Goal: Information Seeking & Learning: Learn about a topic

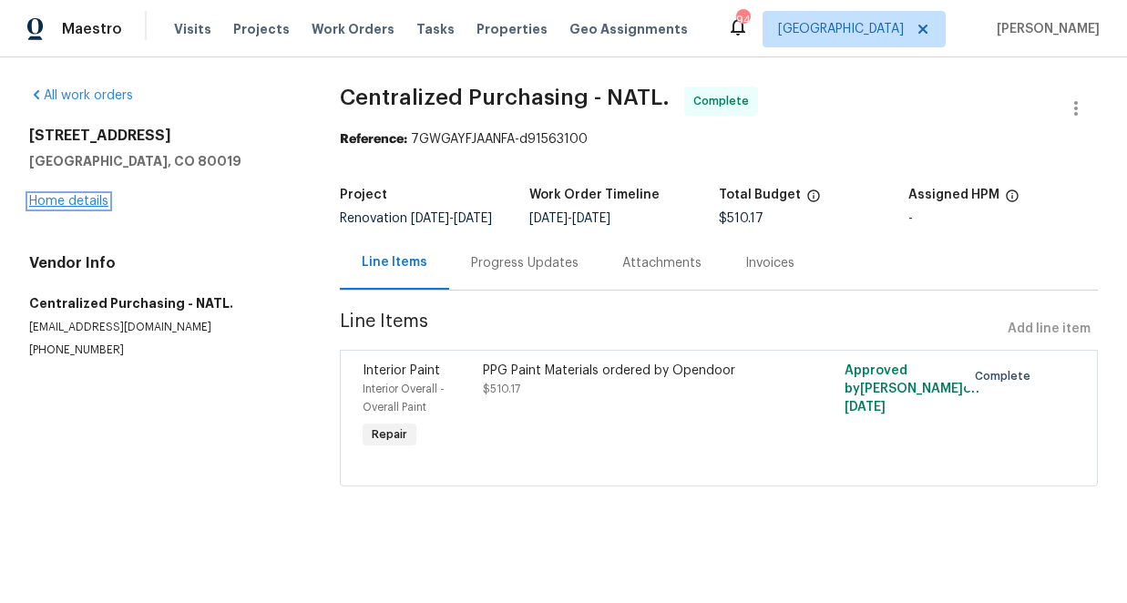
click at [63, 204] on link "Home details" at bounding box center [68, 201] width 79 height 13
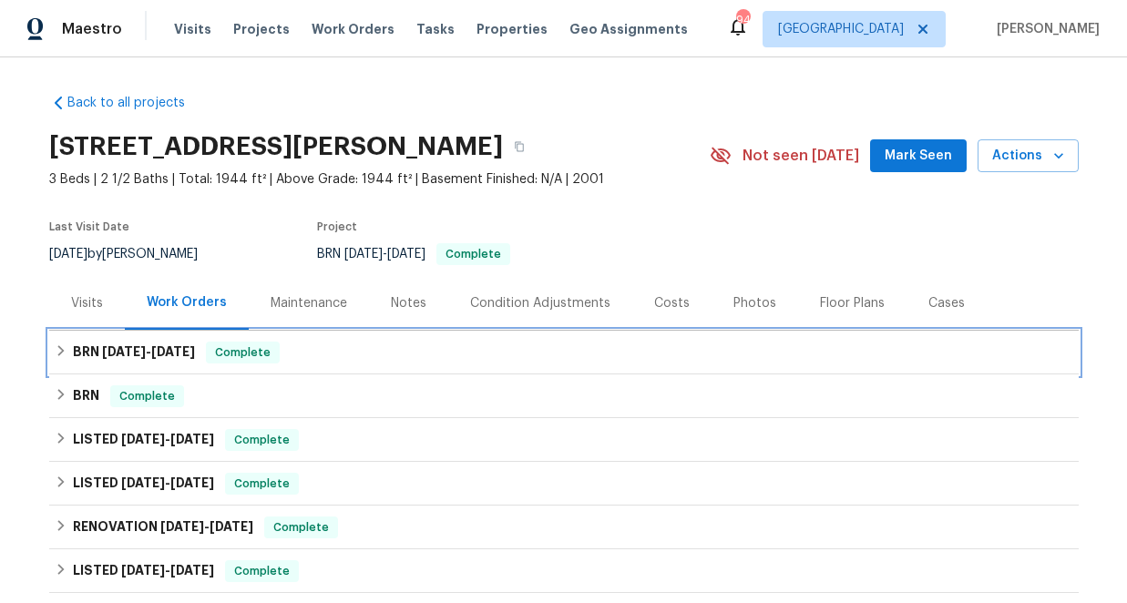
click at [60, 346] on icon at bounding box center [61, 350] width 13 height 13
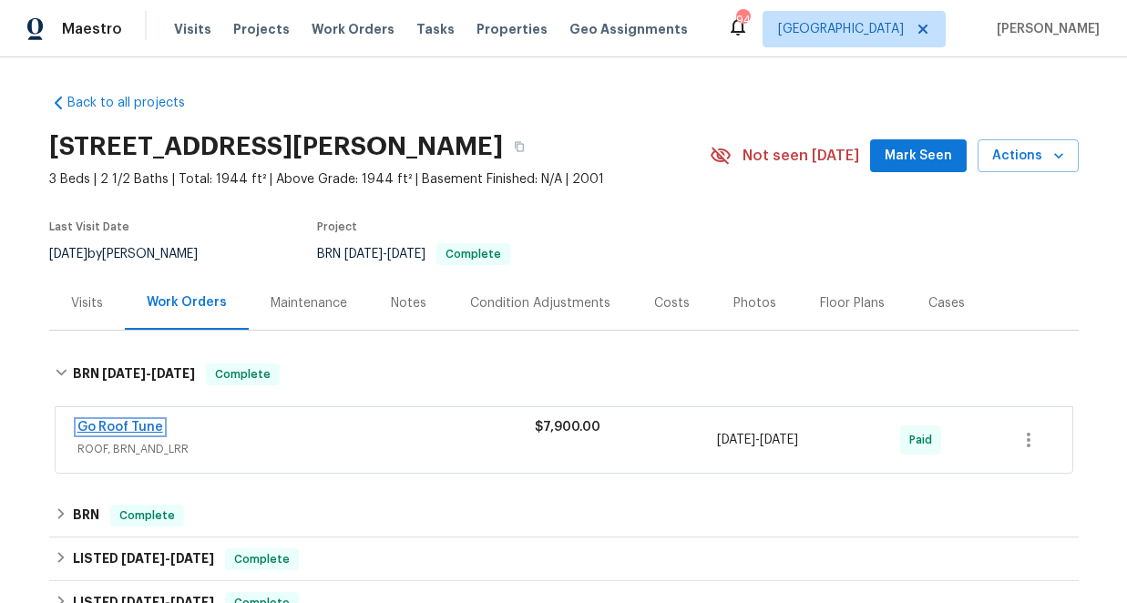
click at [117, 430] on link "Go Roof Tune" at bounding box center [120, 427] width 86 height 13
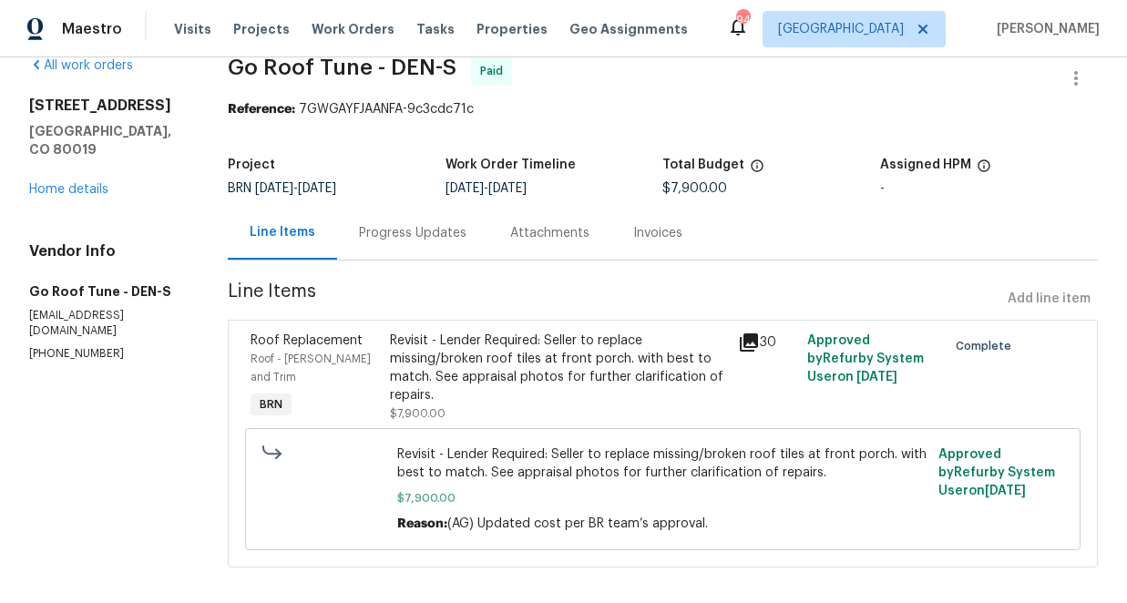
scroll to position [46, 0]
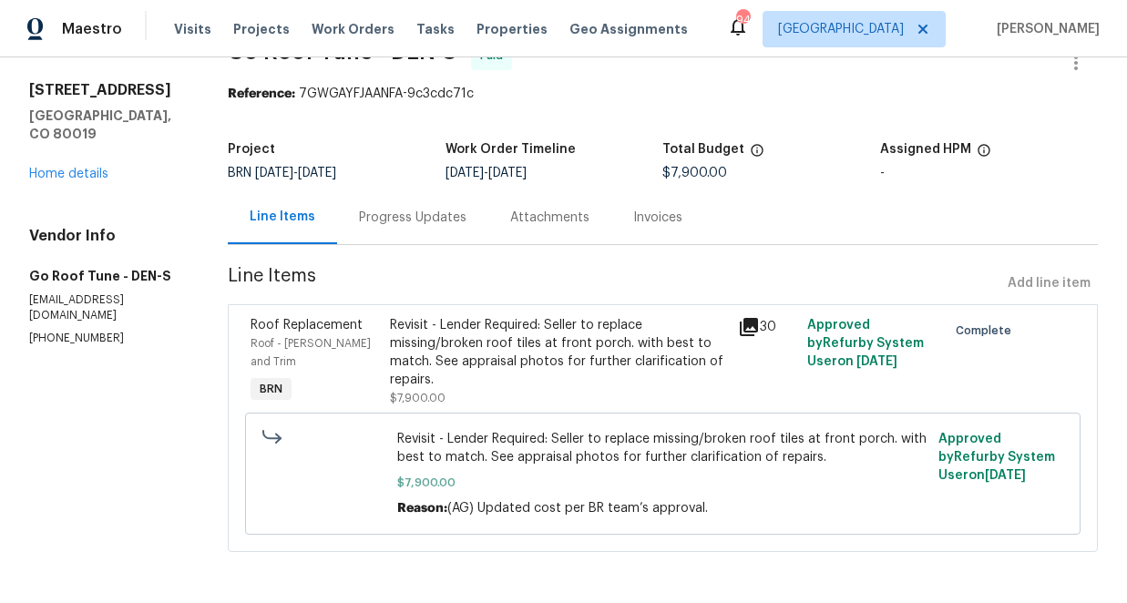
click at [757, 324] on icon at bounding box center [749, 327] width 18 height 18
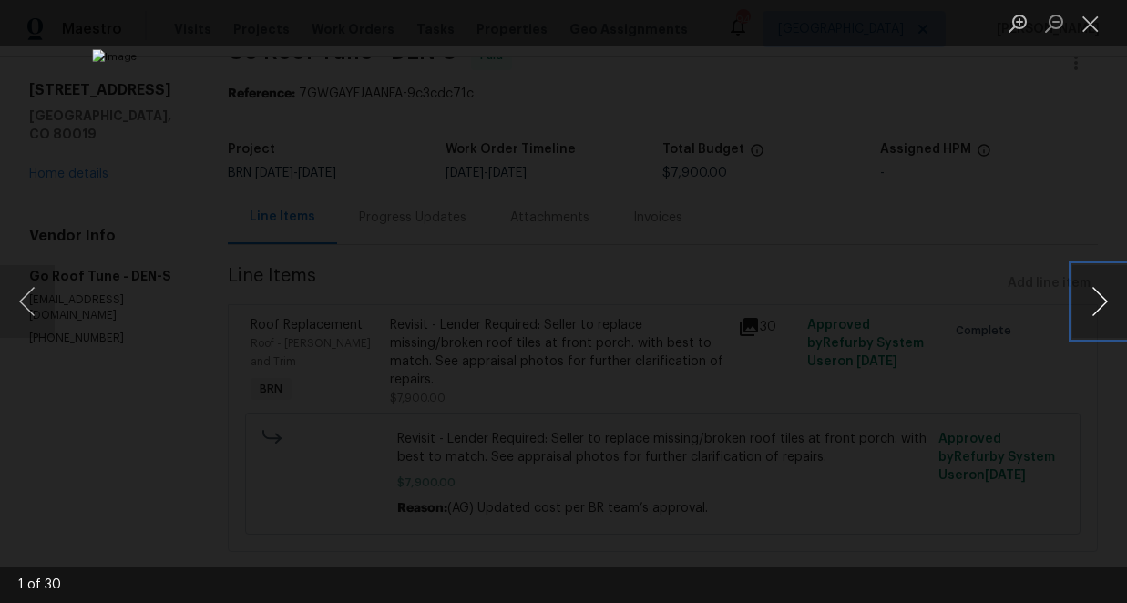
click at [1099, 299] on button "Next image" at bounding box center [1099, 301] width 55 height 73
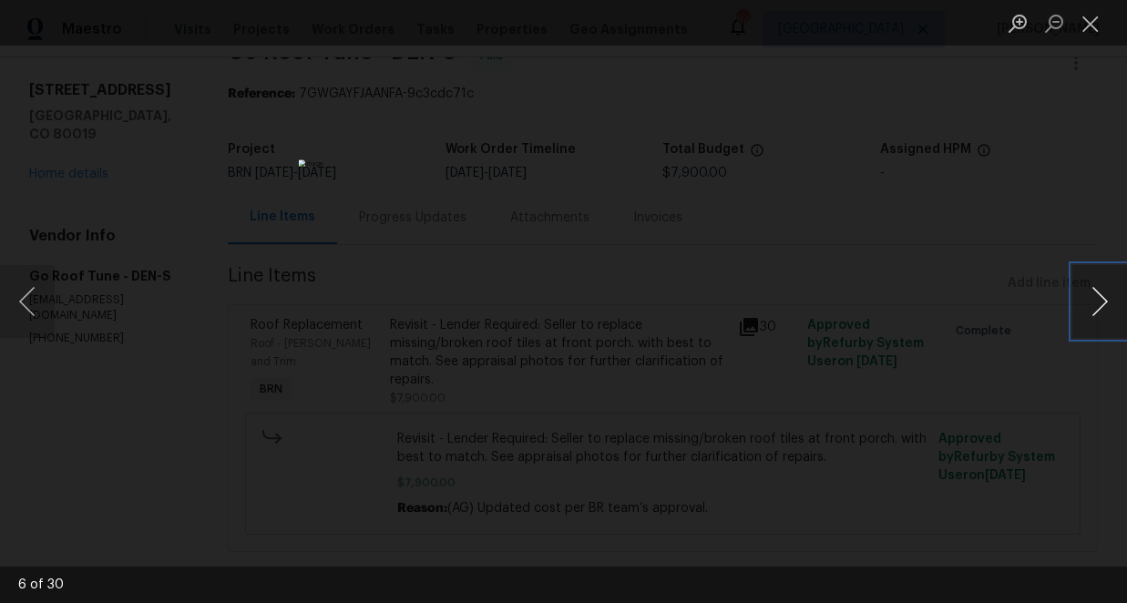
click at [1099, 299] on button "Next image" at bounding box center [1099, 301] width 55 height 73
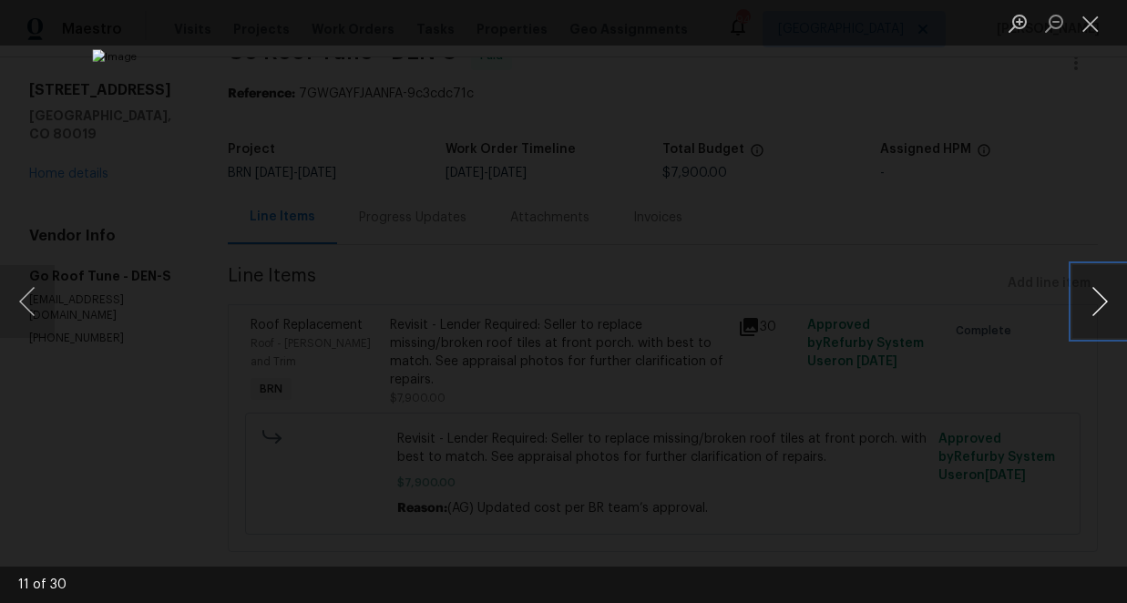
click at [1099, 299] on button "Next image" at bounding box center [1099, 301] width 55 height 73
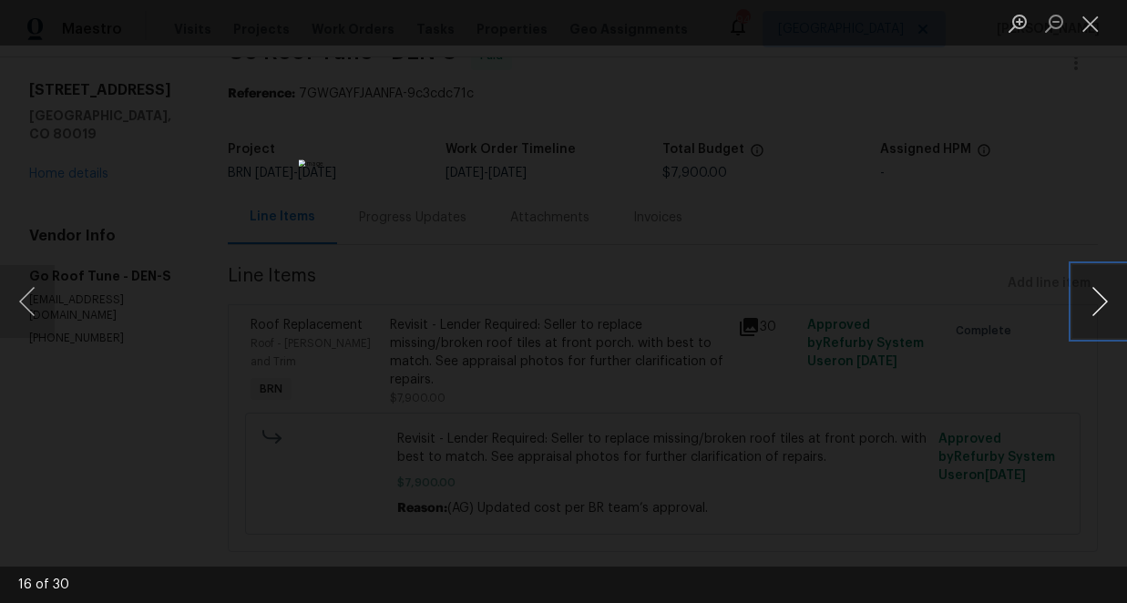
click at [1099, 299] on button "Next image" at bounding box center [1099, 301] width 55 height 73
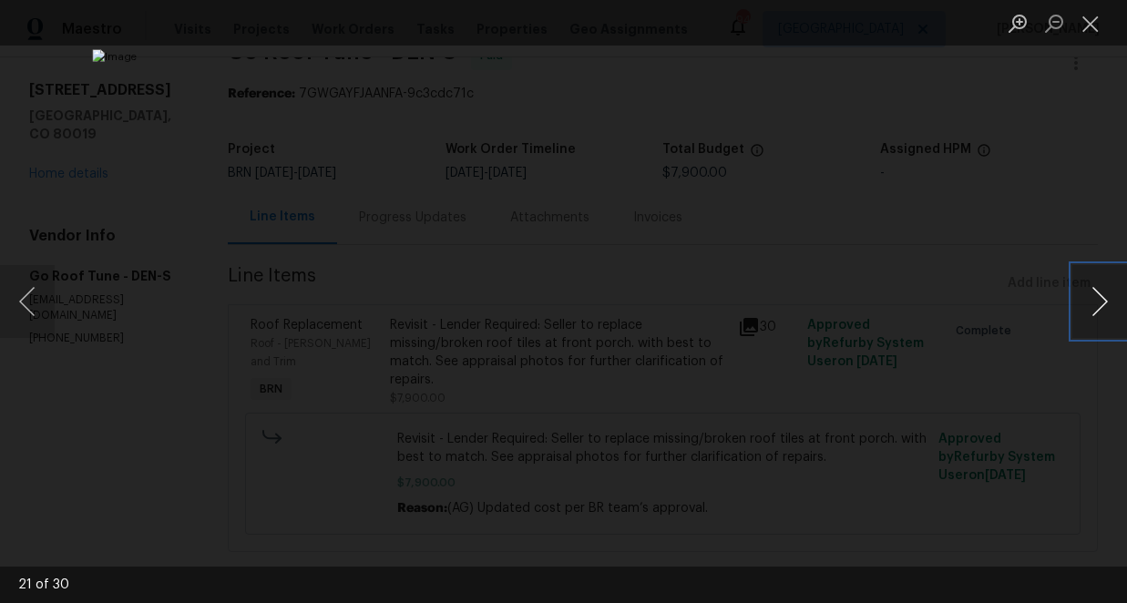
click at [1099, 299] on button "Next image" at bounding box center [1099, 301] width 55 height 73
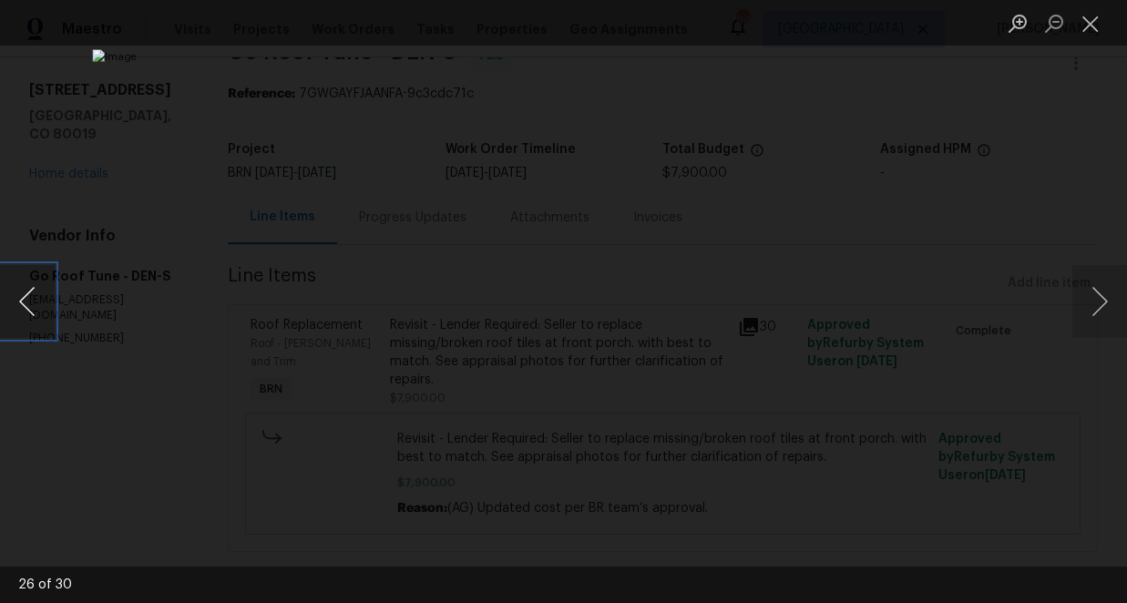
click at [30, 295] on button "Previous image" at bounding box center [27, 301] width 55 height 73
click at [1098, 299] on button "Next image" at bounding box center [1099, 301] width 55 height 73
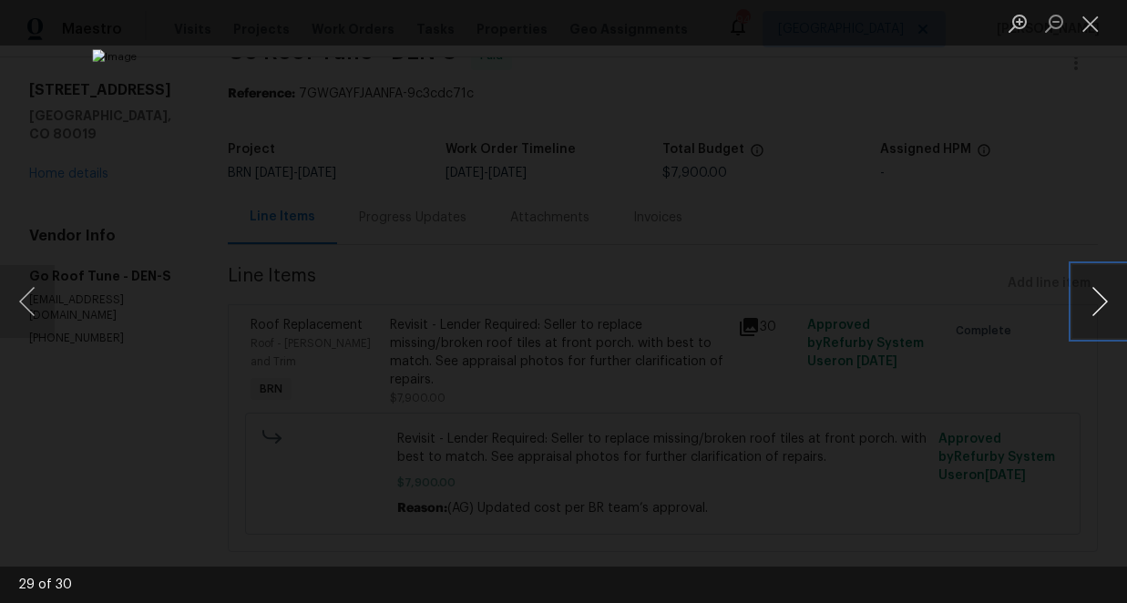
click at [1098, 299] on button "Next image" at bounding box center [1099, 301] width 55 height 73
click at [1093, 22] on button "Close lightbox" at bounding box center [1090, 23] width 36 height 32
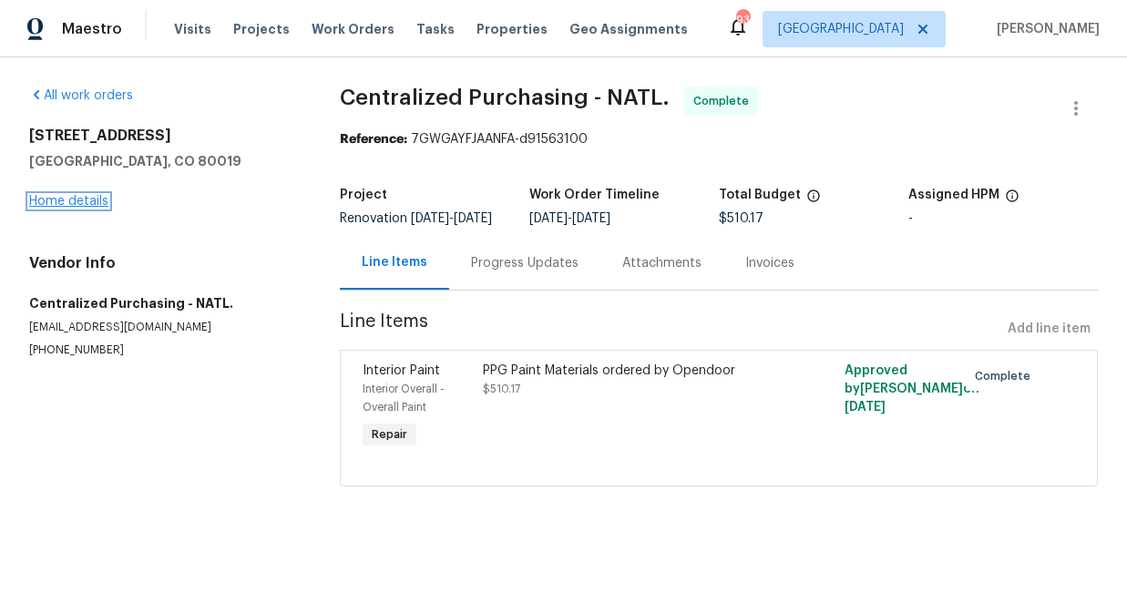
click at [80, 203] on link "Home details" at bounding box center [68, 201] width 79 height 13
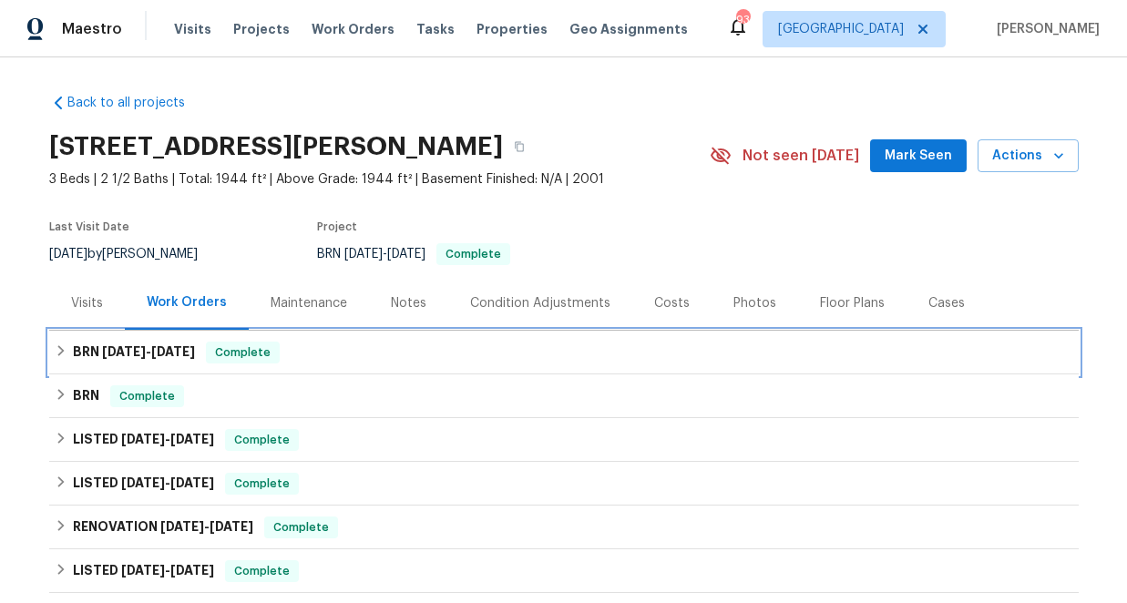
click at [65, 345] on icon at bounding box center [61, 350] width 13 height 13
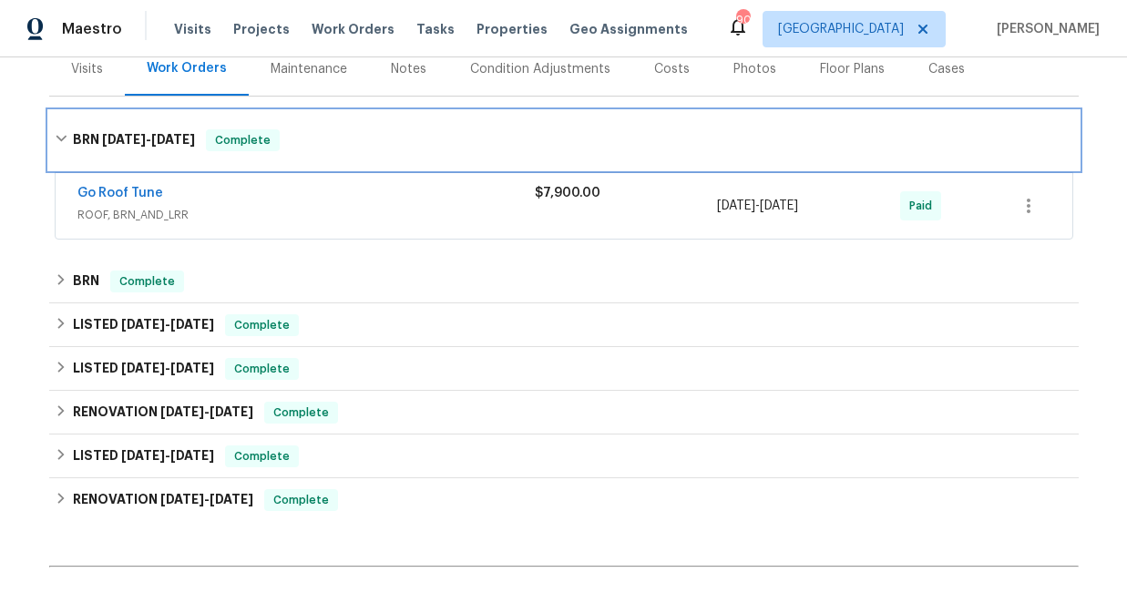
scroll to position [284, 0]
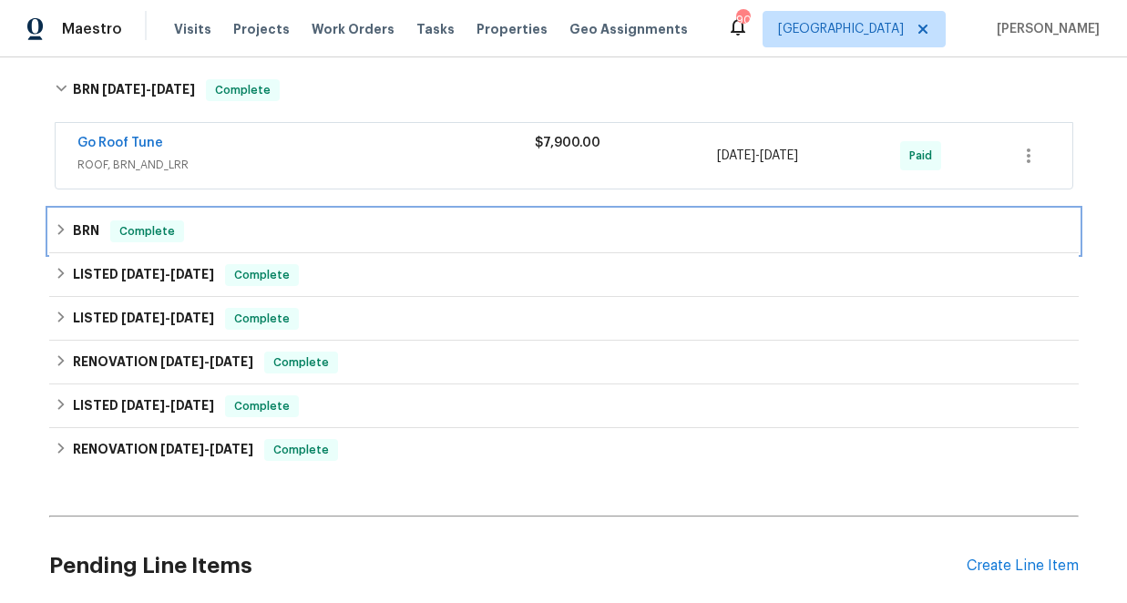
click at [64, 226] on icon at bounding box center [61, 229] width 13 height 13
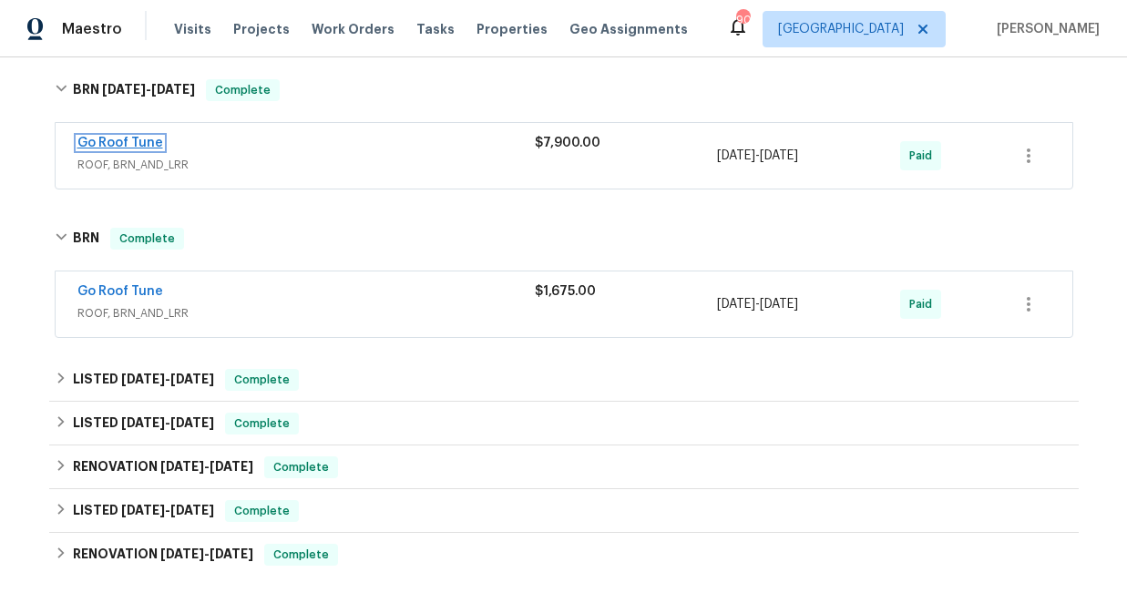
click at [117, 142] on link "Go Roof Tune" at bounding box center [120, 143] width 86 height 13
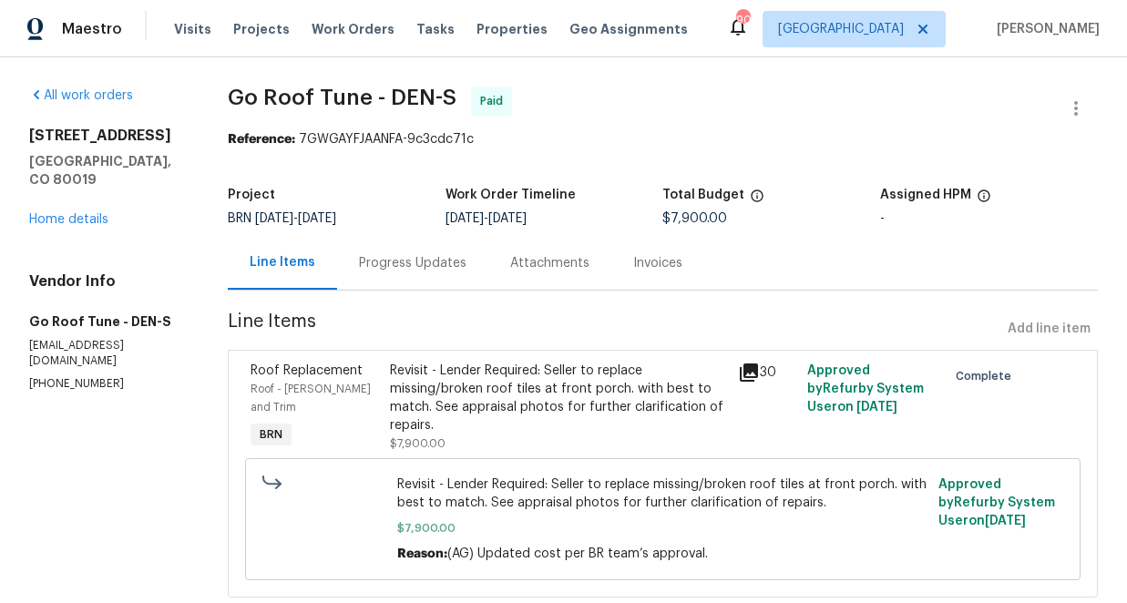
click at [756, 372] on icon at bounding box center [749, 373] width 22 height 22
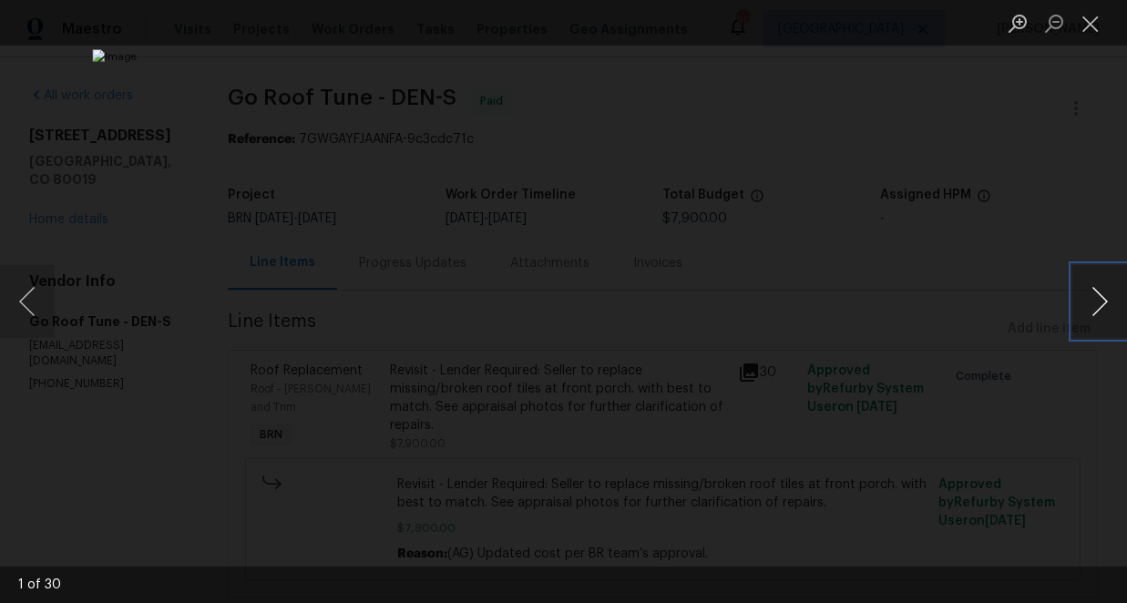
click at [1102, 298] on button "Next image" at bounding box center [1099, 301] width 55 height 73
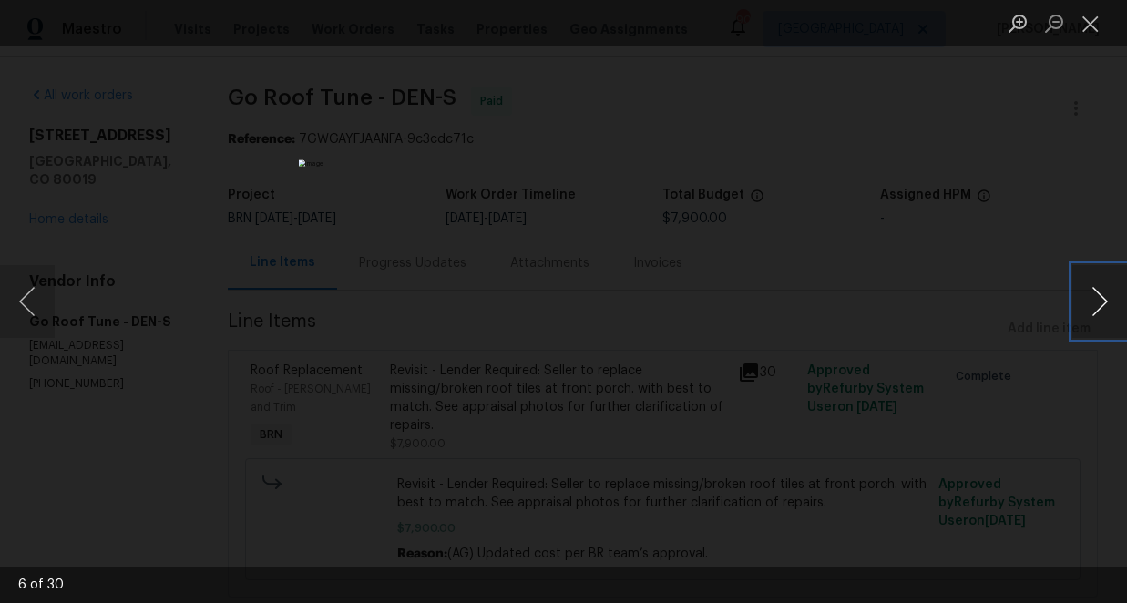
click at [1102, 298] on button "Next image" at bounding box center [1099, 301] width 55 height 73
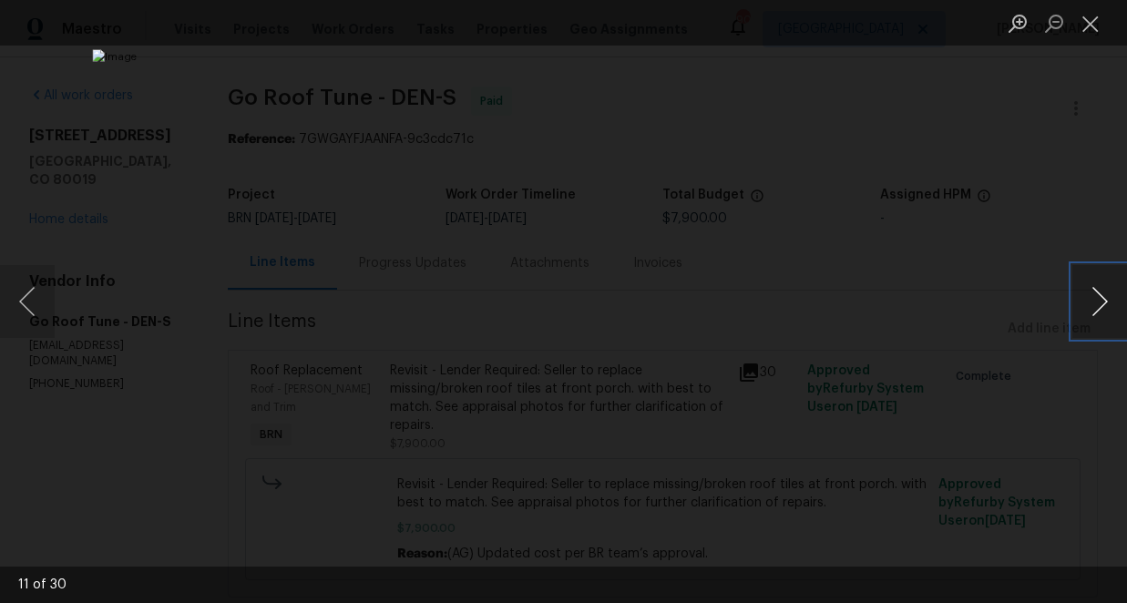
click at [1102, 298] on button "Next image" at bounding box center [1099, 301] width 55 height 73
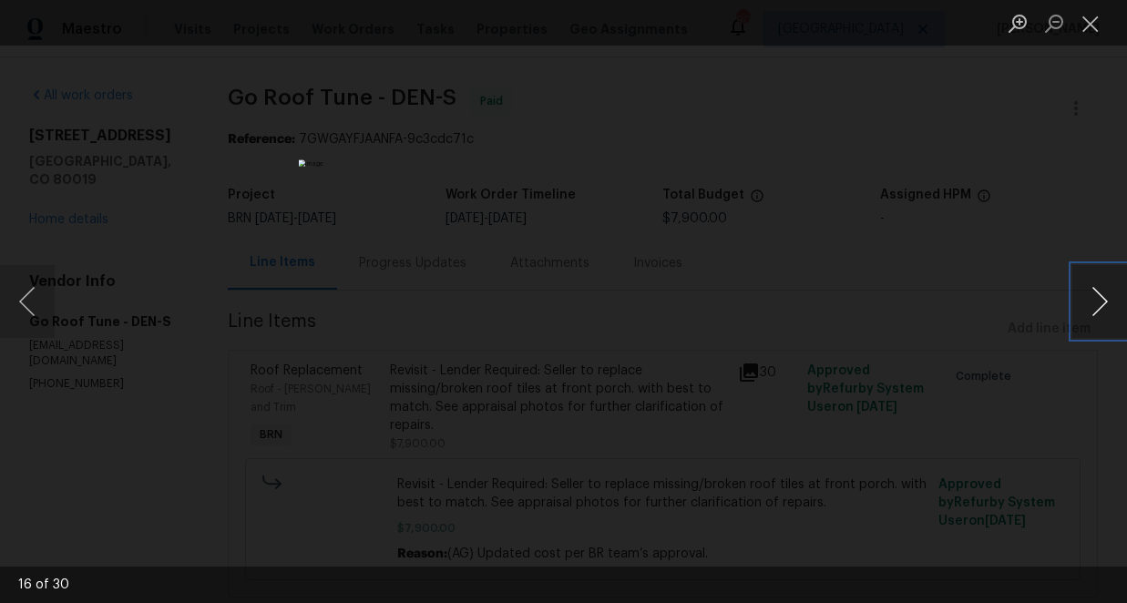
click at [1102, 298] on button "Next image" at bounding box center [1099, 301] width 55 height 73
click at [32, 296] on button "Previous image" at bounding box center [27, 301] width 55 height 73
click at [1102, 300] on button "Next image" at bounding box center [1099, 301] width 55 height 73
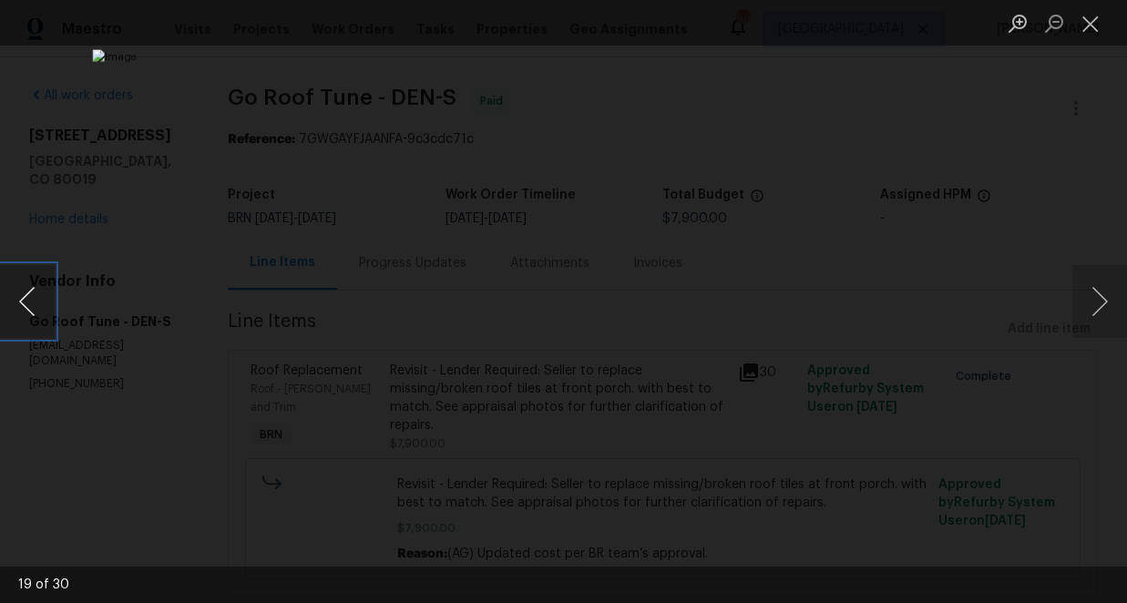
click at [34, 300] on button "Previous image" at bounding box center [27, 301] width 55 height 73
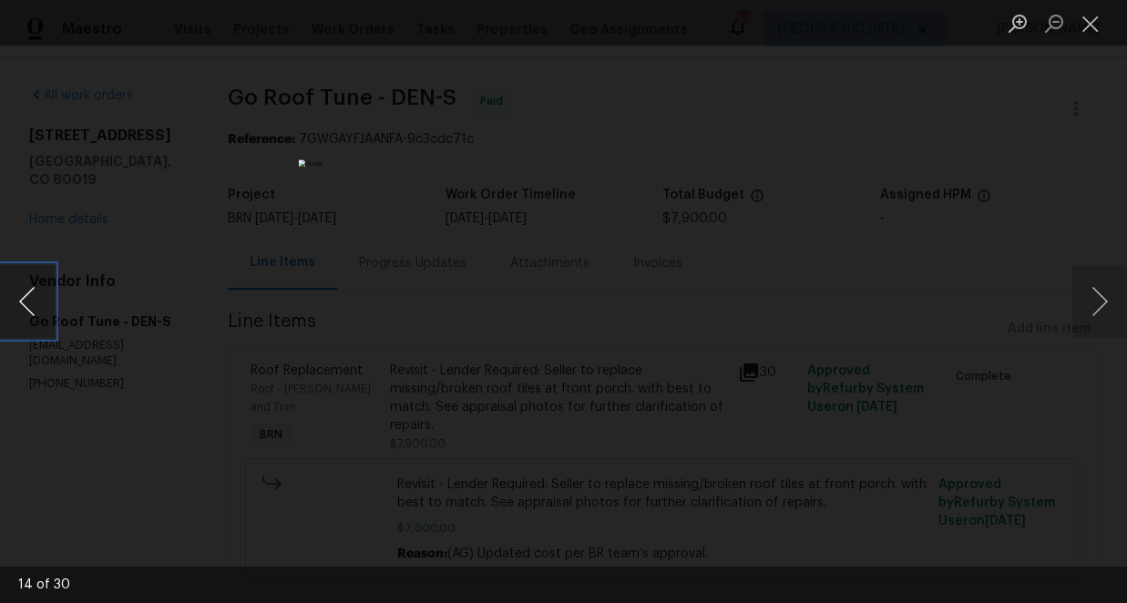
click at [34, 300] on button "Previous image" at bounding box center [27, 301] width 55 height 73
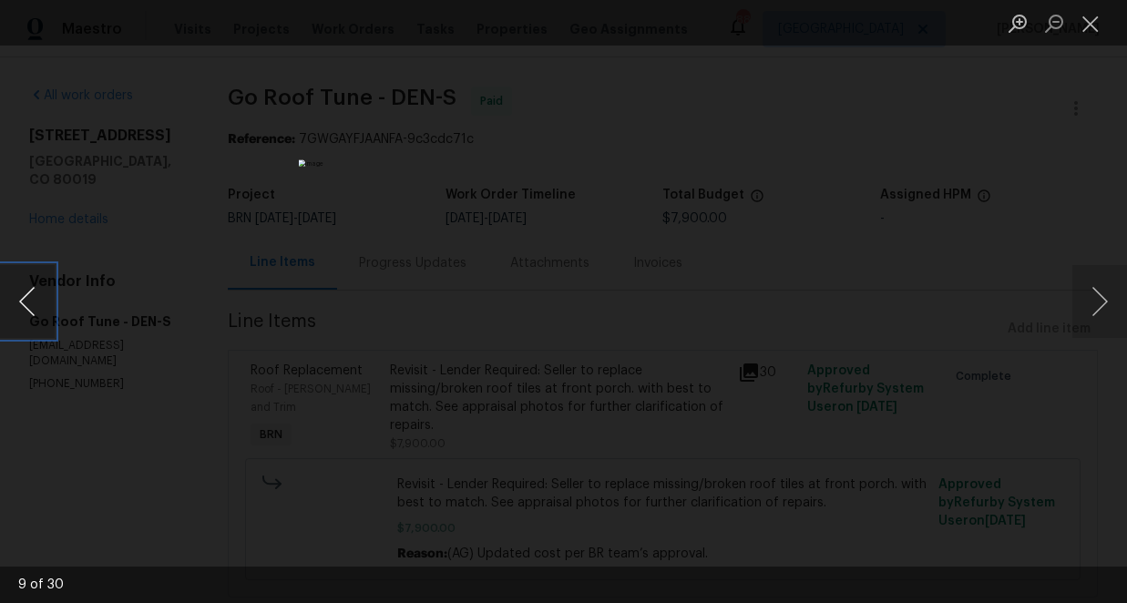
click at [34, 300] on button "Previous image" at bounding box center [27, 301] width 55 height 73
click at [1097, 301] on button "Next image" at bounding box center [1099, 301] width 55 height 73
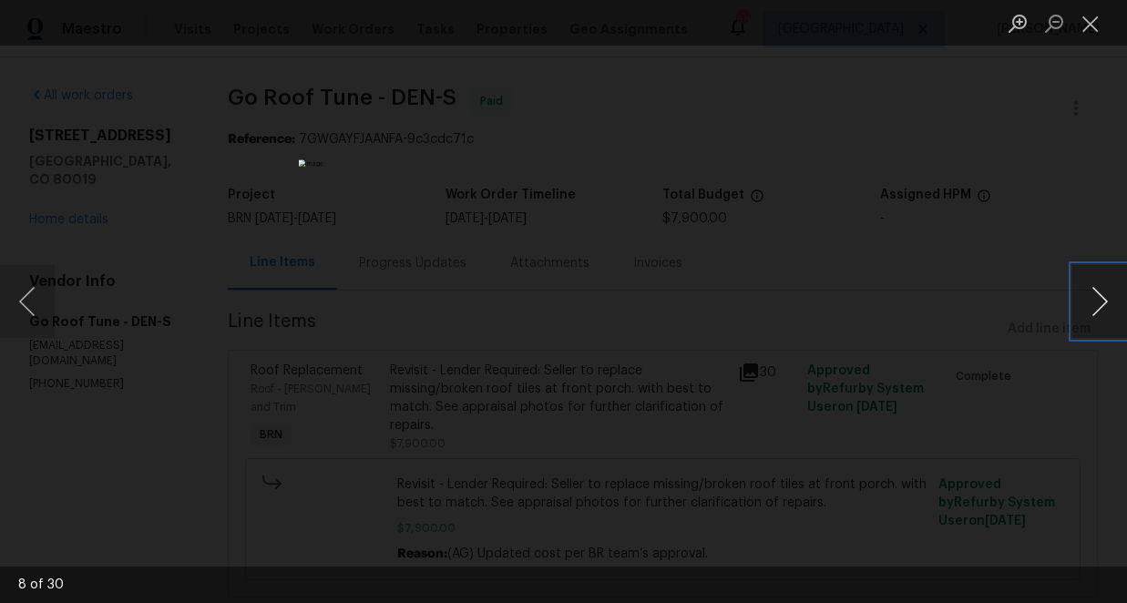
click at [1097, 301] on button "Next image" at bounding box center [1099, 301] width 55 height 73
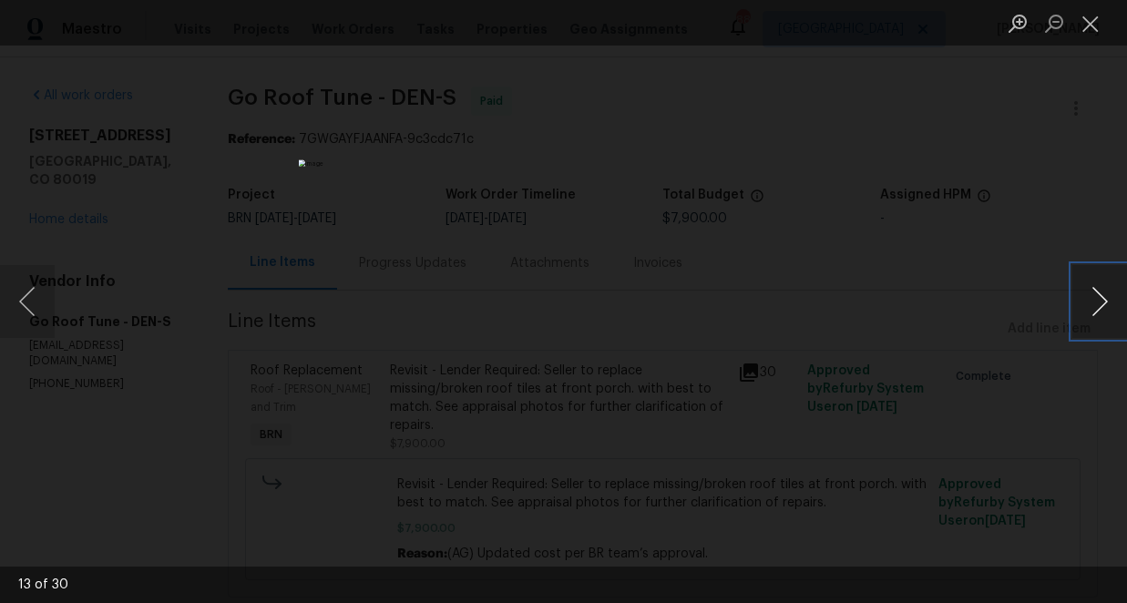
click at [1097, 301] on button "Next image" at bounding box center [1099, 301] width 55 height 73
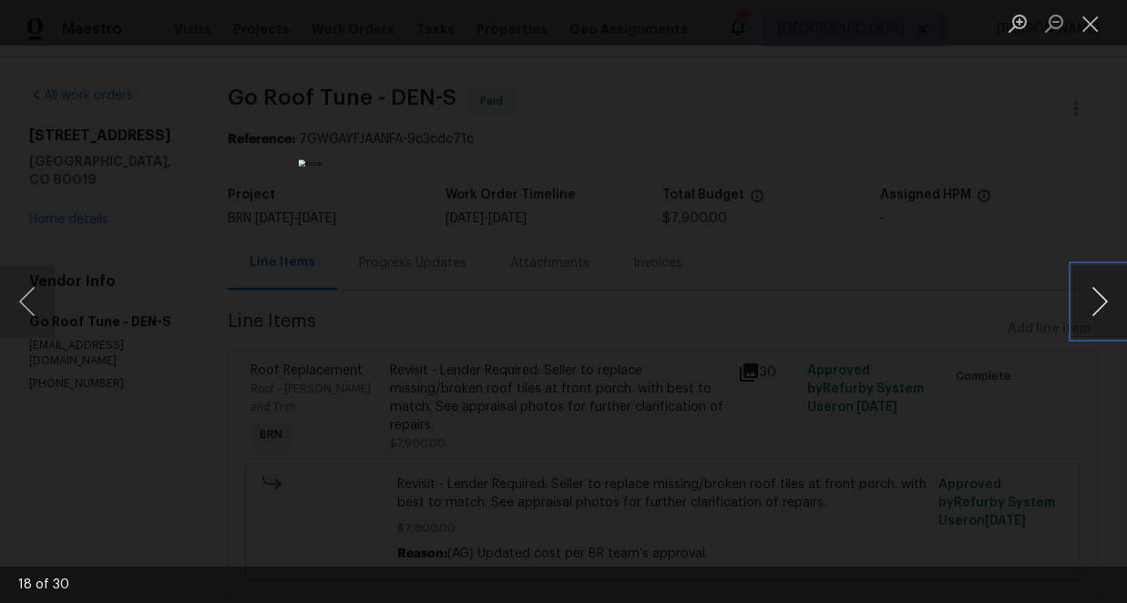
click at [1097, 301] on button "Next image" at bounding box center [1099, 301] width 55 height 73
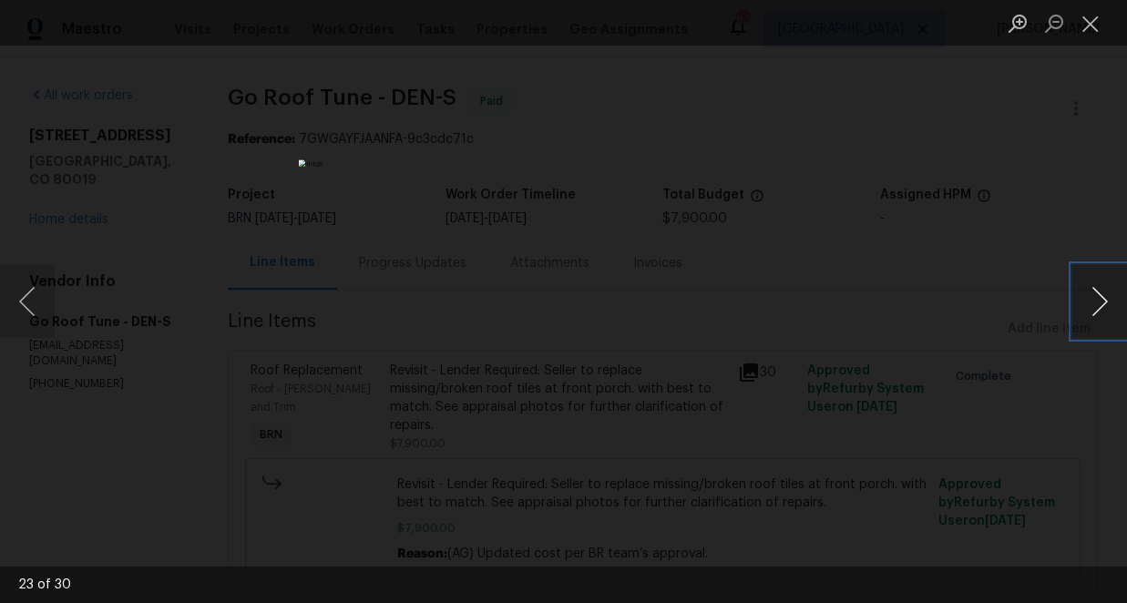
click at [1097, 301] on button "Next image" at bounding box center [1099, 301] width 55 height 73
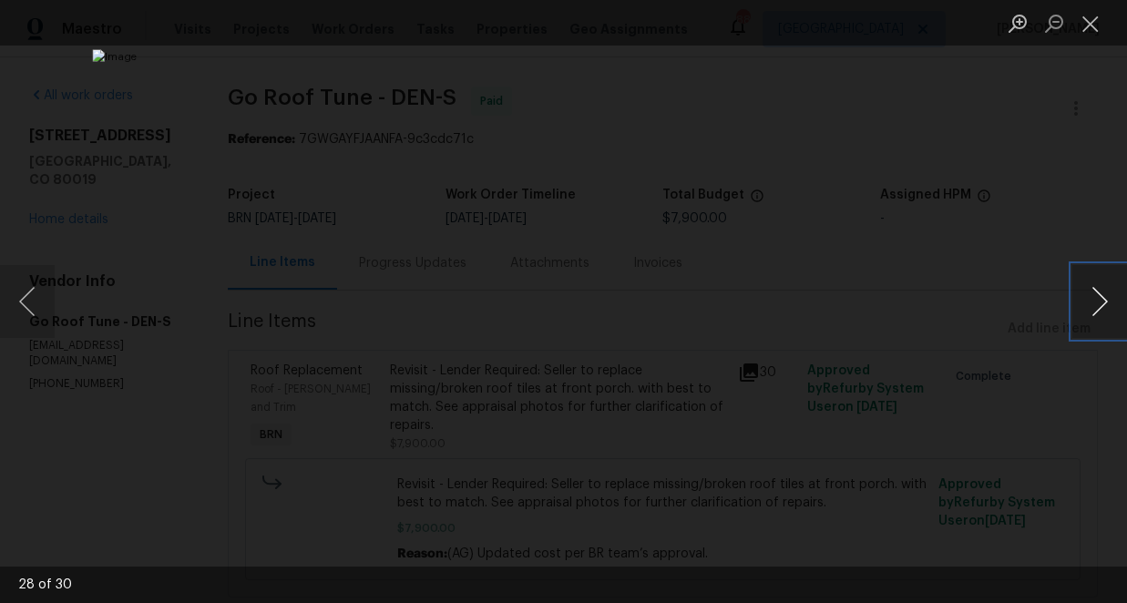
click at [1097, 301] on button "Next image" at bounding box center [1099, 301] width 55 height 73
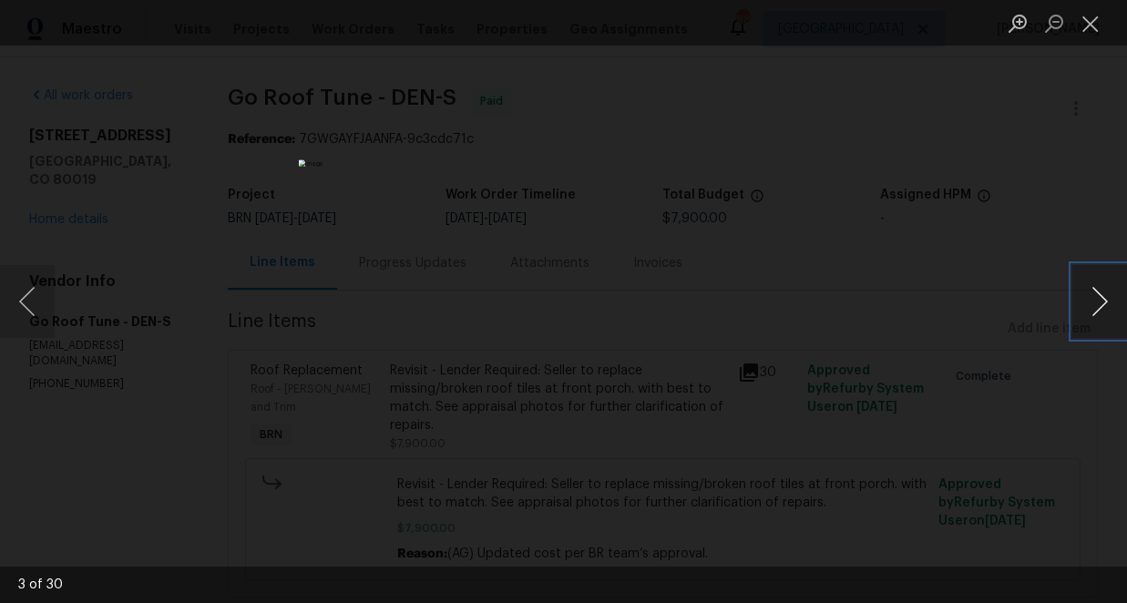
click at [1097, 301] on button "Next image" at bounding box center [1099, 301] width 55 height 73
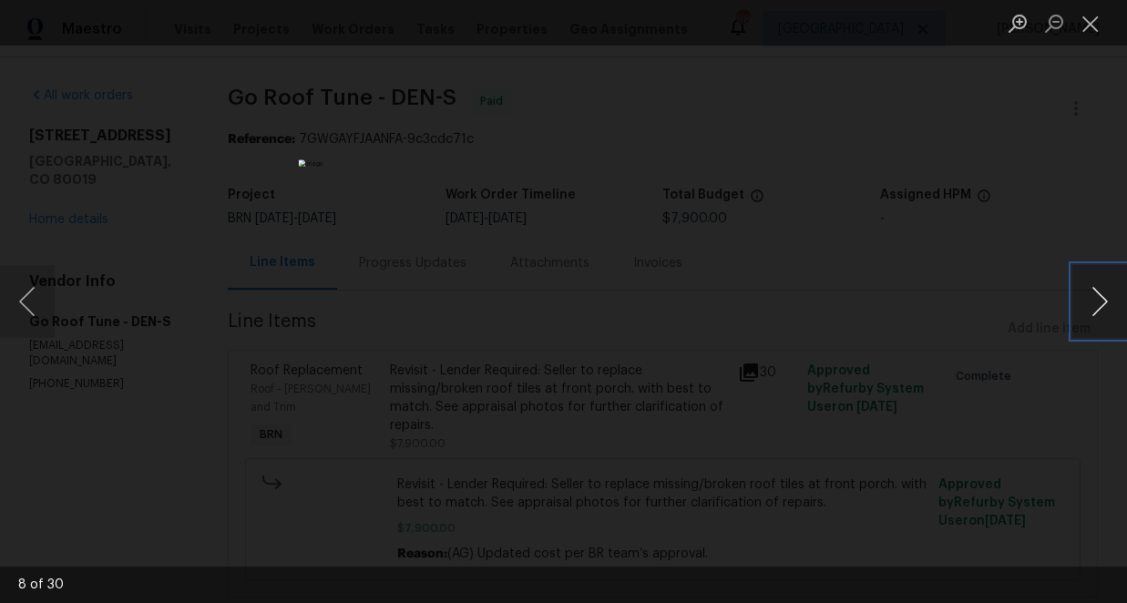
click at [1097, 301] on button "Next image" at bounding box center [1099, 301] width 55 height 73
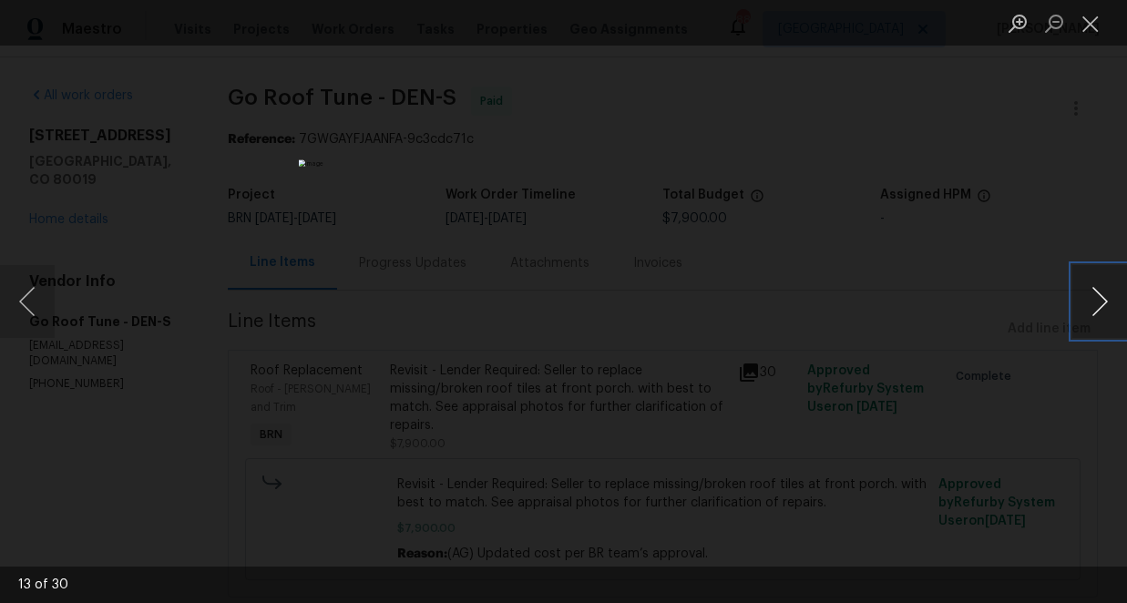
click at [1097, 301] on button "Next image" at bounding box center [1099, 301] width 55 height 73
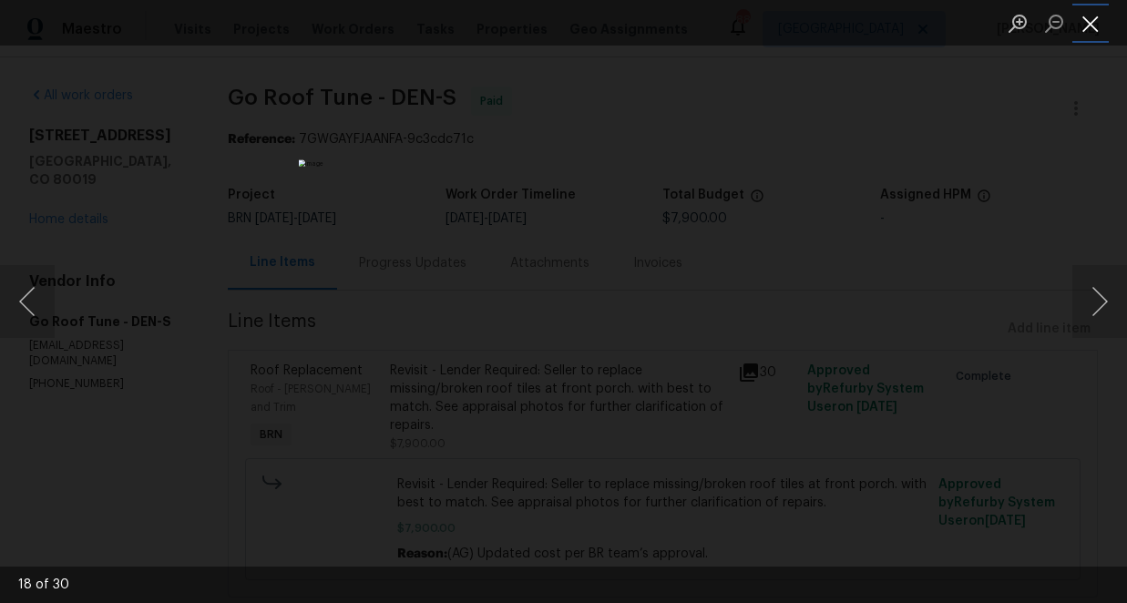
click at [1094, 20] on button "Close lightbox" at bounding box center [1090, 23] width 36 height 32
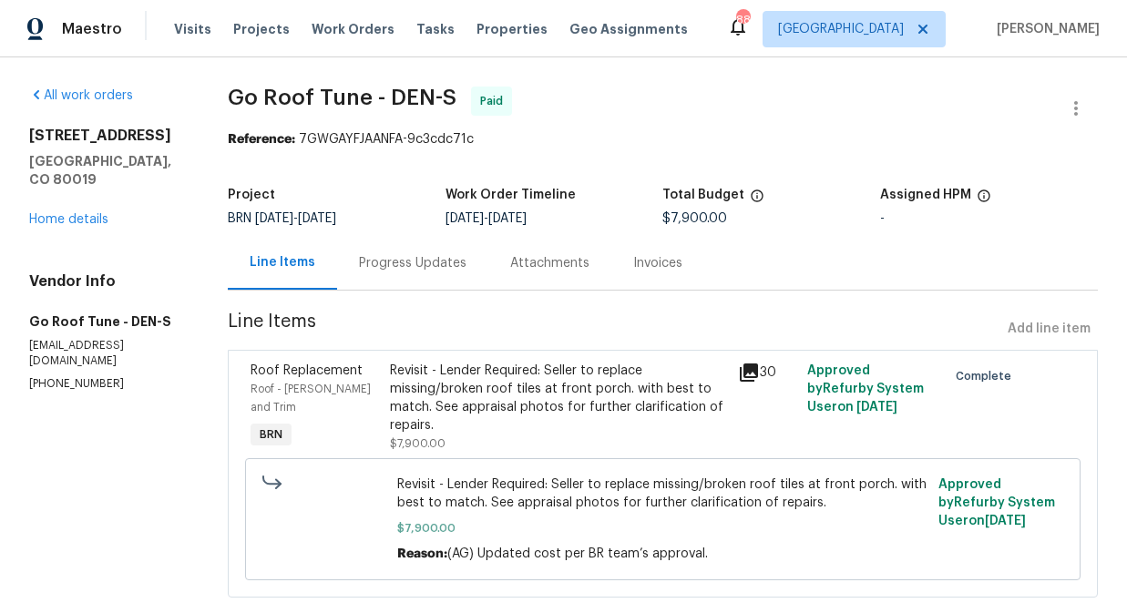
click at [451, 262] on div "Progress Updates" at bounding box center [412, 263] width 107 height 18
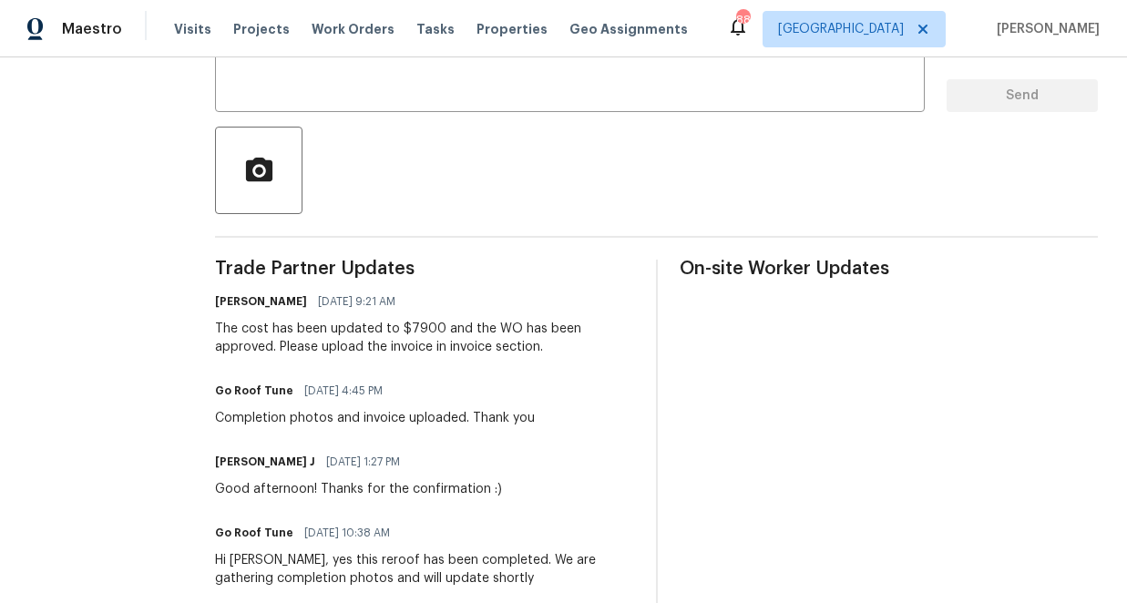
scroll to position [41, 0]
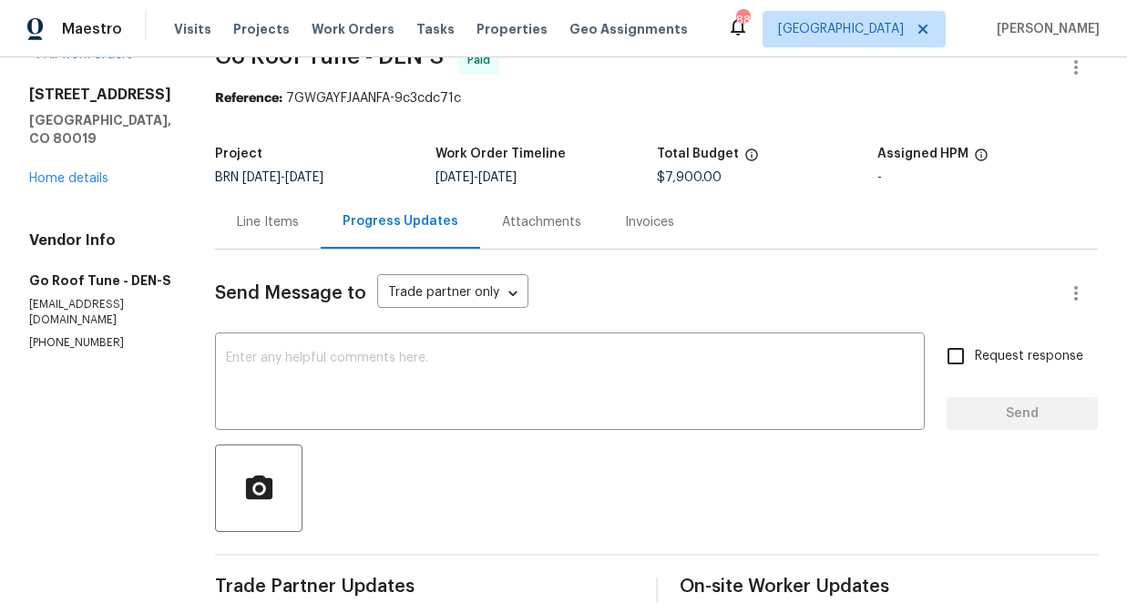
click at [299, 218] on div "Line Items" at bounding box center [268, 222] width 62 height 18
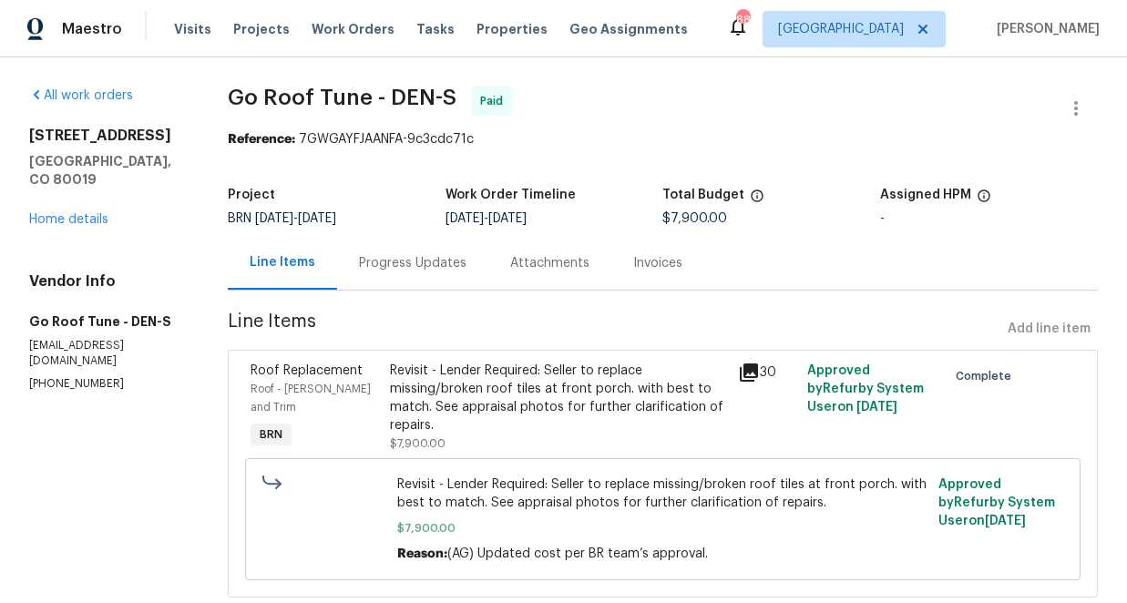
click at [758, 372] on icon at bounding box center [749, 372] width 18 height 18
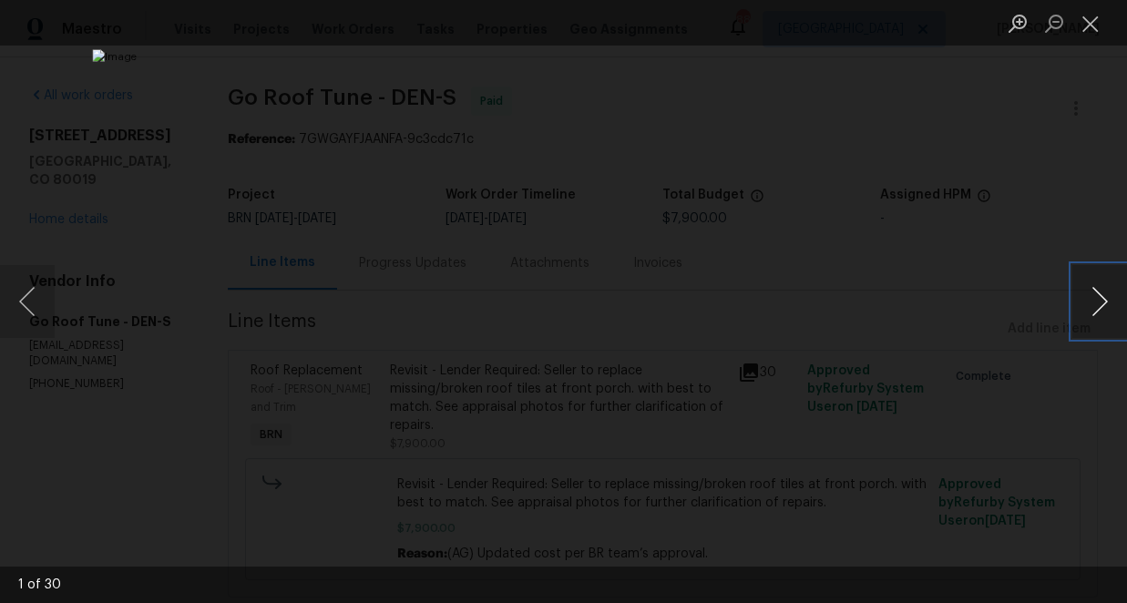
click at [1102, 303] on button "Next image" at bounding box center [1099, 301] width 55 height 73
click at [1102, 304] on button "Next image" at bounding box center [1099, 301] width 55 height 73
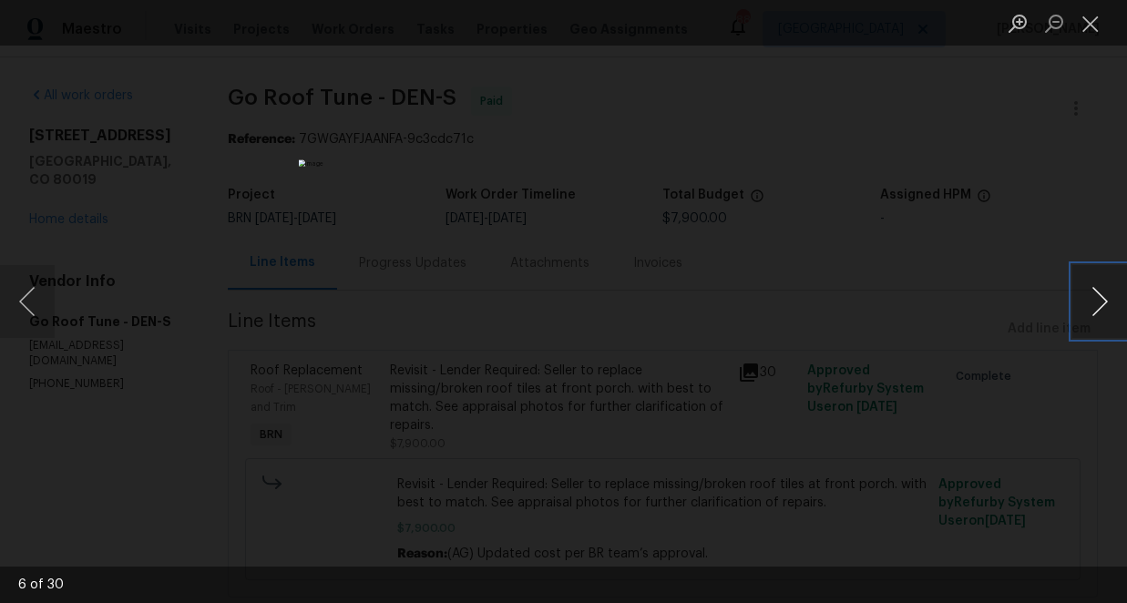
click at [1102, 304] on button "Next image" at bounding box center [1099, 301] width 55 height 73
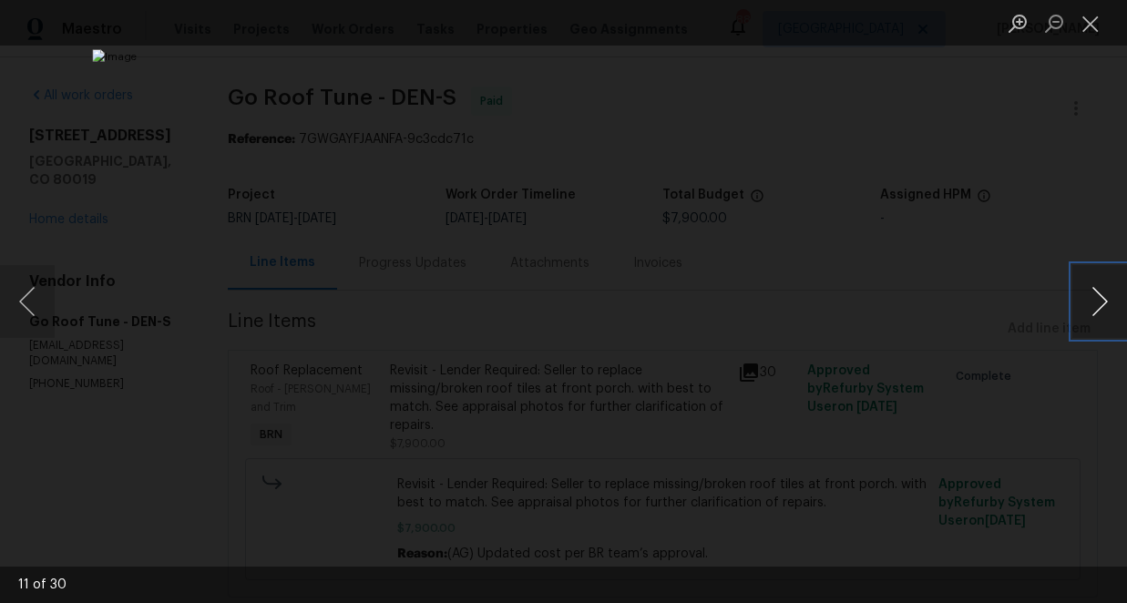
click at [1102, 304] on button "Next image" at bounding box center [1099, 301] width 55 height 73
click at [1087, 29] on button "Close lightbox" at bounding box center [1090, 23] width 36 height 32
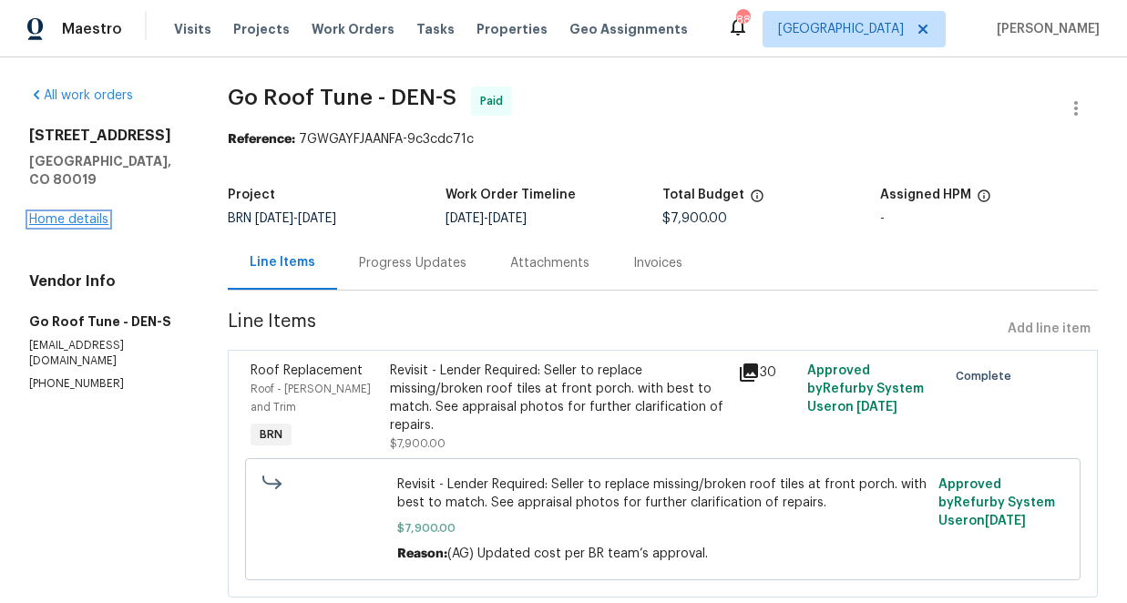
click at [79, 213] on link "Home details" at bounding box center [68, 219] width 79 height 13
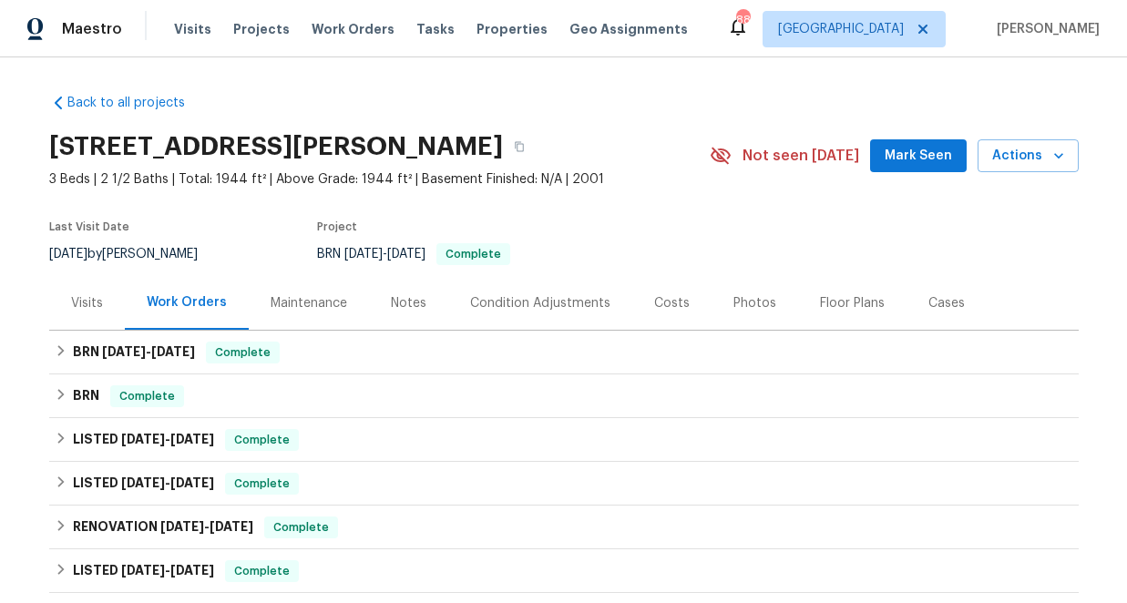
scroll to position [43, 0]
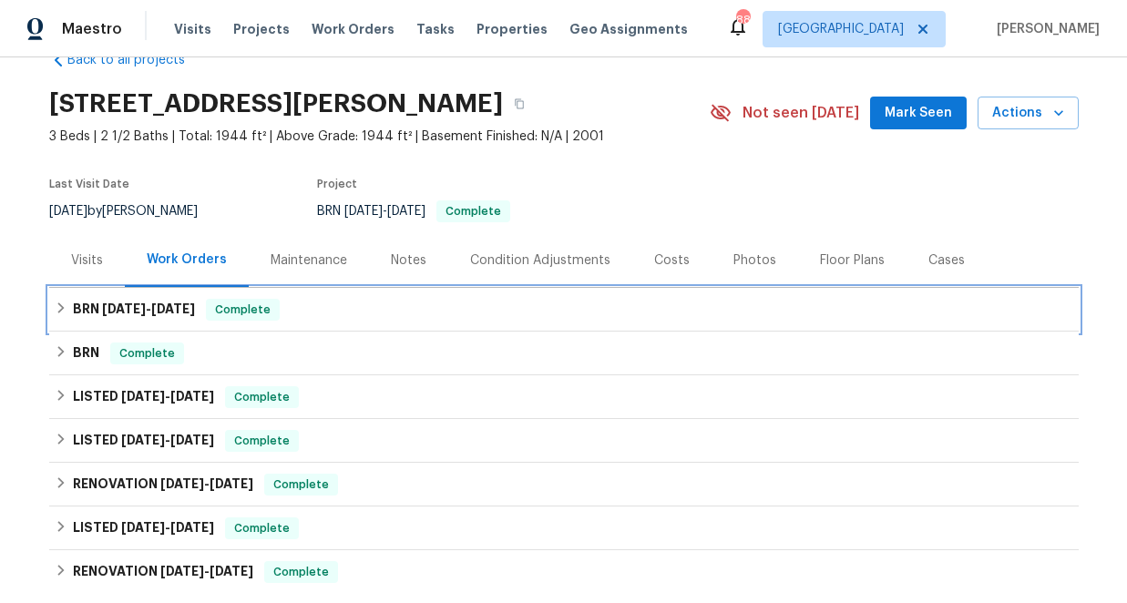
click at [64, 301] on icon at bounding box center [61, 307] width 13 height 13
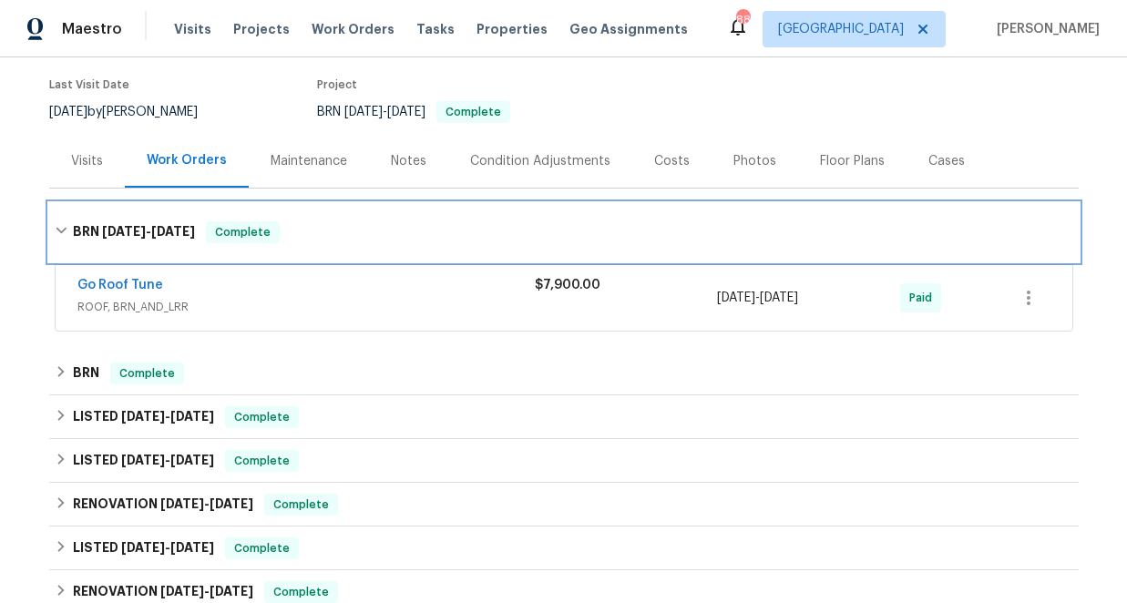
scroll to position [159, 0]
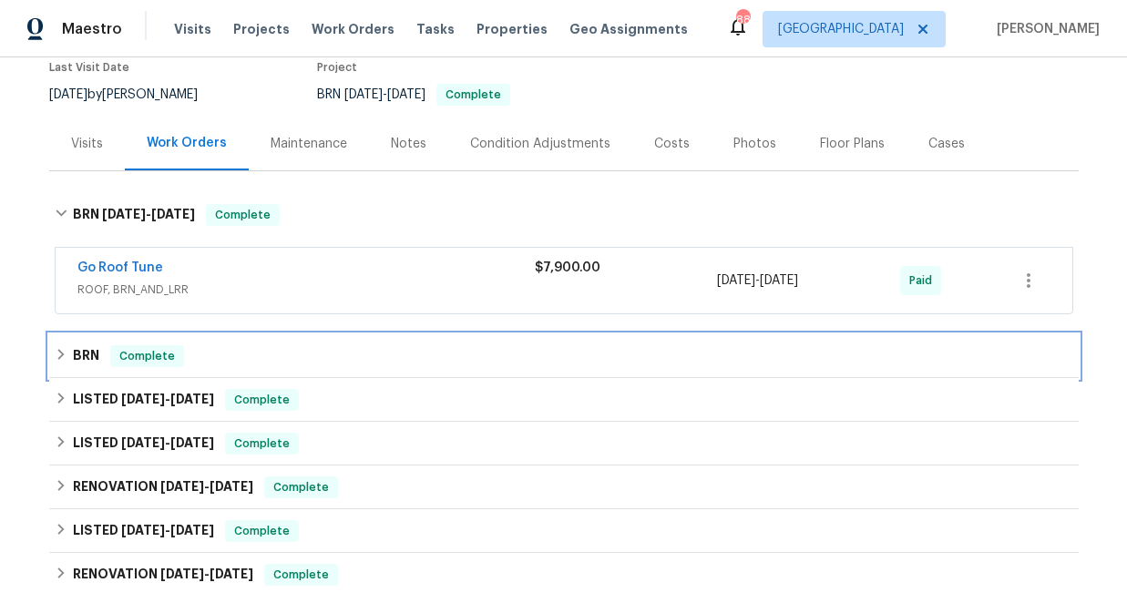
click at [63, 354] on icon at bounding box center [60, 354] width 6 height 11
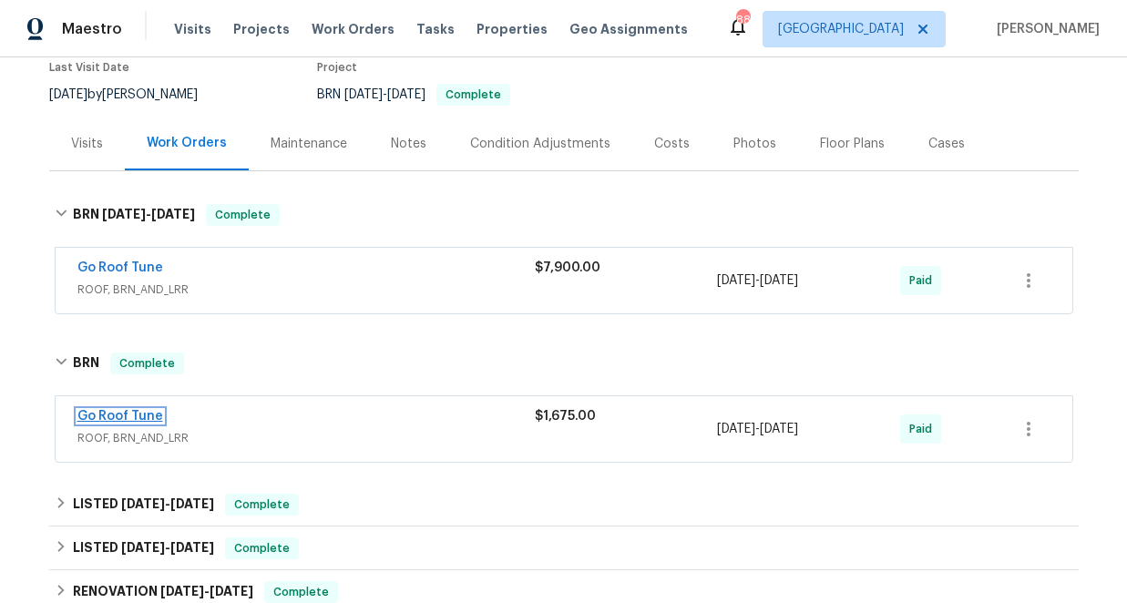
click at [136, 412] on link "Go Roof Tune" at bounding box center [120, 416] width 86 height 13
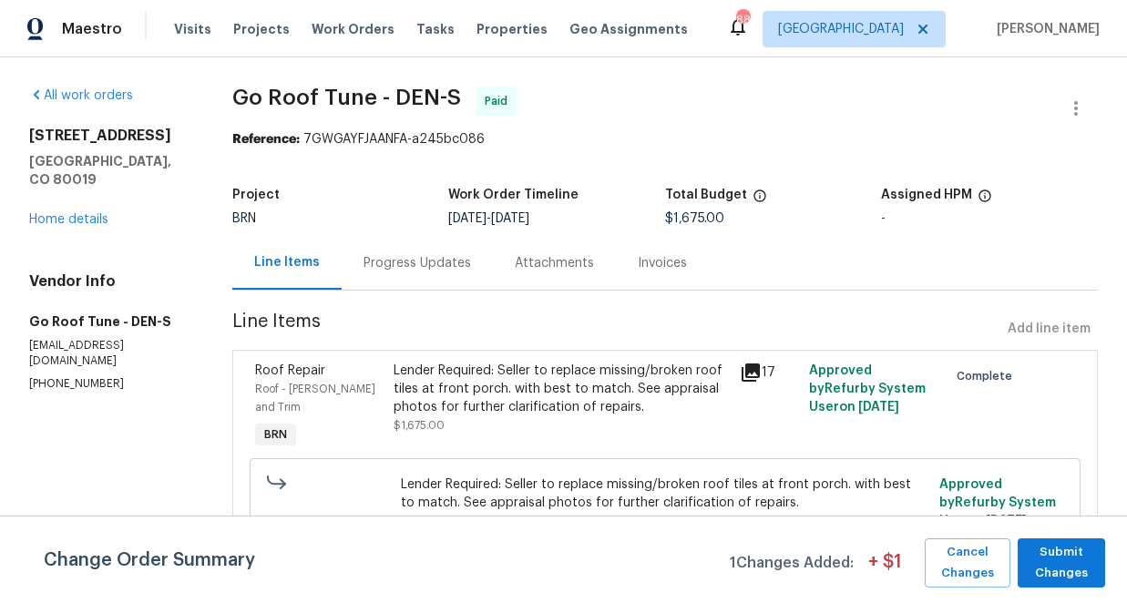
click at [752, 370] on icon at bounding box center [750, 372] width 18 height 18
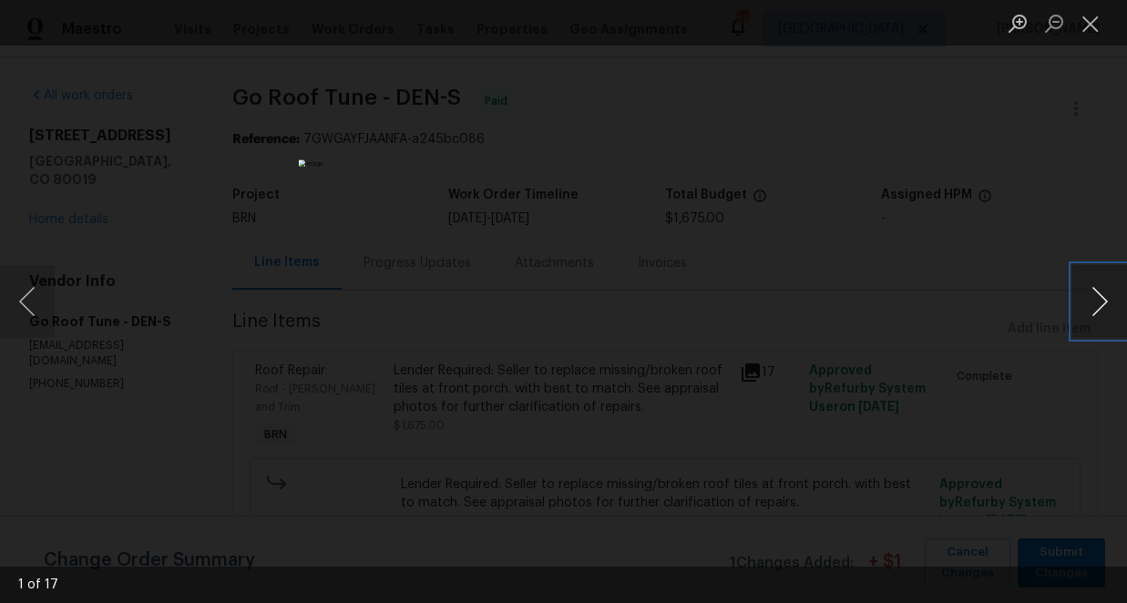
click at [1100, 300] on button "Next image" at bounding box center [1099, 301] width 55 height 73
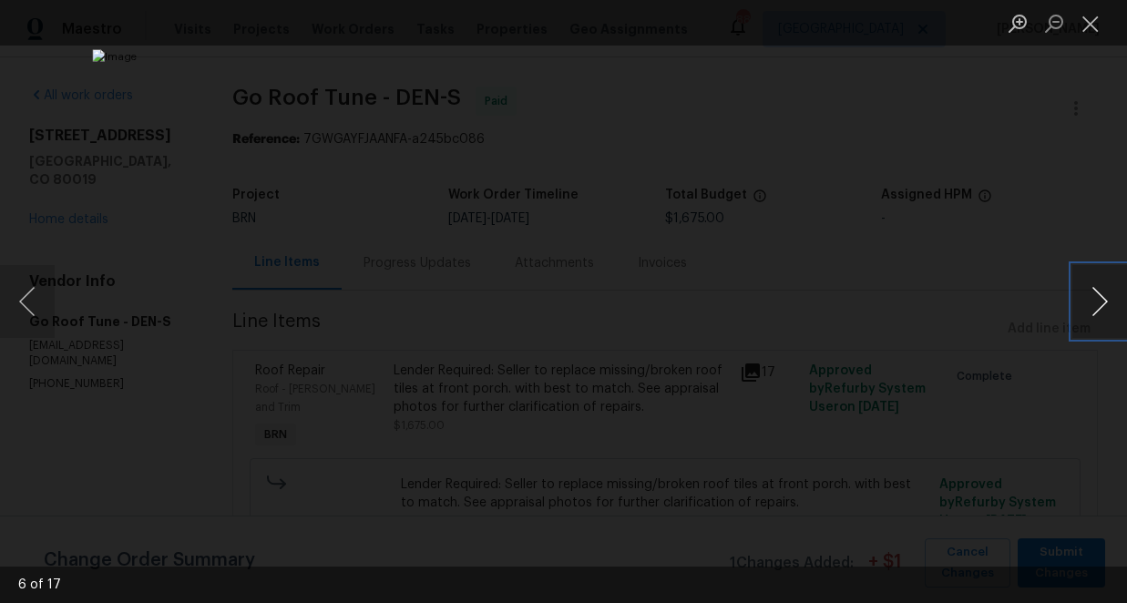
click at [1100, 300] on button "Next image" at bounding box center [1099, 301] width 55 height 73
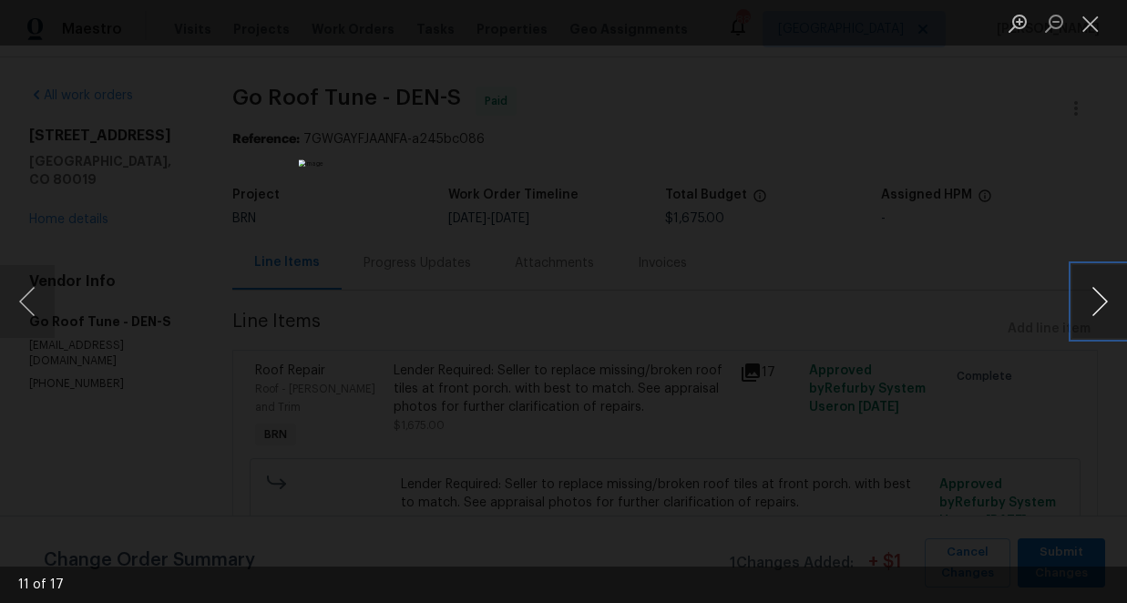
click at [1100, 300] on button "Next image" at bounding box center [1099, 301] width 55 height 73
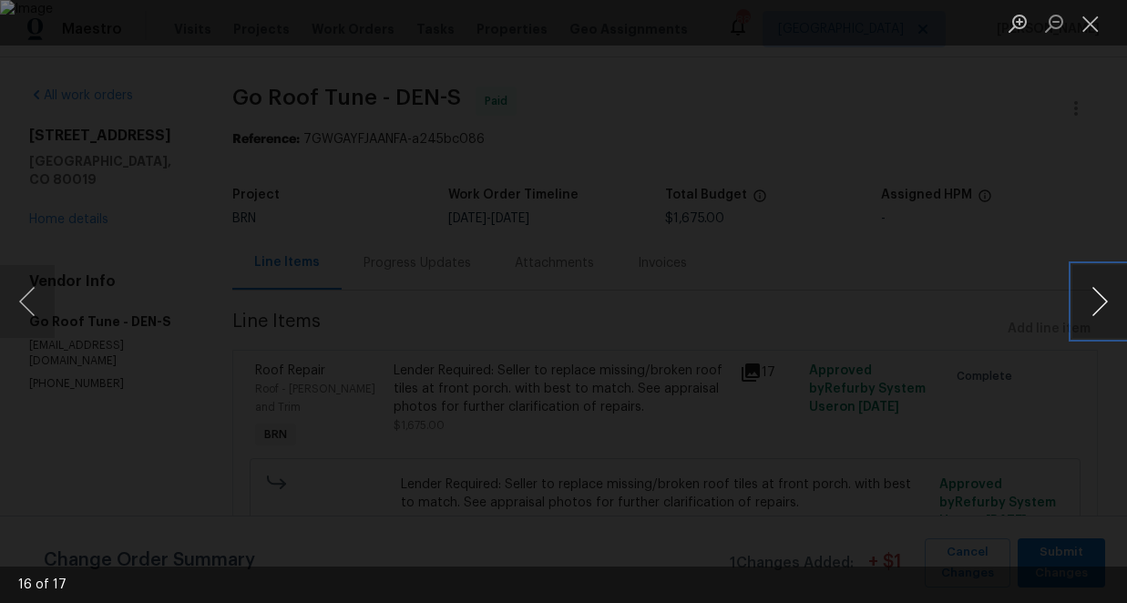
click at [1100, 300] on button "Next image" at bounding box center [1099, 301] width 55 height 73
click at [28, 292] on button "Previous image" at bounding box center [27, 301] width 55 height 73
click at [1098, 293] on button "Next image" at bounding box center [1099, 301] width 55 height 73
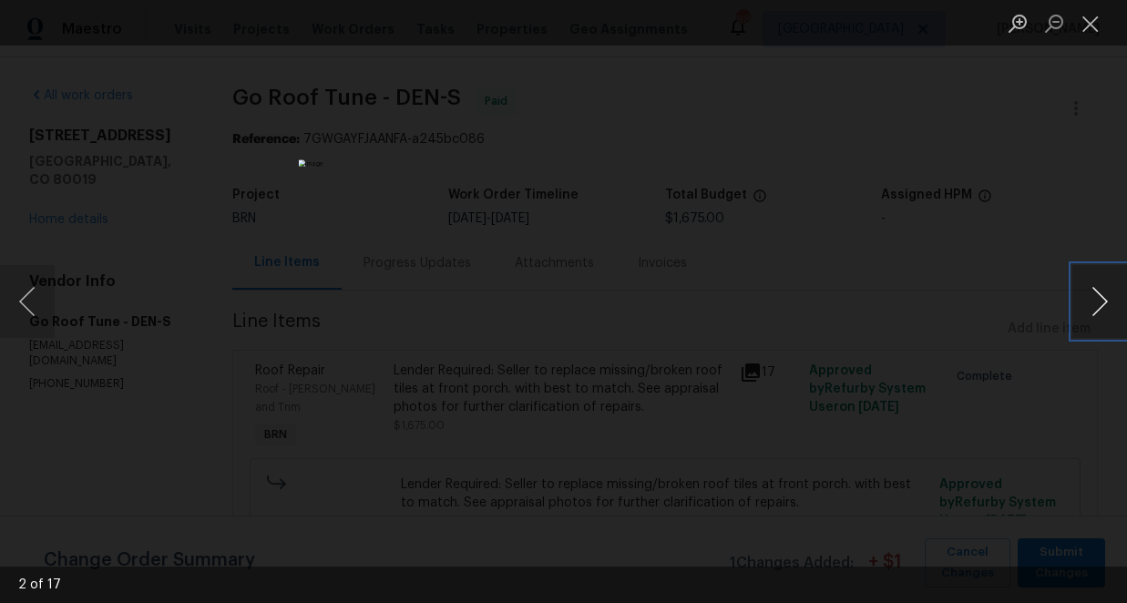
click at [1098, 293] on button "Next image" at bounding box center [1099, 301] width 55 height 73
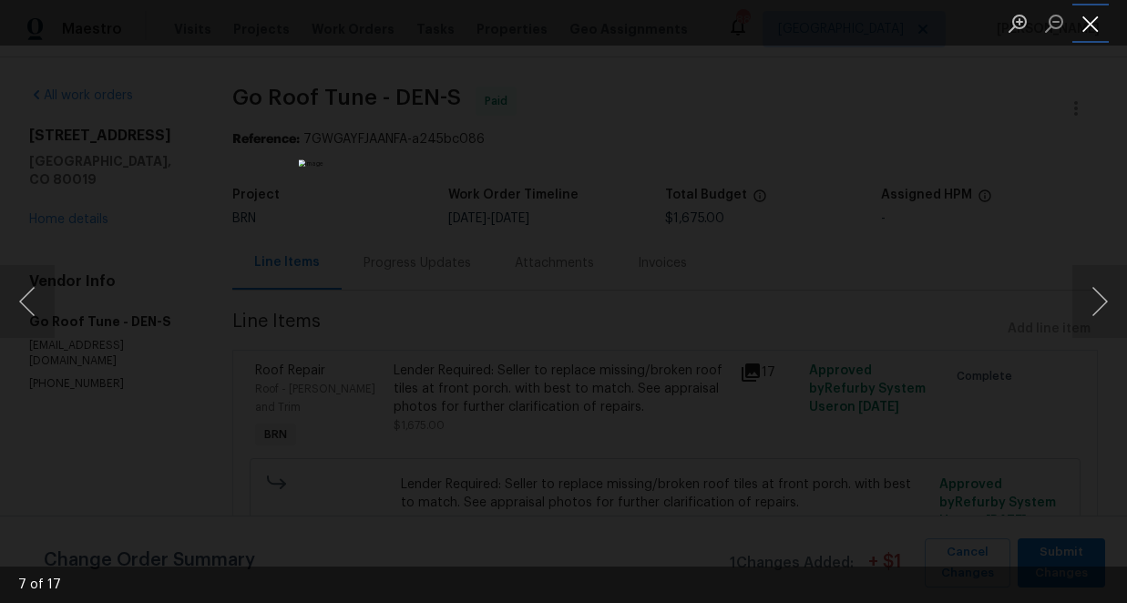
click at [1086, 19] on button "Close lightbox" at bounding box center [1090, 23] width 36 height 32
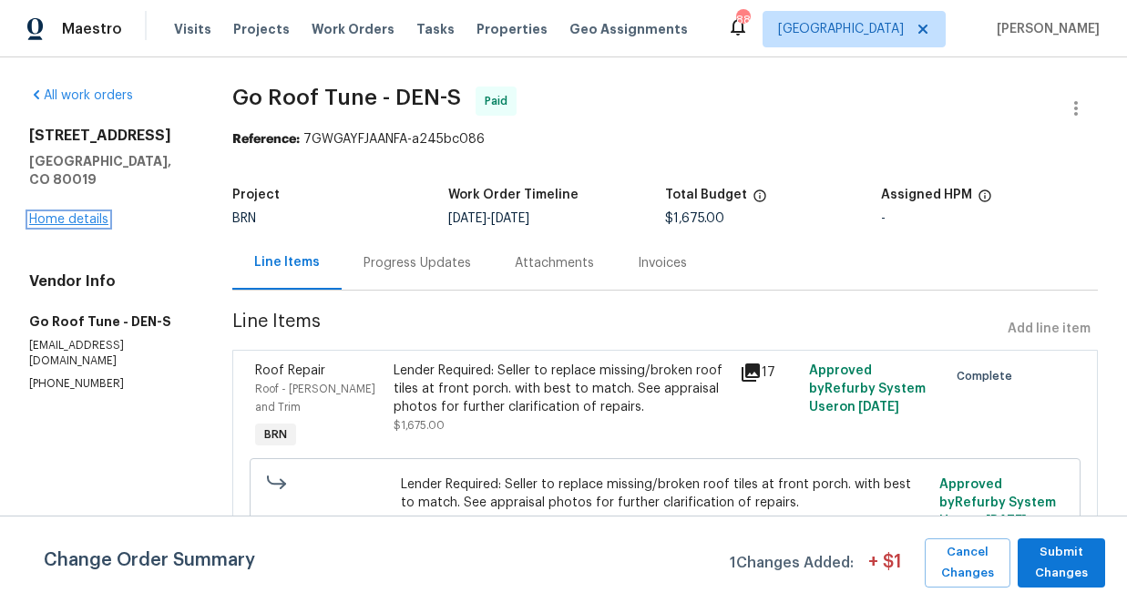
click at [93, 213] on link "Home details" at bounding box center [68, 219] width 79 height 13
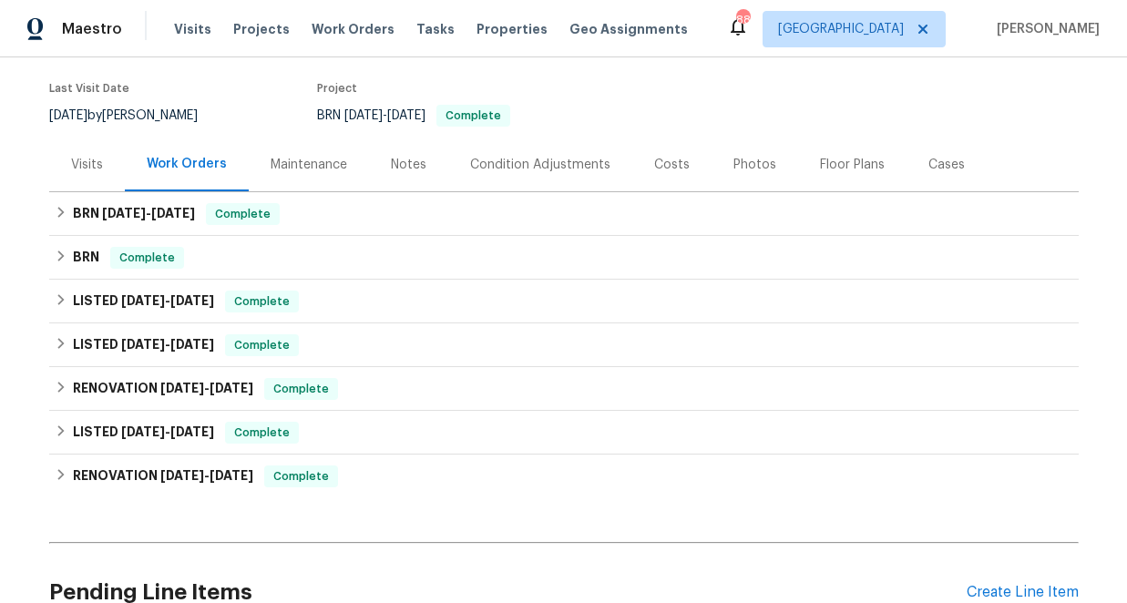
scroll to position [156, 0]
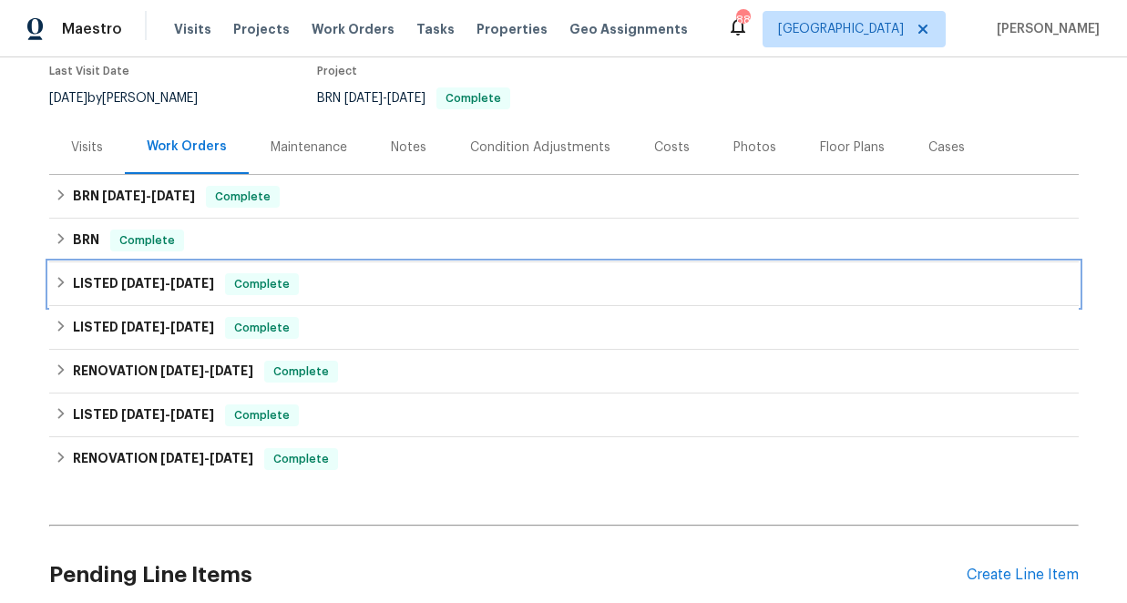
click at [64, 281] on icon at bounding box center [61, 282] width 13 height 13
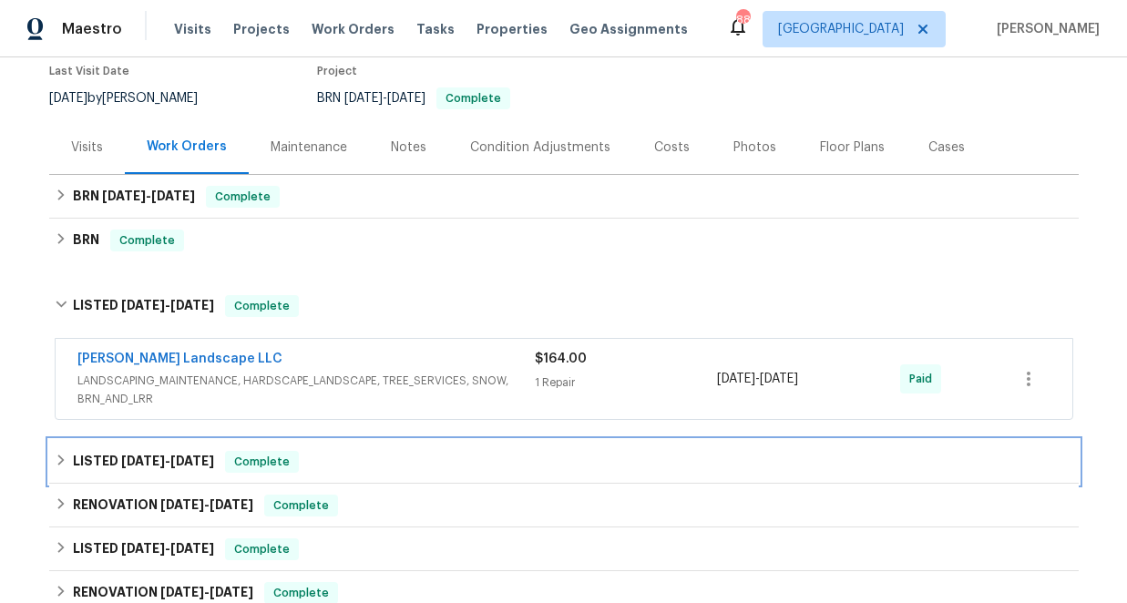
click at [59, 460] on icon at bounding box center [61, 460] width 13 height 13
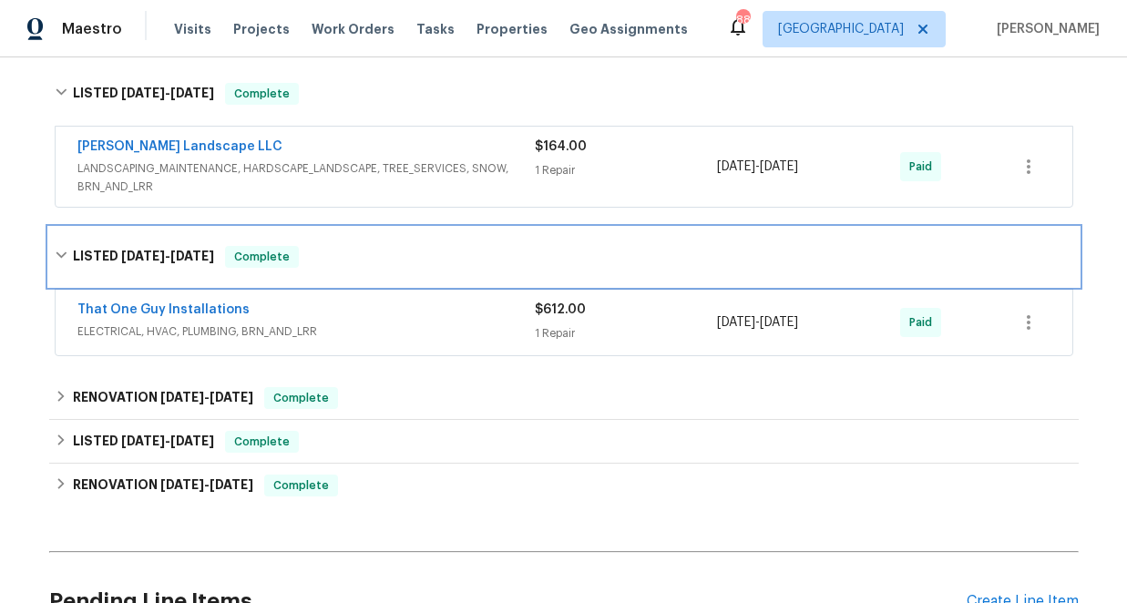
scroll to position [383, 0]
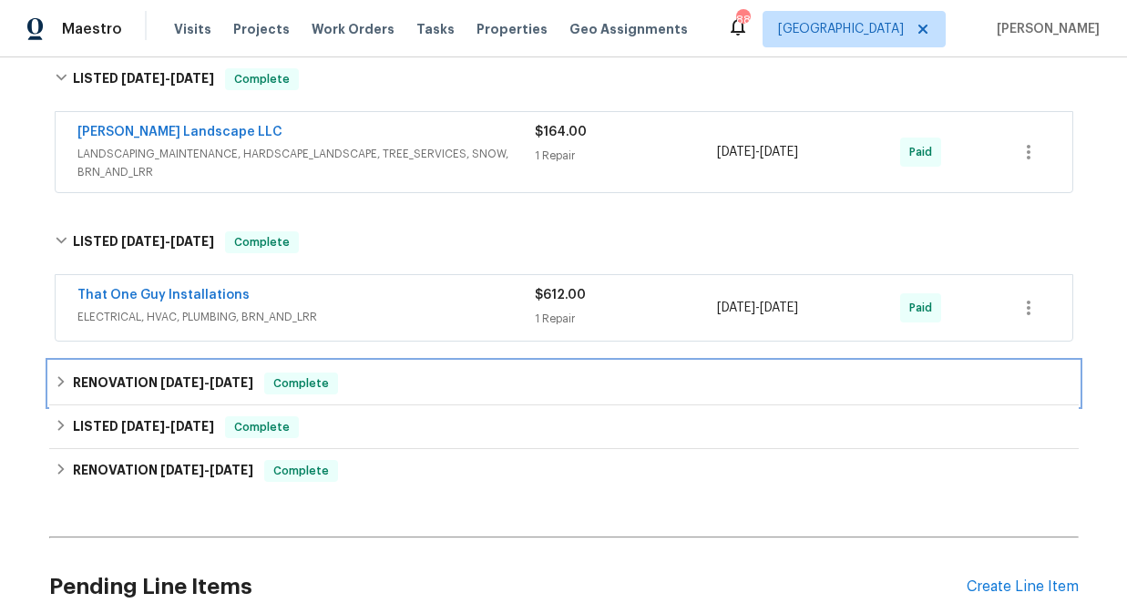
click at [63, 383] on icon at bounding box center [61, 381] width 13 height 13
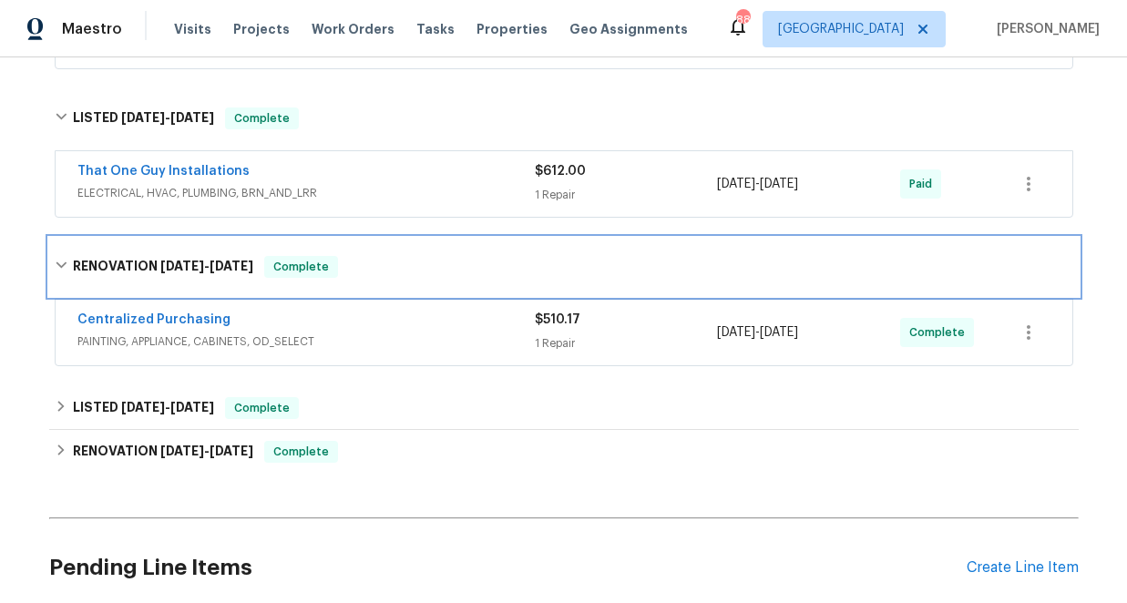
scroll to position [562, 0]
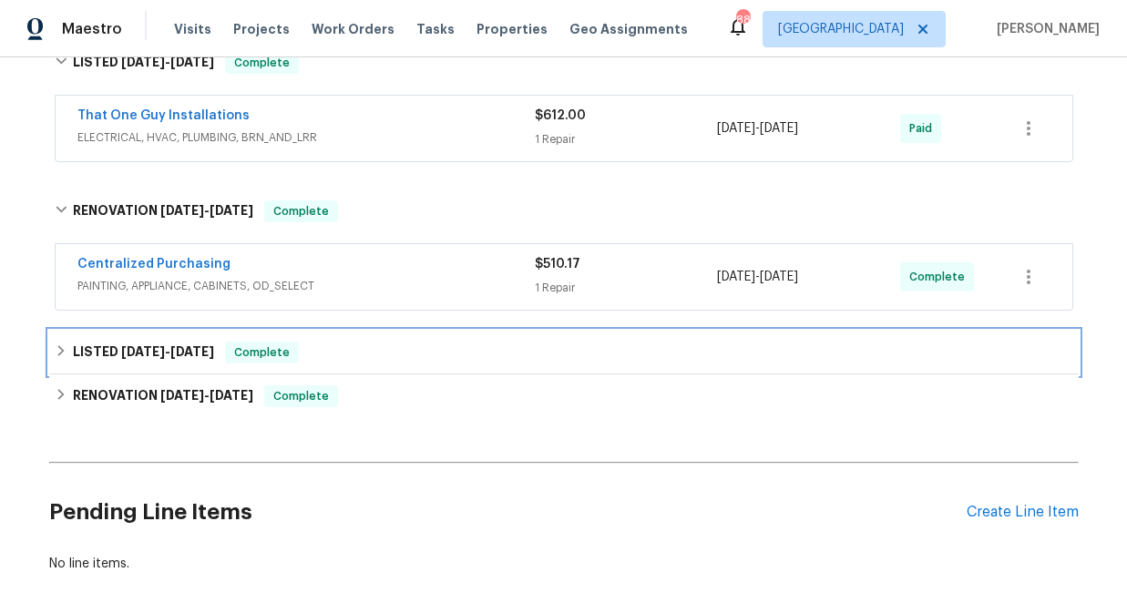
click at [63, 351] on icon at bounding box center [60, 350] width 6 height 11
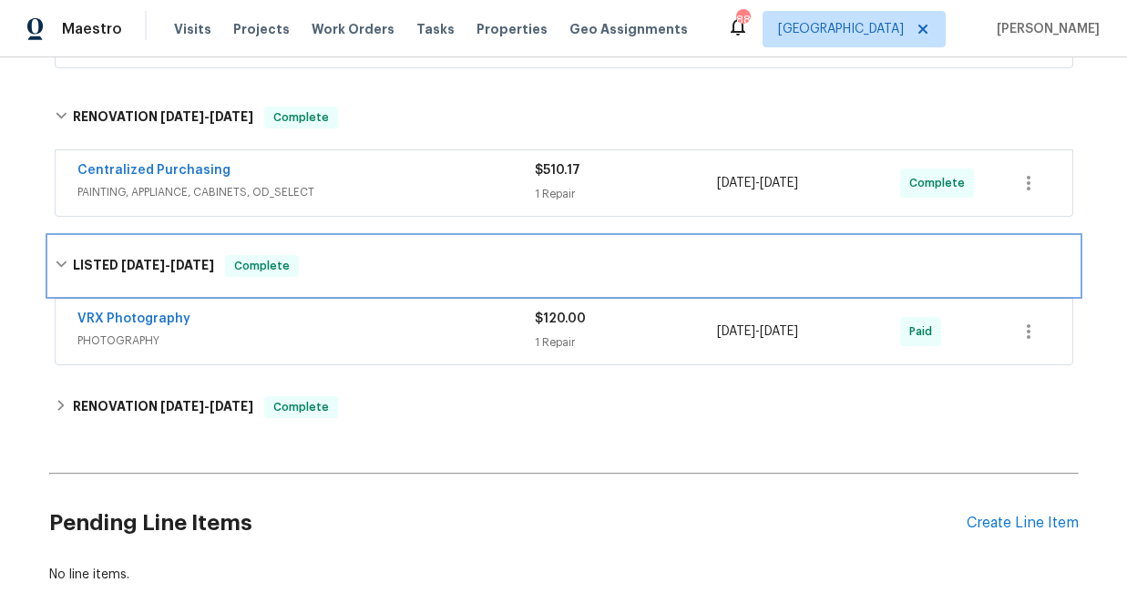
scroll to position [690, 0]
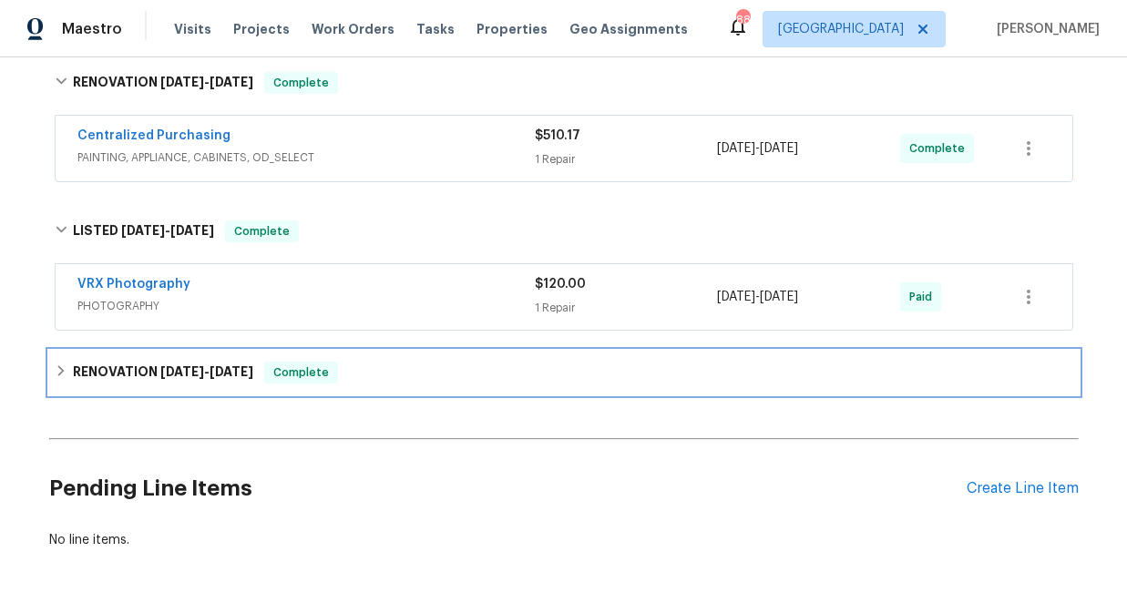
click at [65, 369] on icon at bounding box center [61, 370] width 13 height 13
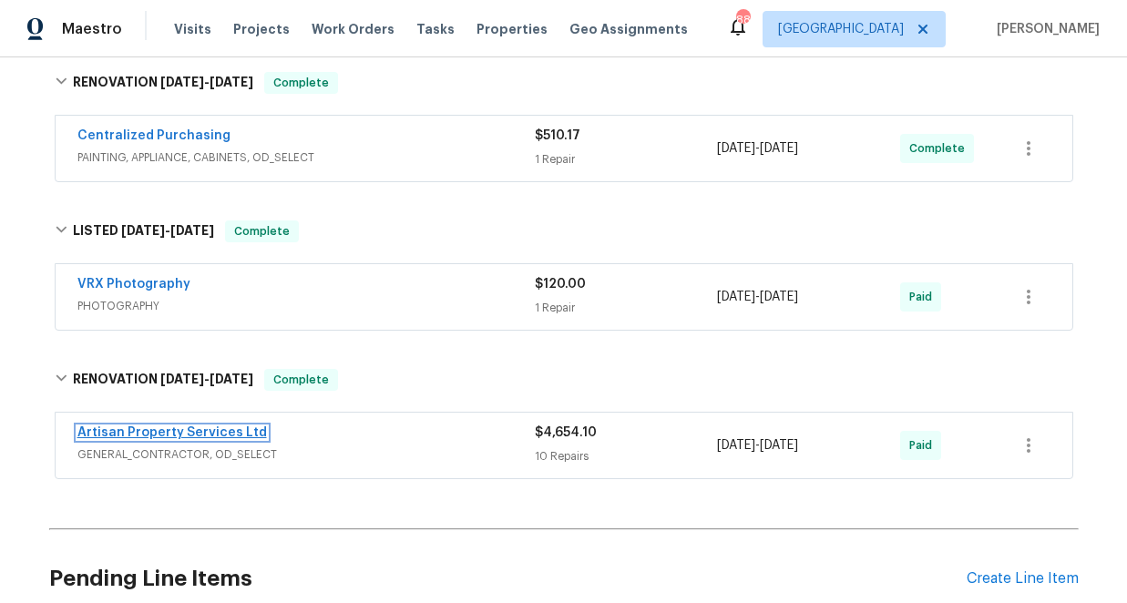
click at [198, 431] on link "Artisan Property Services Ltd" at bounding box center [171, 432] width 189 height 13
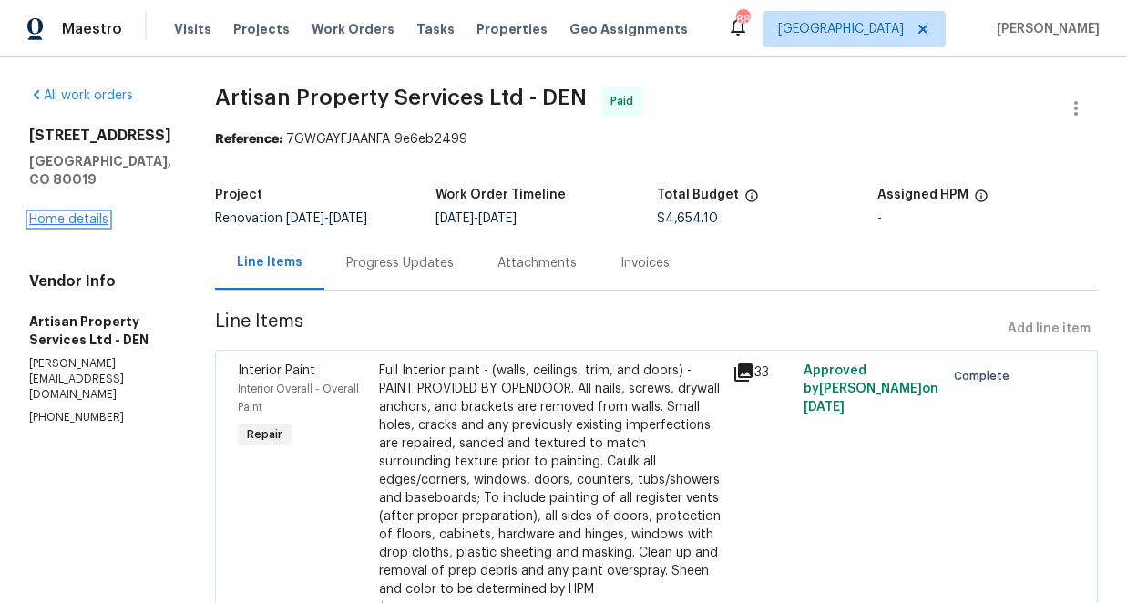
click at [56, 226] on link "Home details" at bounding box center [68, 219] width 79 height 13
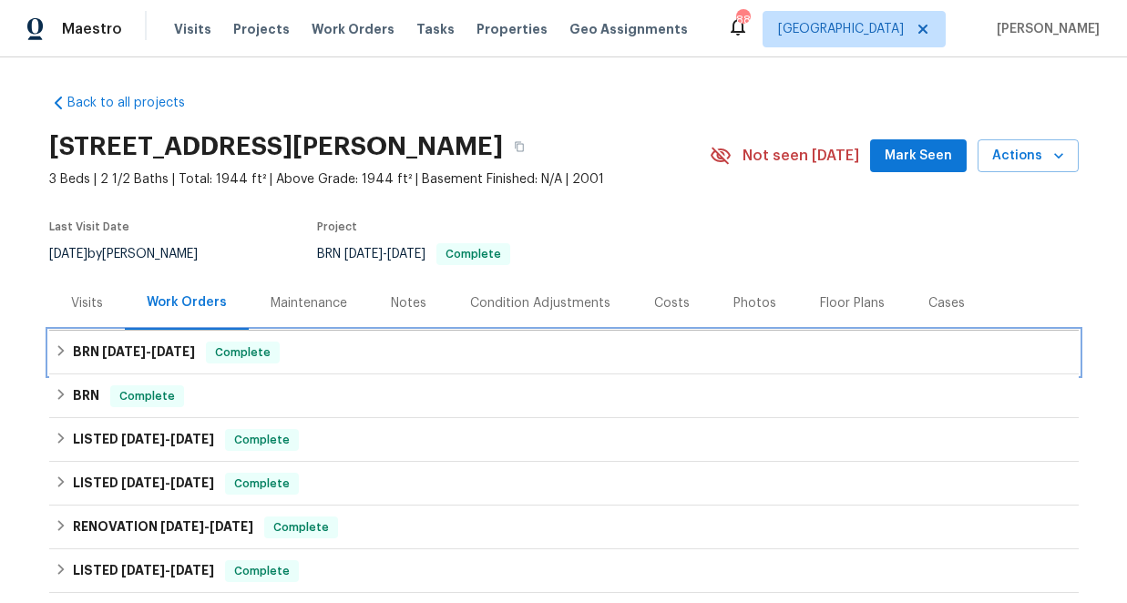
click at [61, 351] on icon at bounding box center [61, 350] width 13 height 13
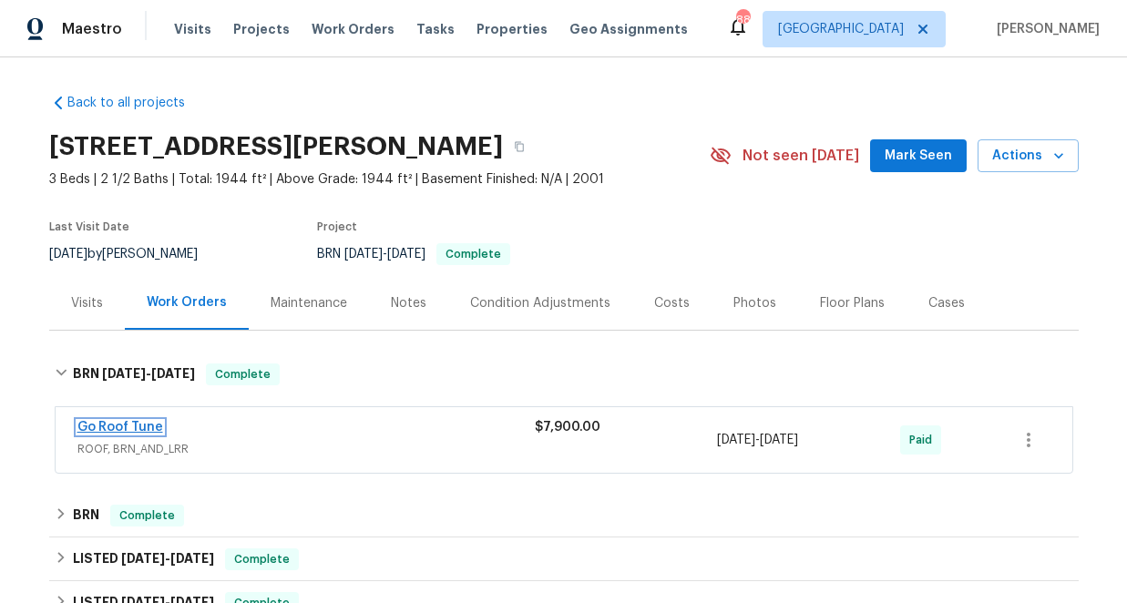
click at [141, 425] on link "Go Roof Tune" at bounding box center [120, 427] width 86 height 13
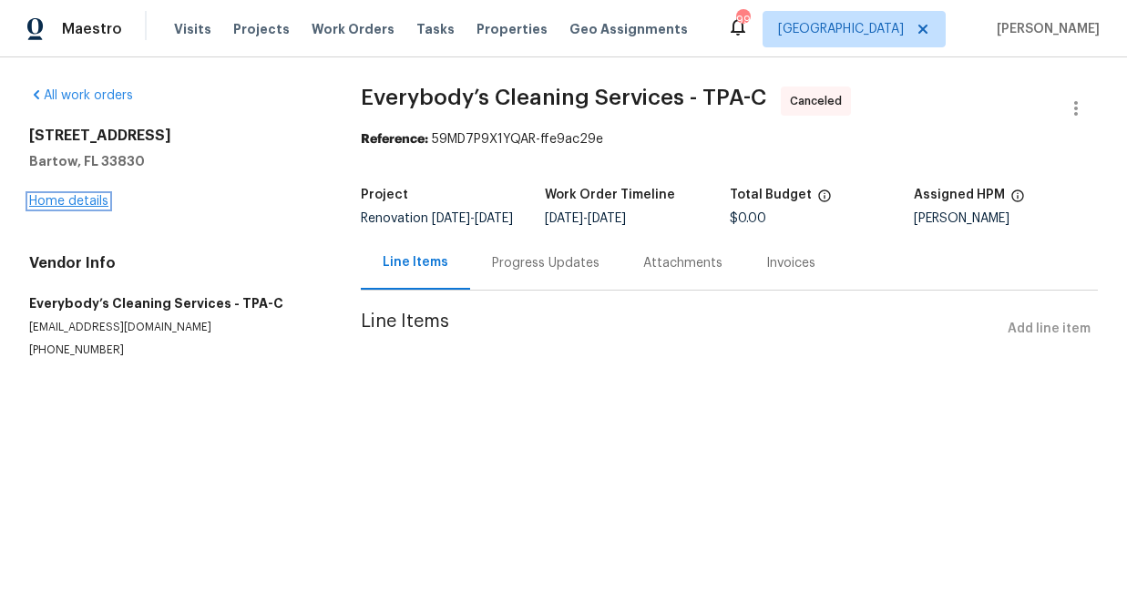
click at [79, 198] on link "Home details" at bounding box center [68, 201] width 79 height 13
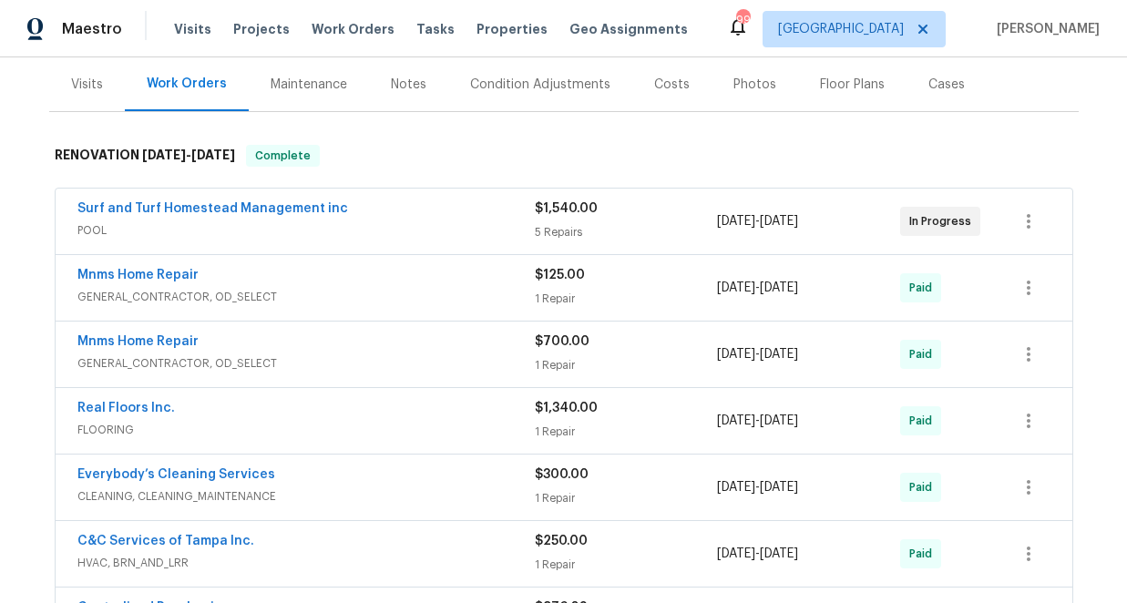
scroll to position [224, 0]
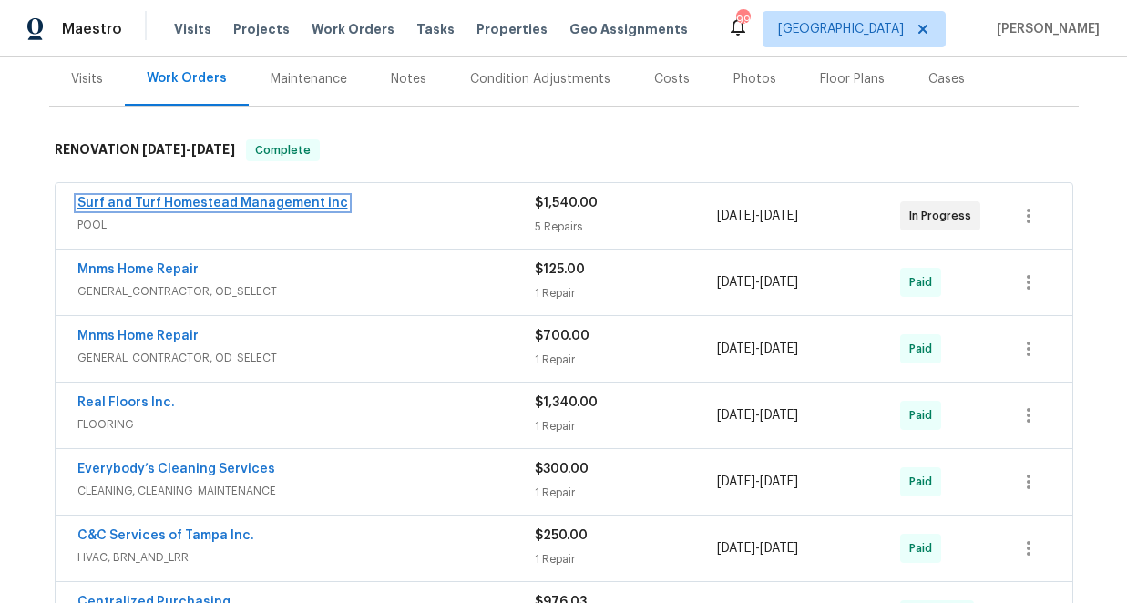
click at [210, 203] on link "Surf and Turf Homestead Management inc" at bounding box center [212, 203] width 270 height 13
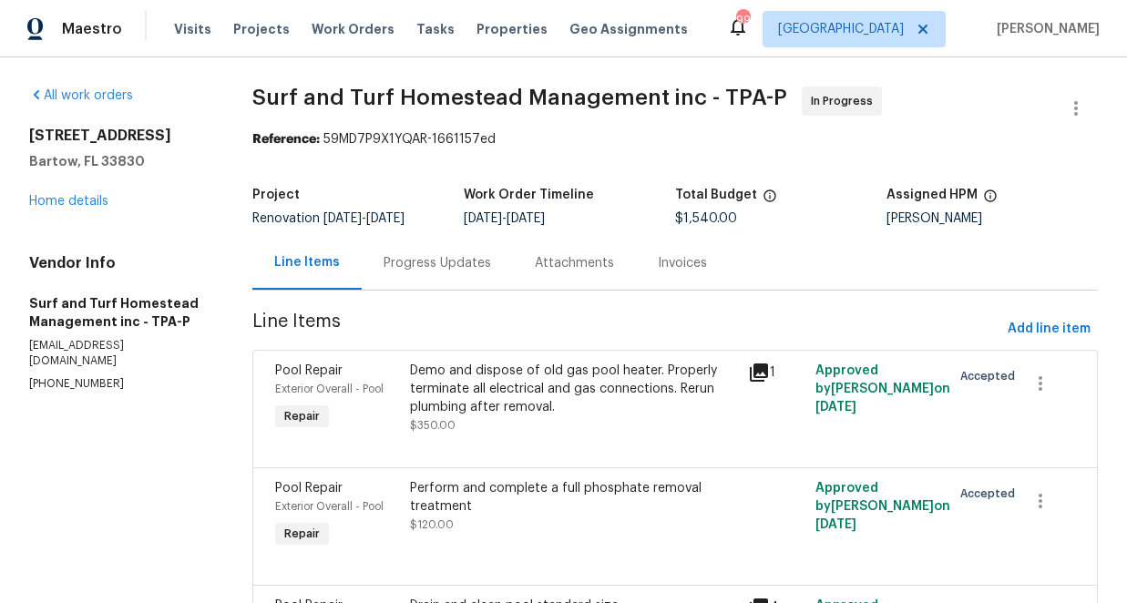
click at [761, 367] on icon at bounding box center [759, 372] width 18 height 18
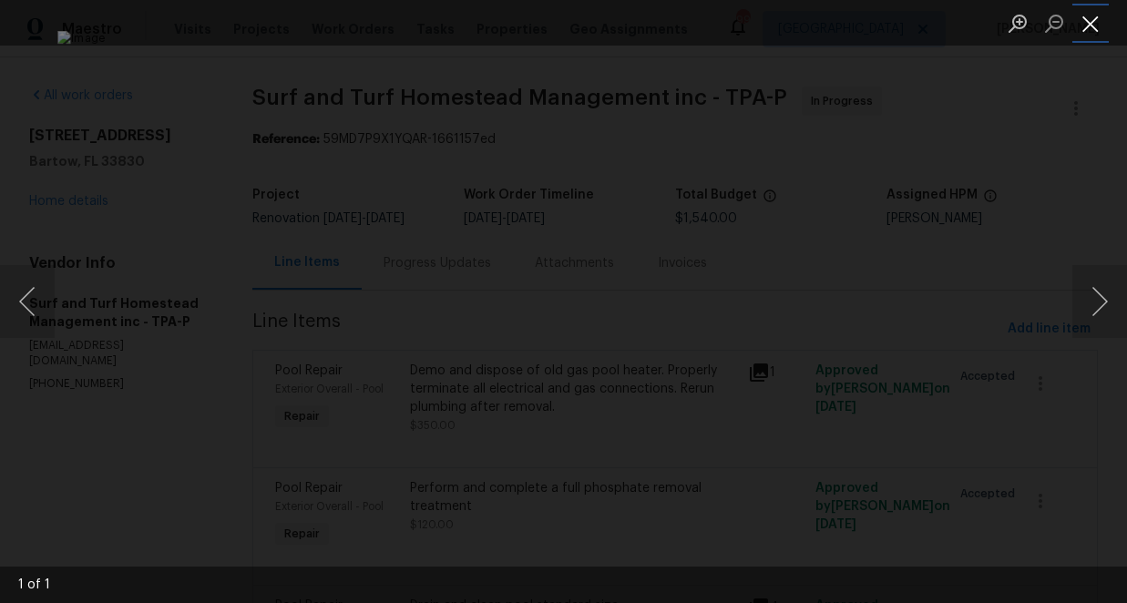
click at [1089, 23] on button "Close lightbox" at bounding box center [1090, 23] width 36 height 32
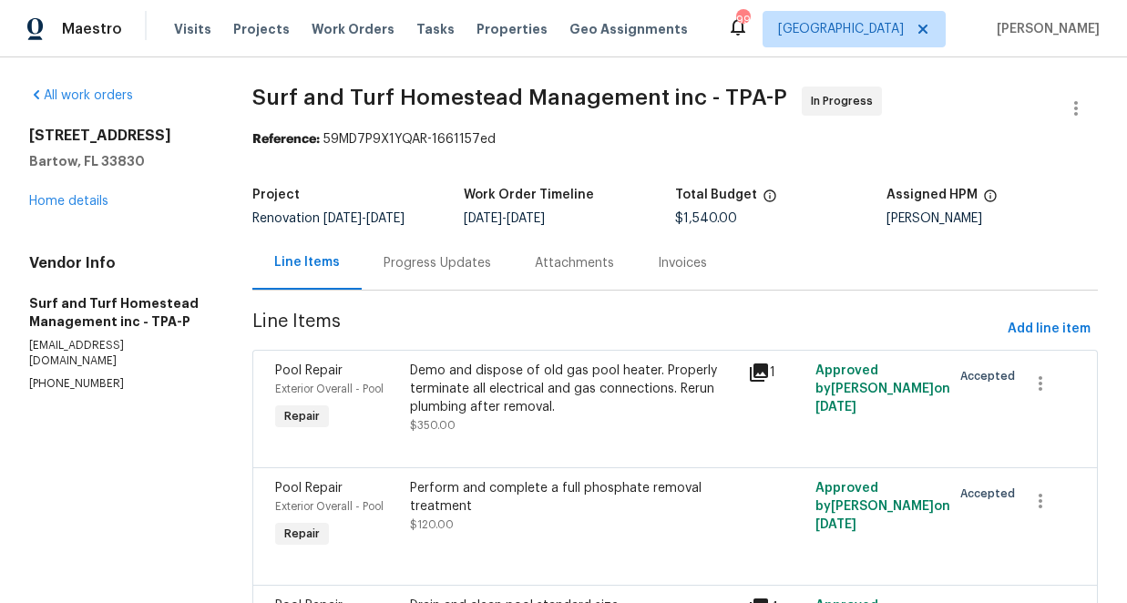
click at [418, 263] on div "Progress Updates" at bounding box center [436, 263] width 107 height 18
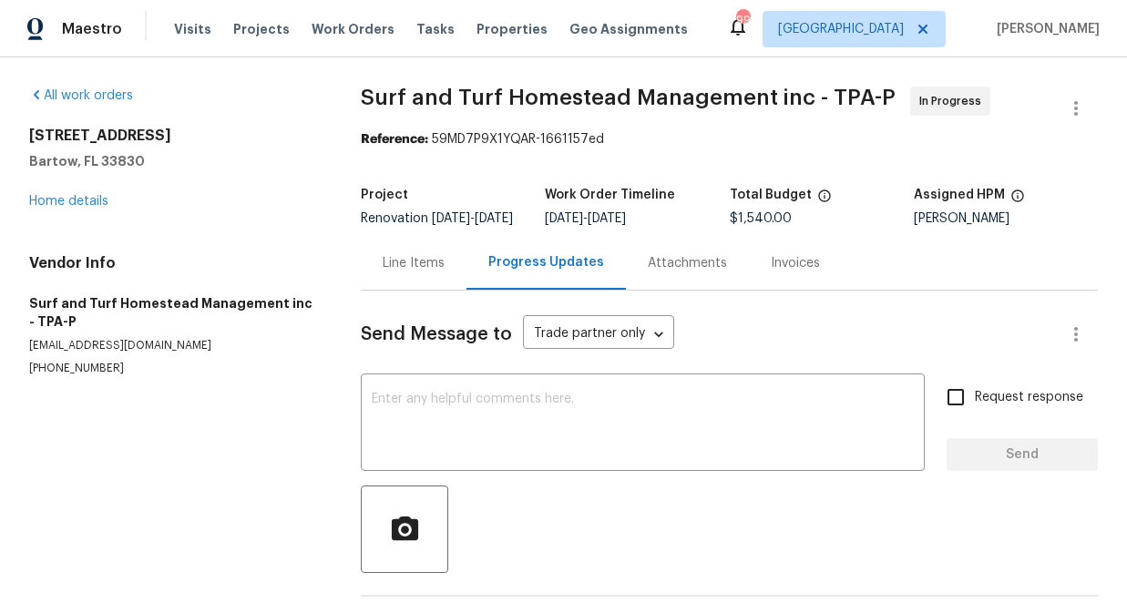
click at [421, 272] on div "Line Items" at bounding box center [414, 263] width 62 height 18
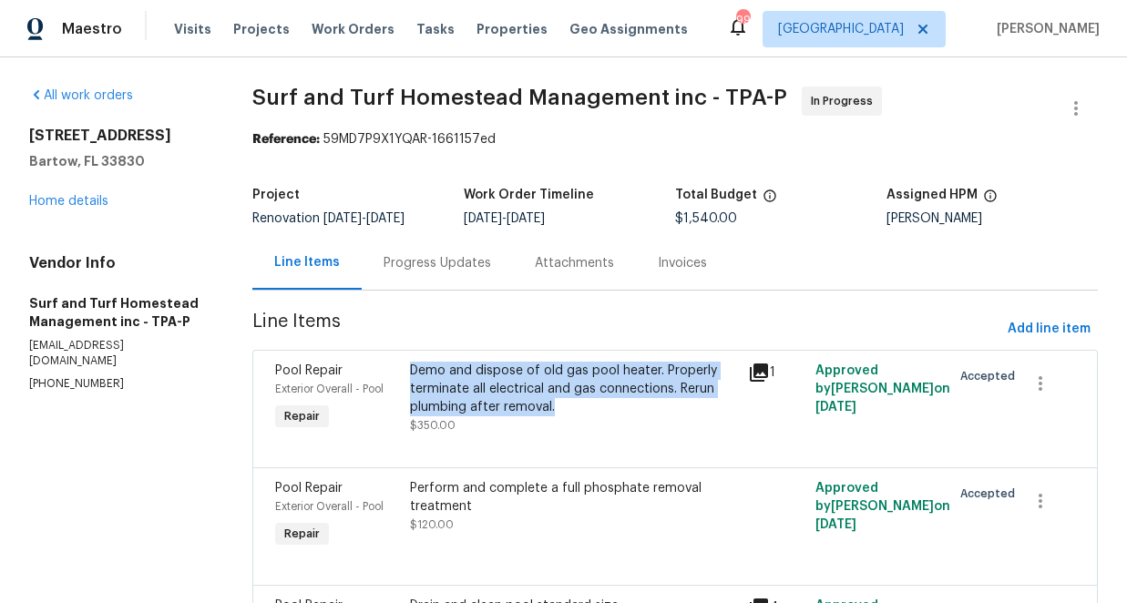
drag, startPoint x: 410, startPoint y: 369, endPoint x: 560, endPoint y: 408, distance: 155.3
click at [560, 408] on div "Demo and dispose of old gas pool heater. Properly terminate all electrical and …" at bounding box center [573, 398] width 338 height 84
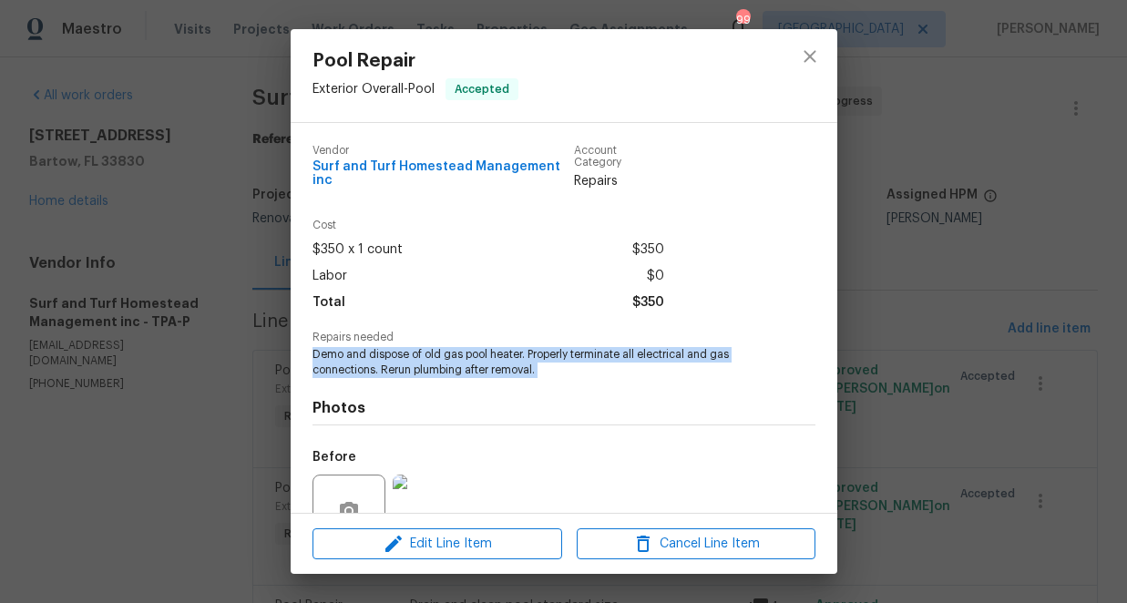
drag, startPoint x: 312, startPoint y: 343, endPoint x: 543, endPoint y: 366, distance: 231.5
click at [543, 366] on div "Vendor Surf and Turf Homestead Management inc Account Category Repairs Cost $35…" at bounding box center [563, 403] width 503 height 547
copy span "Demo and dispose of old gas pool heater. Properly terminate all electrical and …"
click at [580, 379] on div "Photos Before After" at bounding box center [563, 527] width 503 height 300
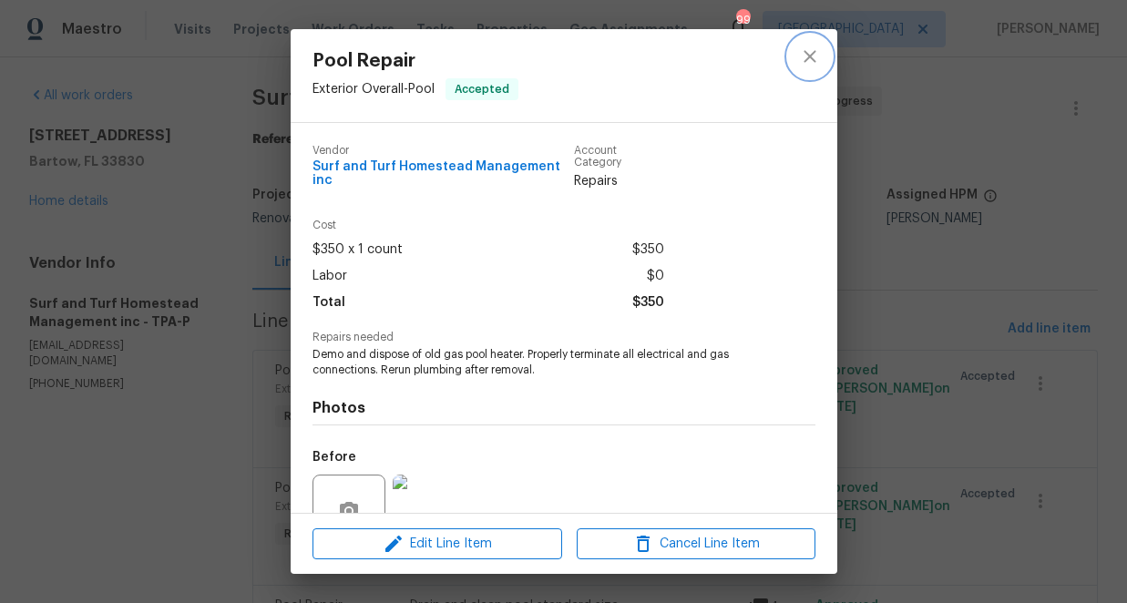
click at [810, 54] on icon "close" at bounding box center [809, 56] width 12 height 12
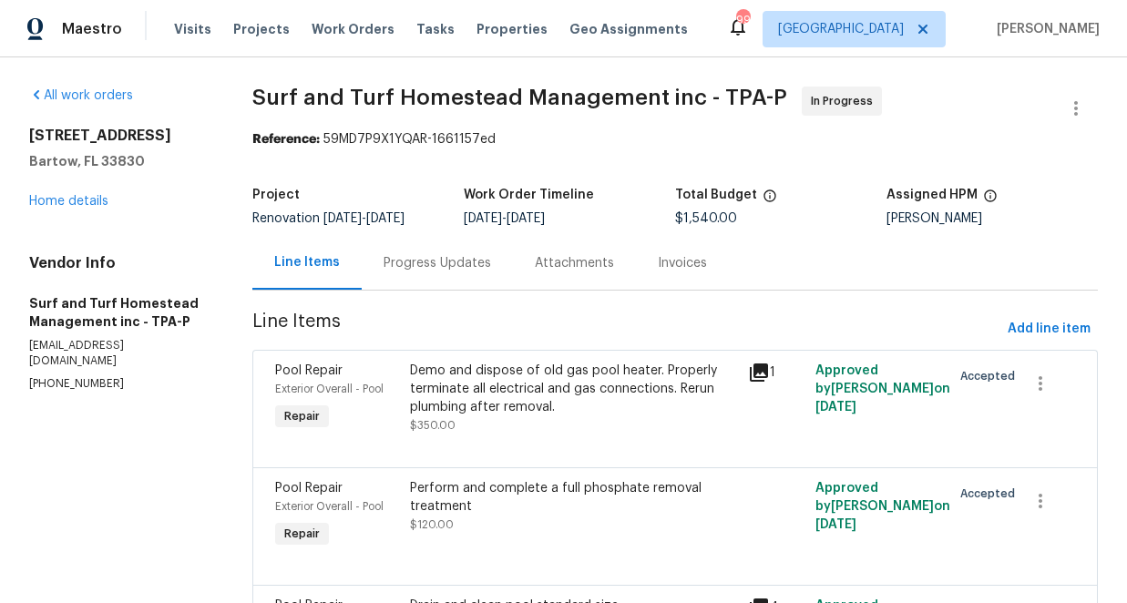
click at [433, 259] on div "Progress Updates" at bounding box center [436, 263] width 107 height 18
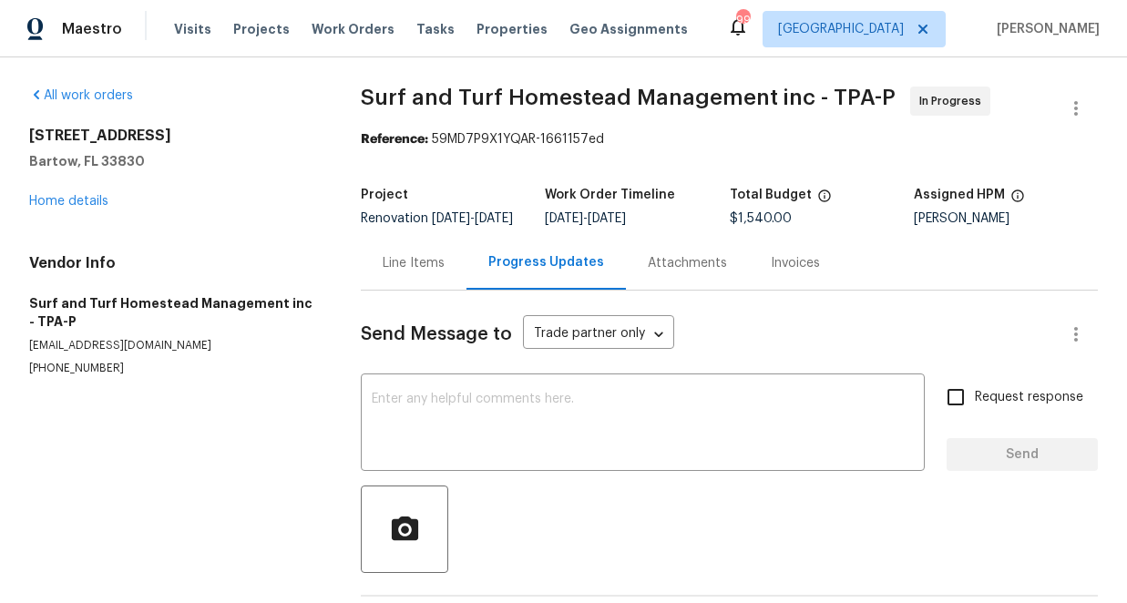
click at [787, 272] on div "Invoices" at bounding box center [794, 263] width 49 height 18
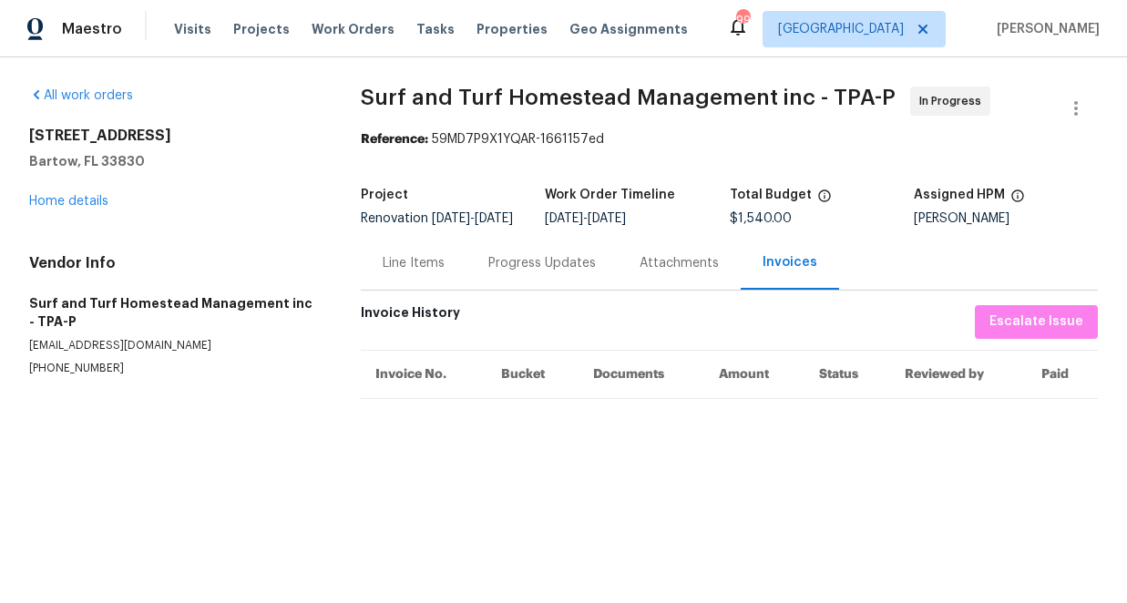
click at [543, 272] on div "Progress Updates" at bounding box center [541, 263] width 107 height 18
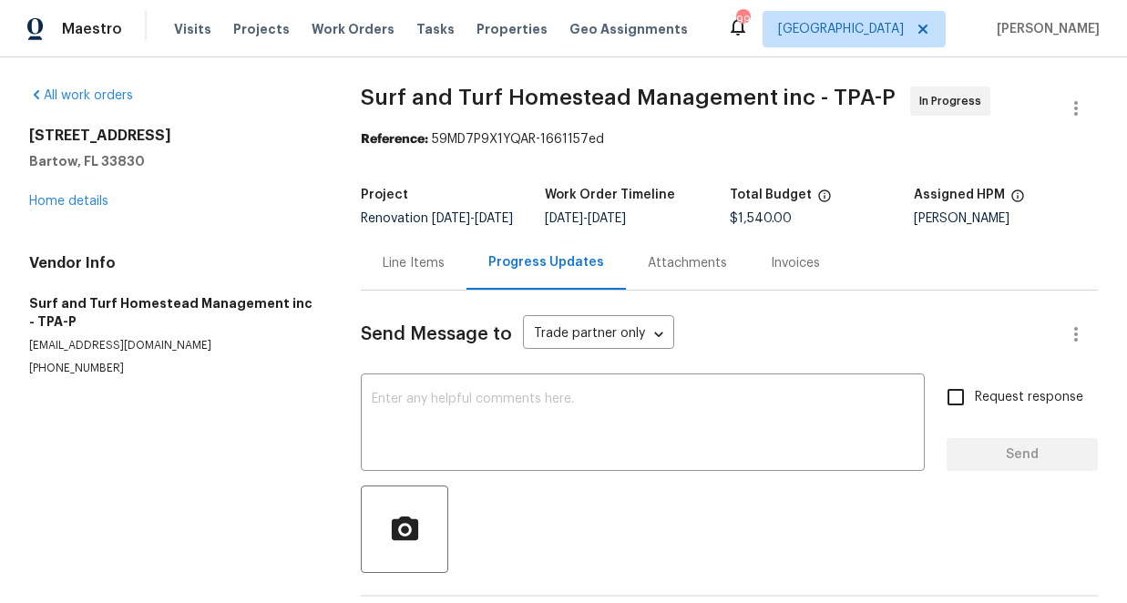
click at [434, 271] on div "Line Items" at bounding box center [414, 263] width 62 height 18
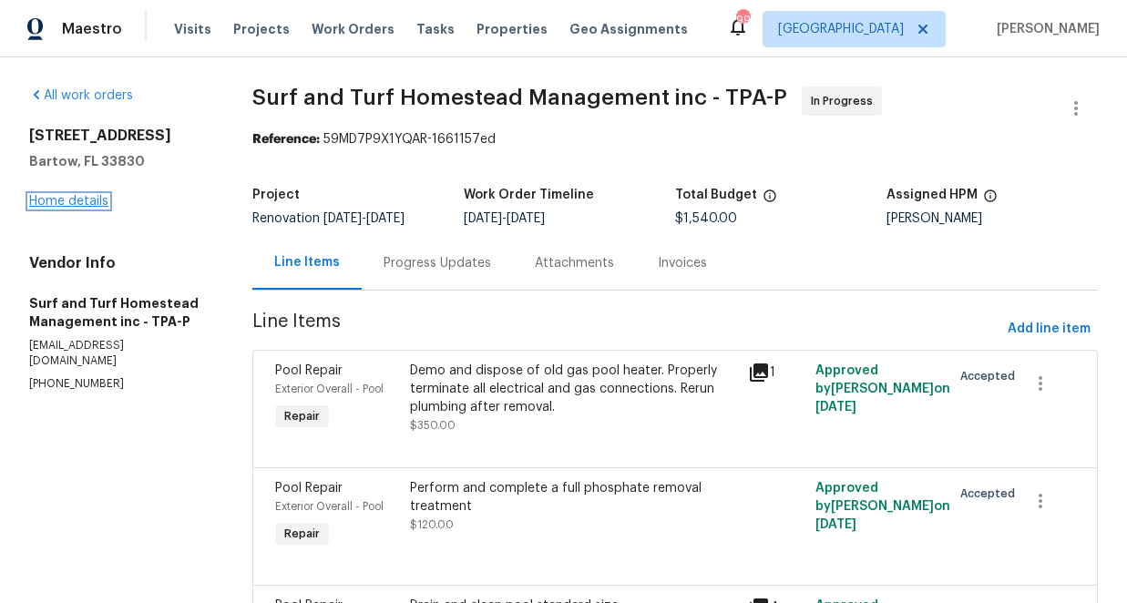
click at [94, 200] on link "Home details" at bounding box center [68, 201] width 79 height 13
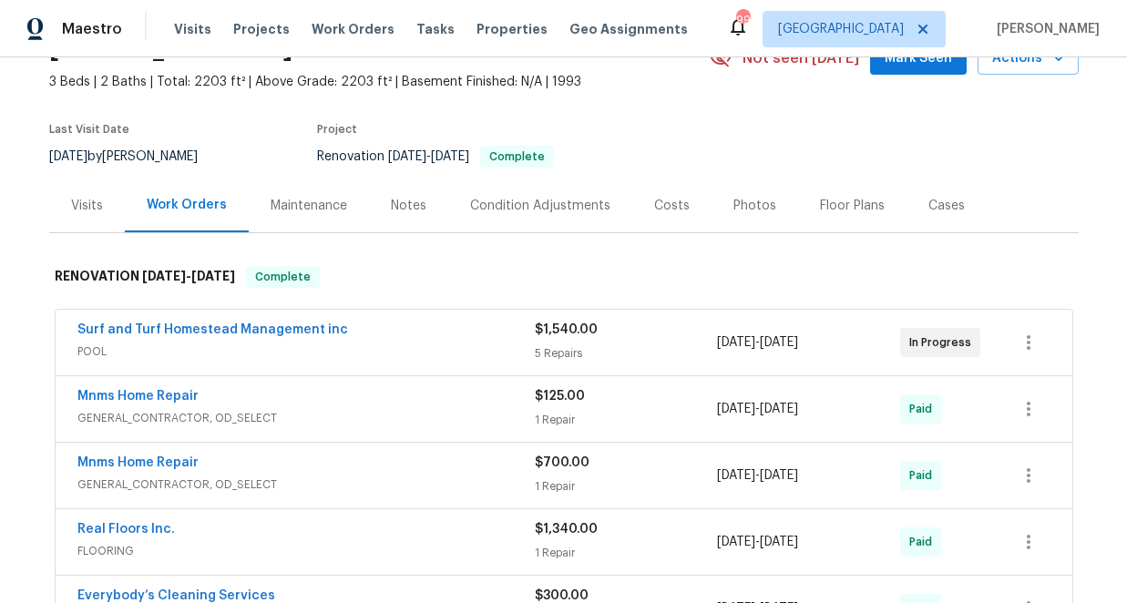
scroll to position [99, 0]
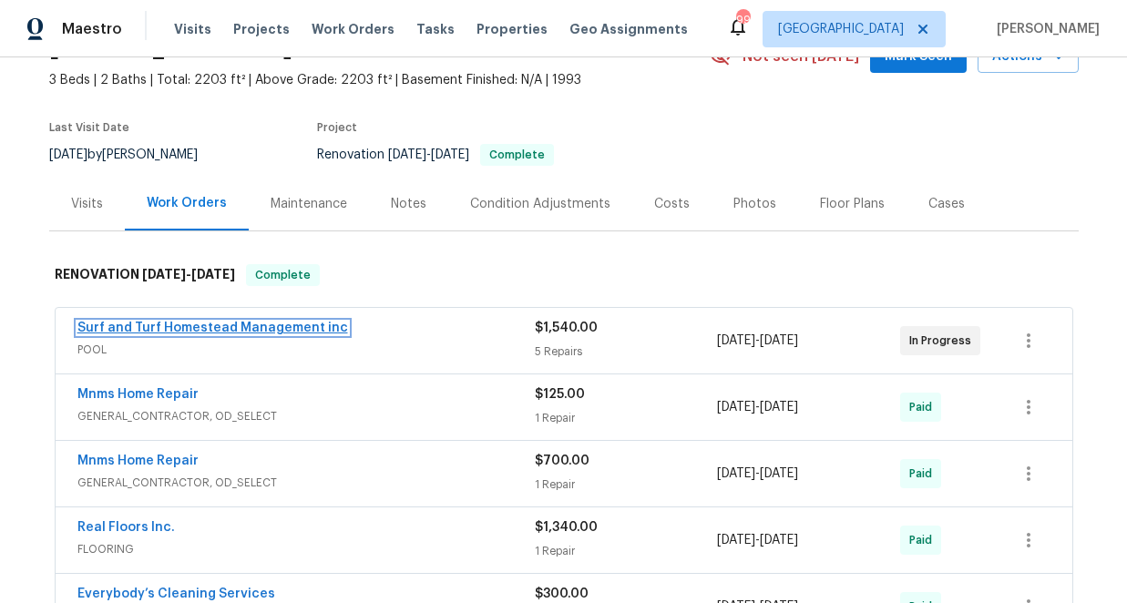
click at [285, 330] on link "Surf and Turf Homestead Management inc" at bounding box center [212, 327] width 270 height 13
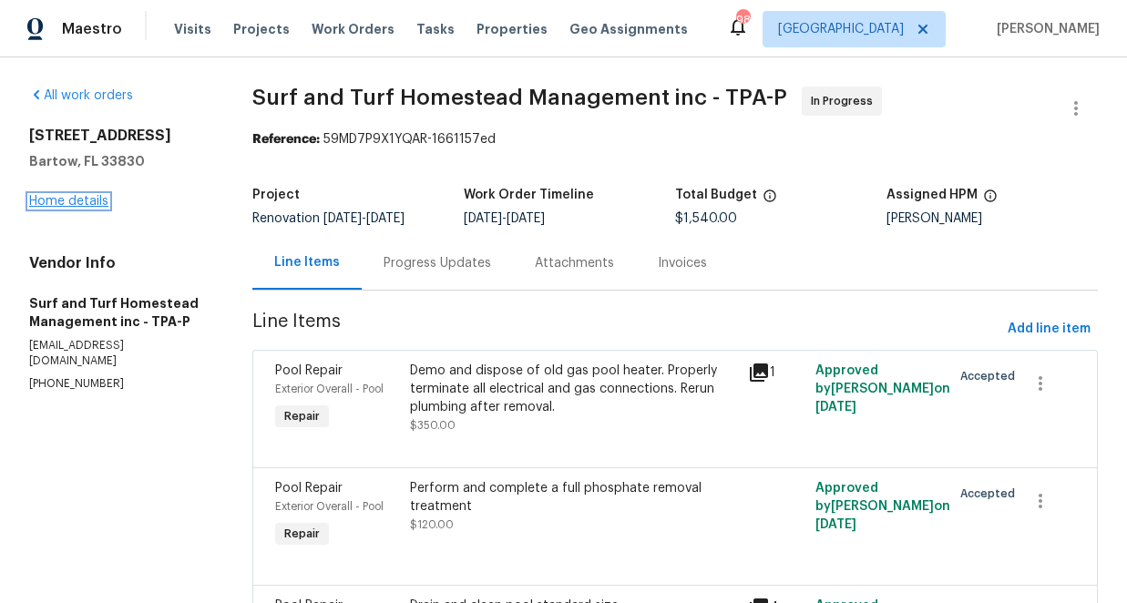
click at [79, 202] on link "Home details" at bounding box center [68, 201] width 79 height 13
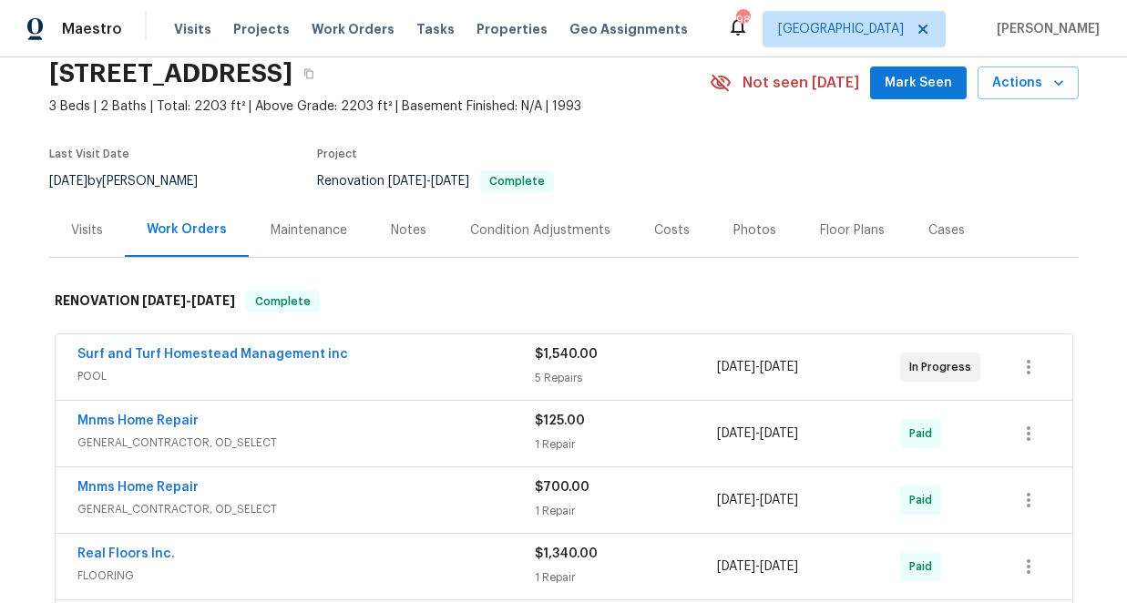
scroll to position [133, 0]
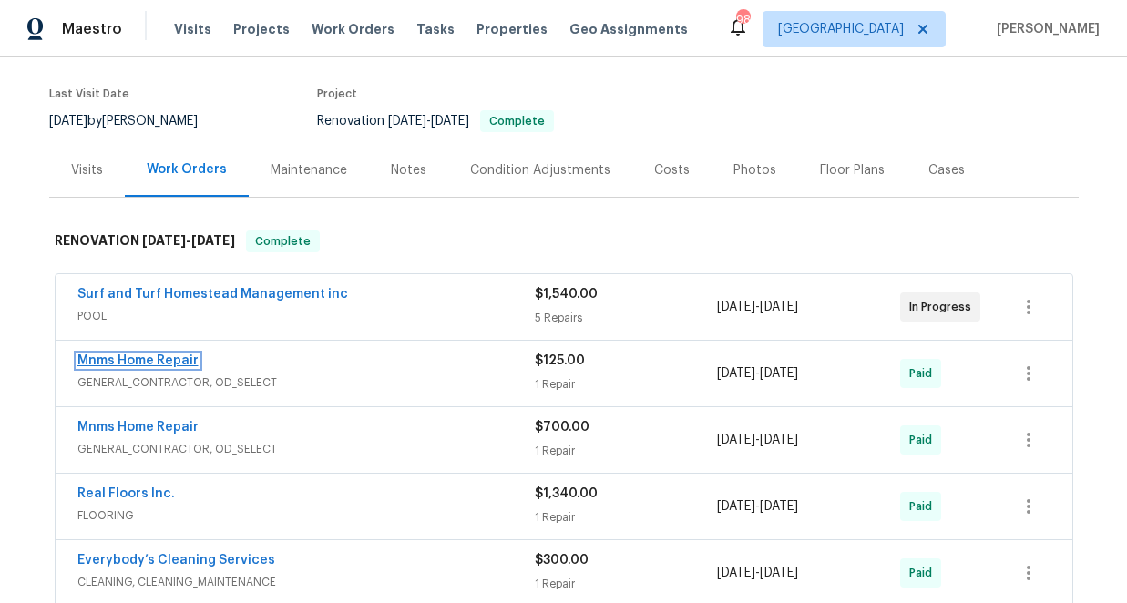
click at [168, 360] on link "Mnms Home Repair" at bounding box center [137, 360] width 121 height 13
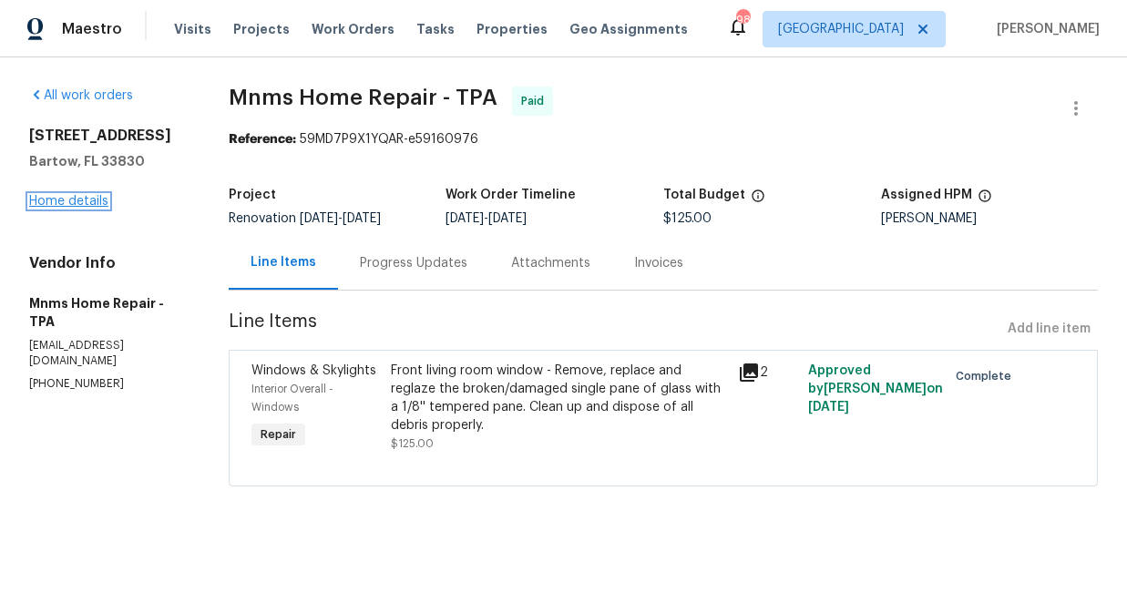
click at [77, 204] on link "Home details" at bounding box center [68, 201] width 79 height 13
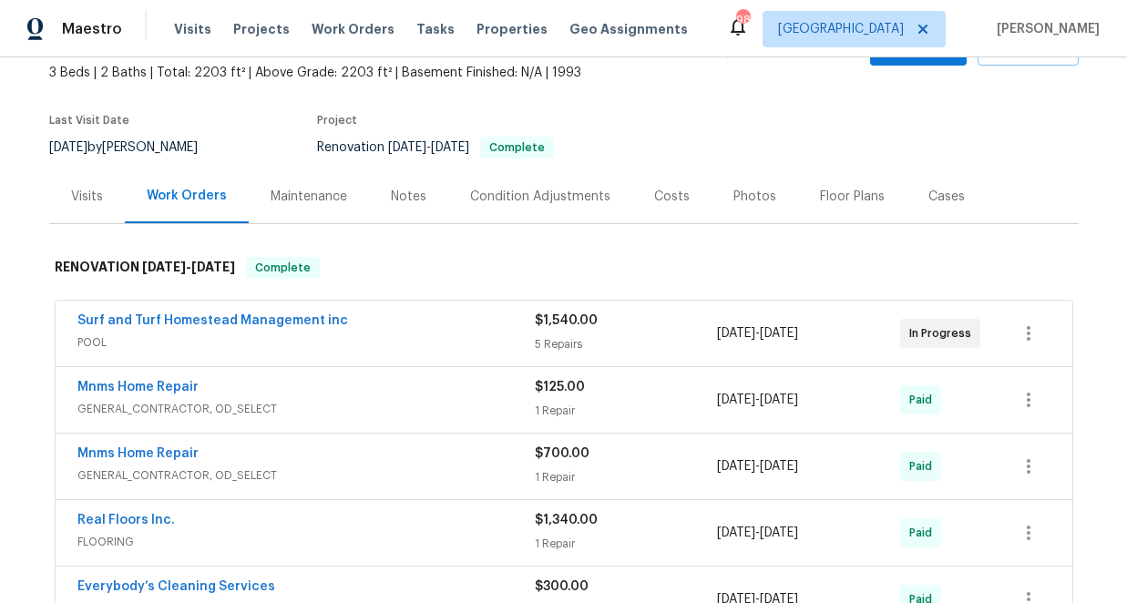
scroll to position [158, 0]
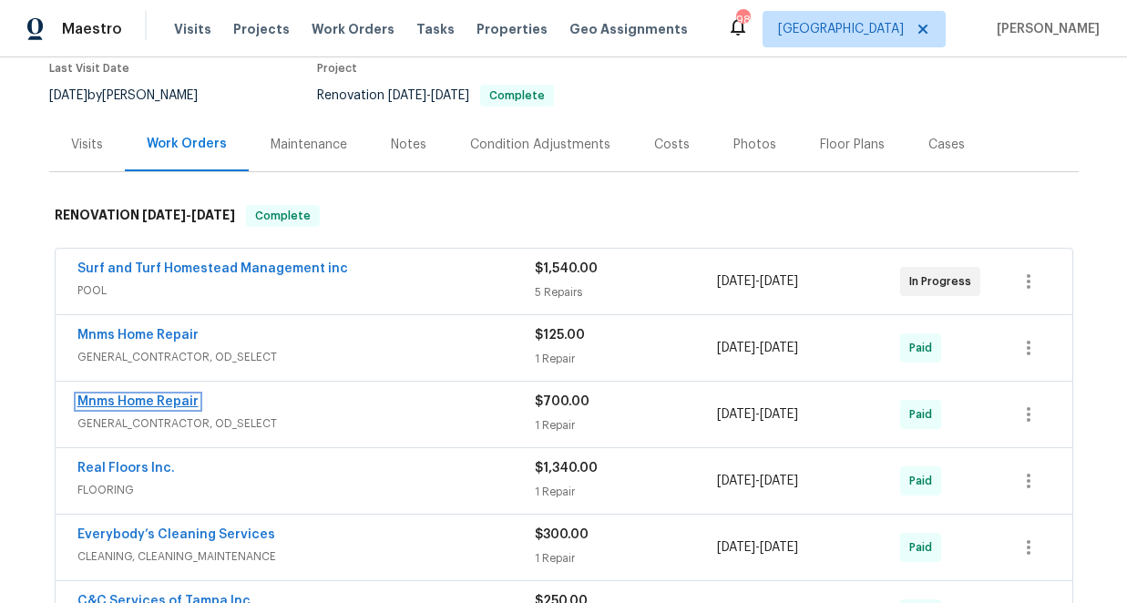
click at [172, 397] on link "Mnms Home Repair" at bounding box center [137, 401] width 121 height 13
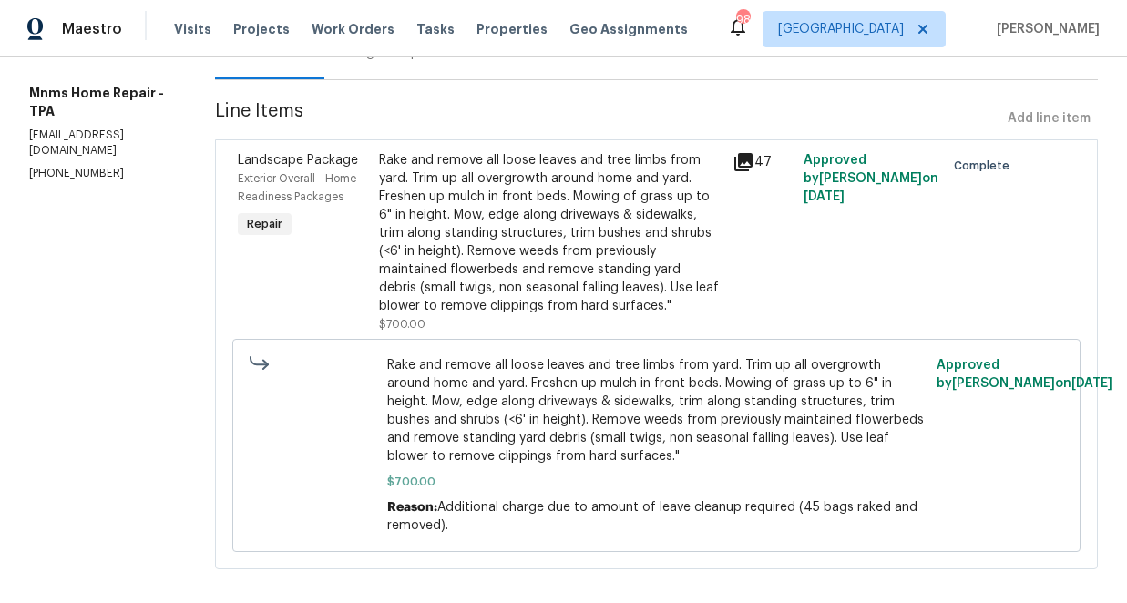
scroll to position [229, 0]
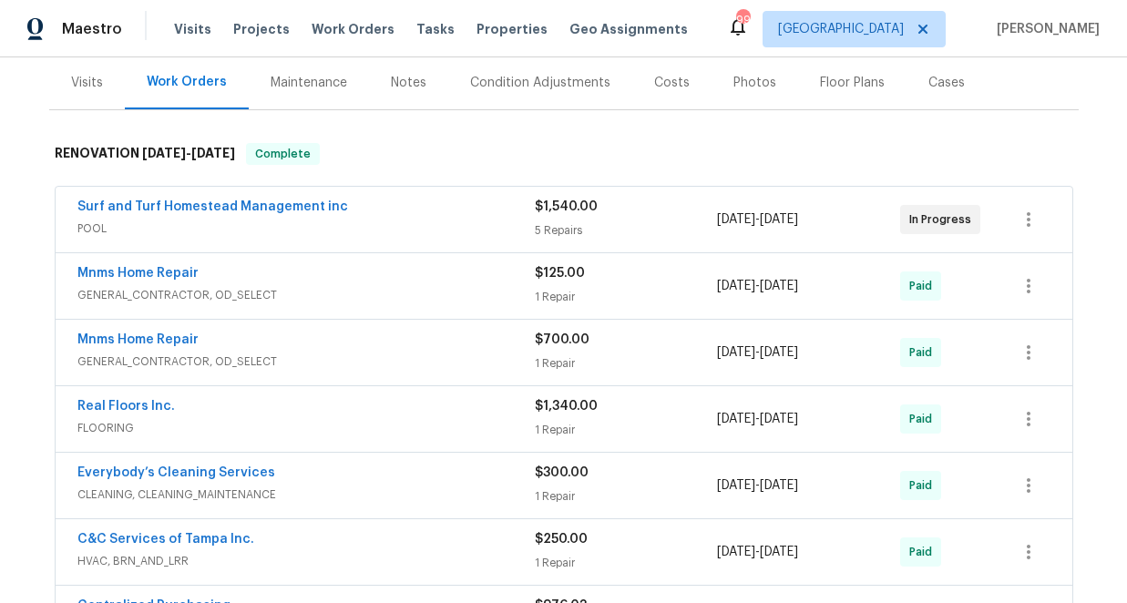
scroll to position [229, 0]
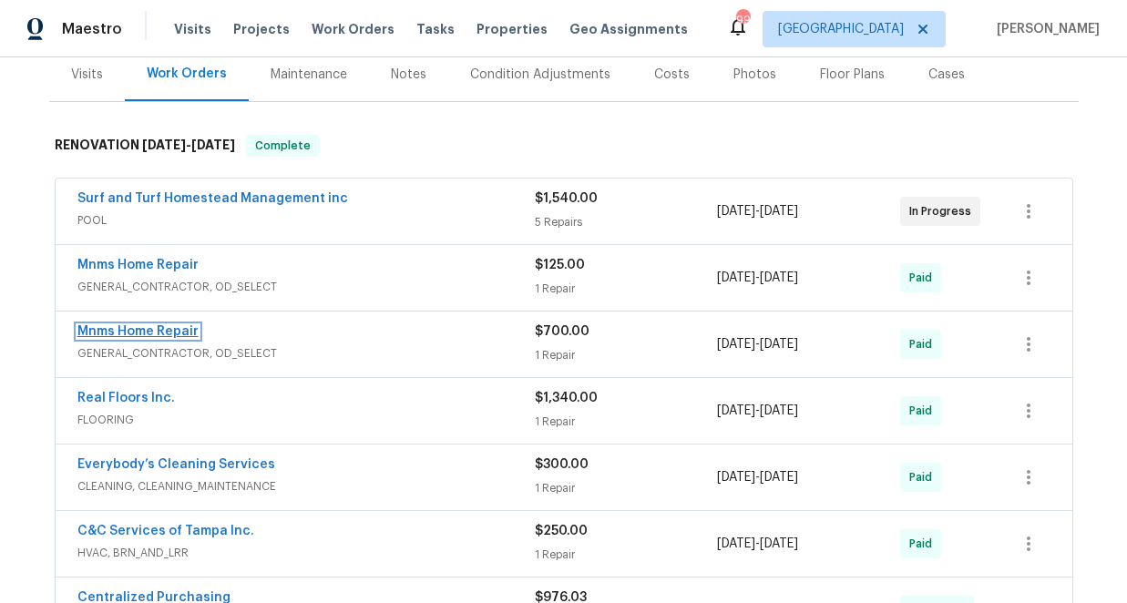
click at [157, 330] on link "Mnms Home Repair" at bounding box center [137, 331] width 121 height 13
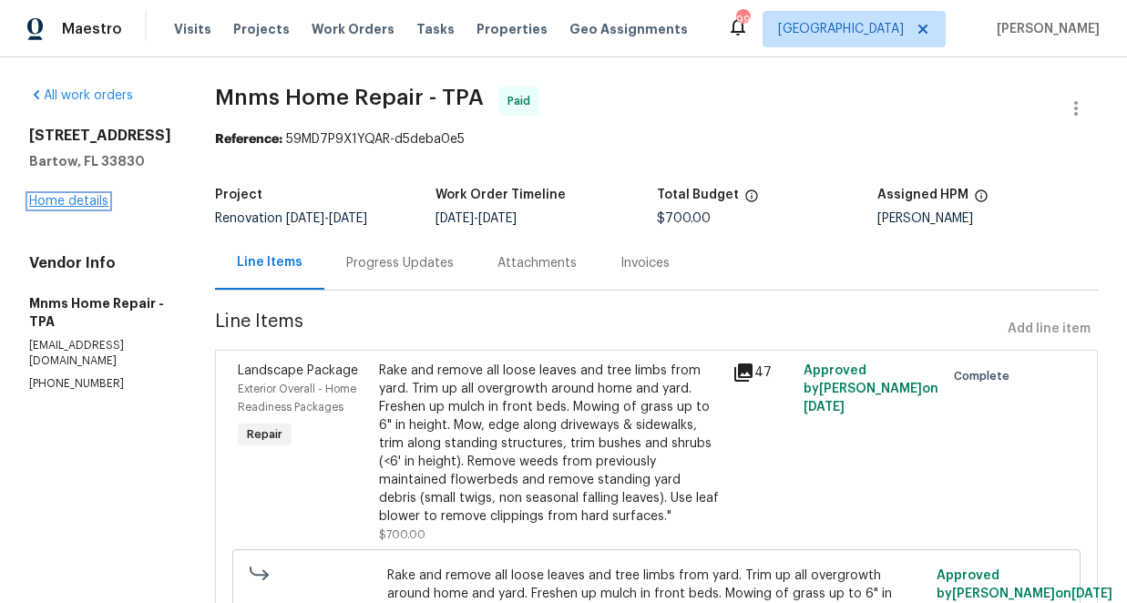
click at [67, 199] on link "Home details" at bounding box center [68, 201] width 79 height 13
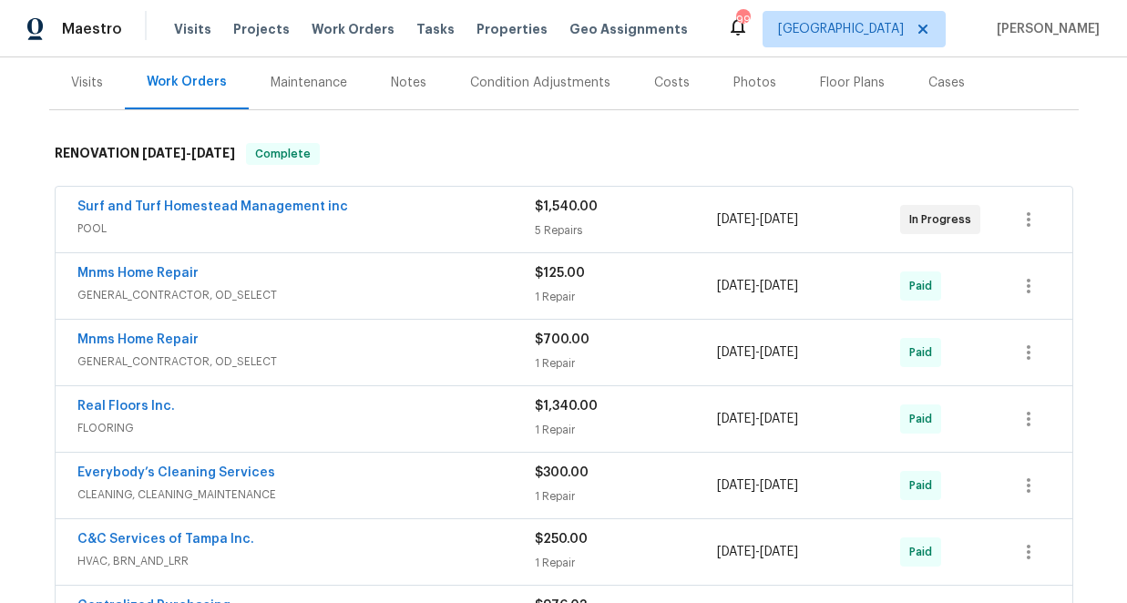
scroll to position [222, 0]
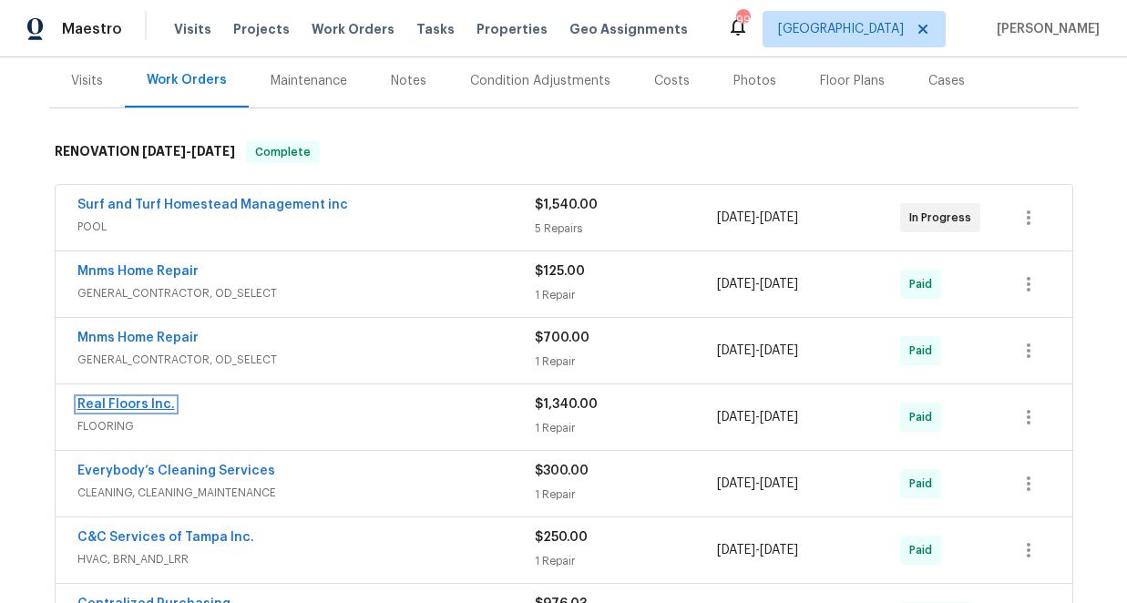
click at [142, 403] on link "Real Floors Inc." at bounding box center [125, 404] width 97 height 13
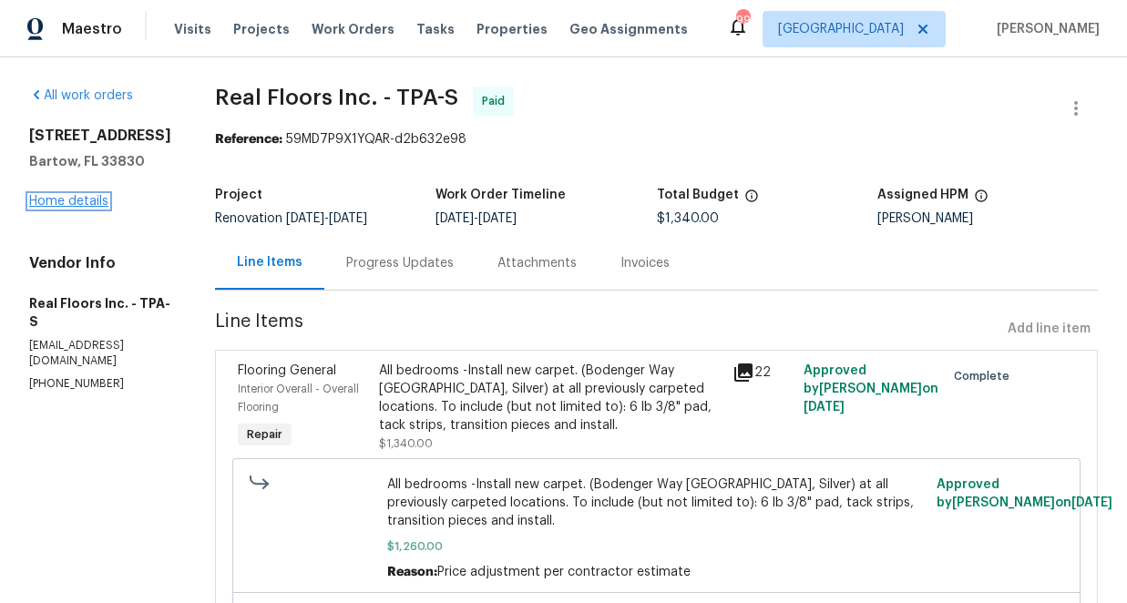
click at [65, 208] on link "Home details" at bounding box center [68, 201] width 79 height 13
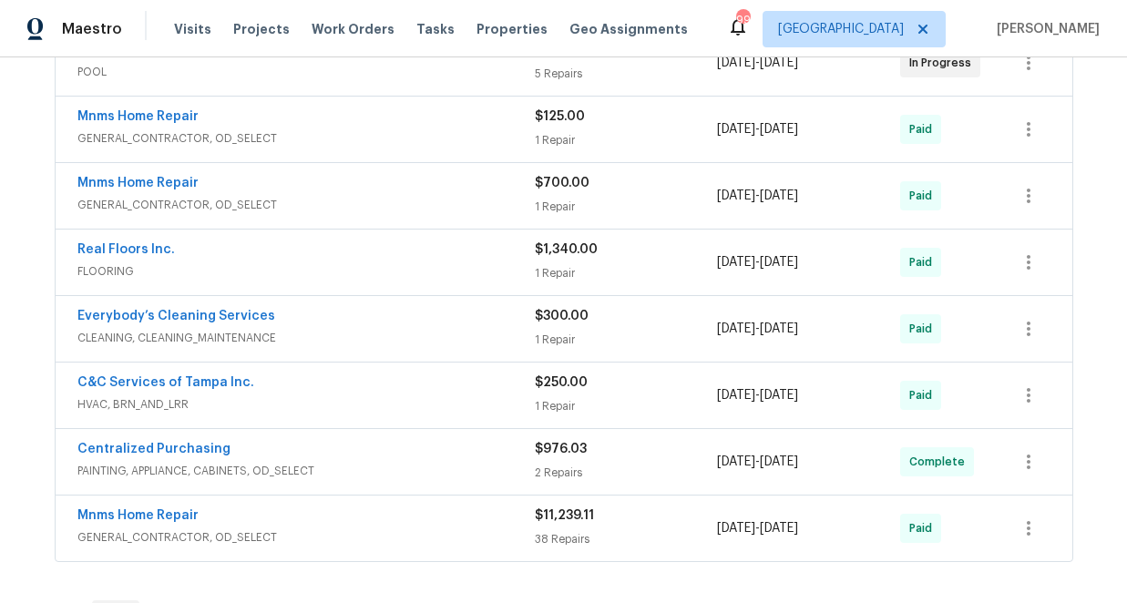
scroll to position [378, 0]
click at [188, 318] on link "Everybody’s Cleaning Services" at bounding box center [176, 315] width 198 height 13
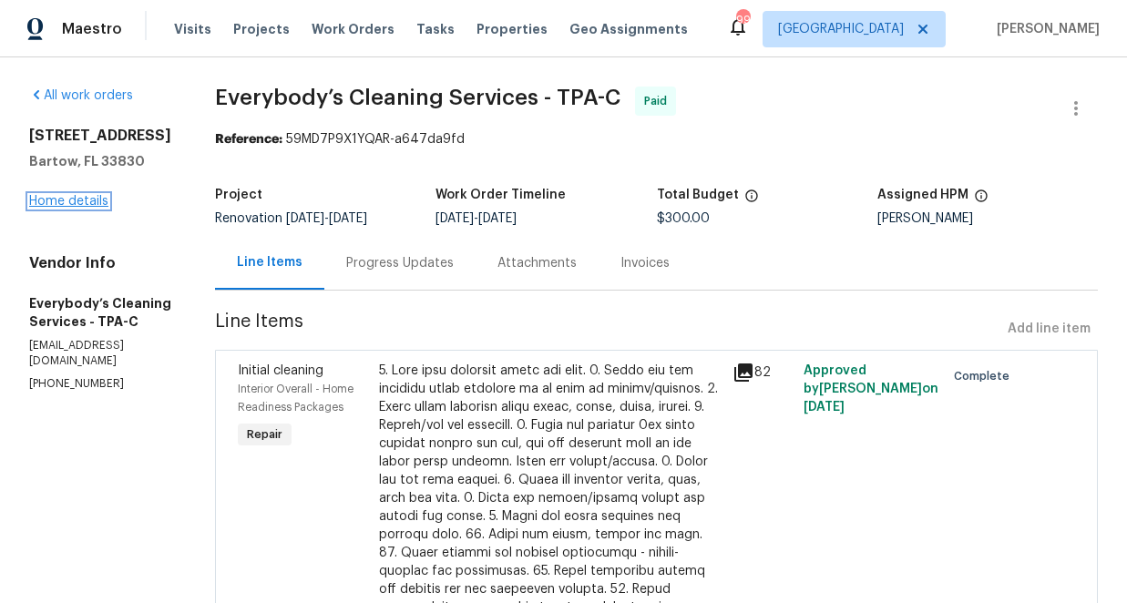
click at [82, 199] on link "Home details" at bounding box center [68, 201] width 79 height 13
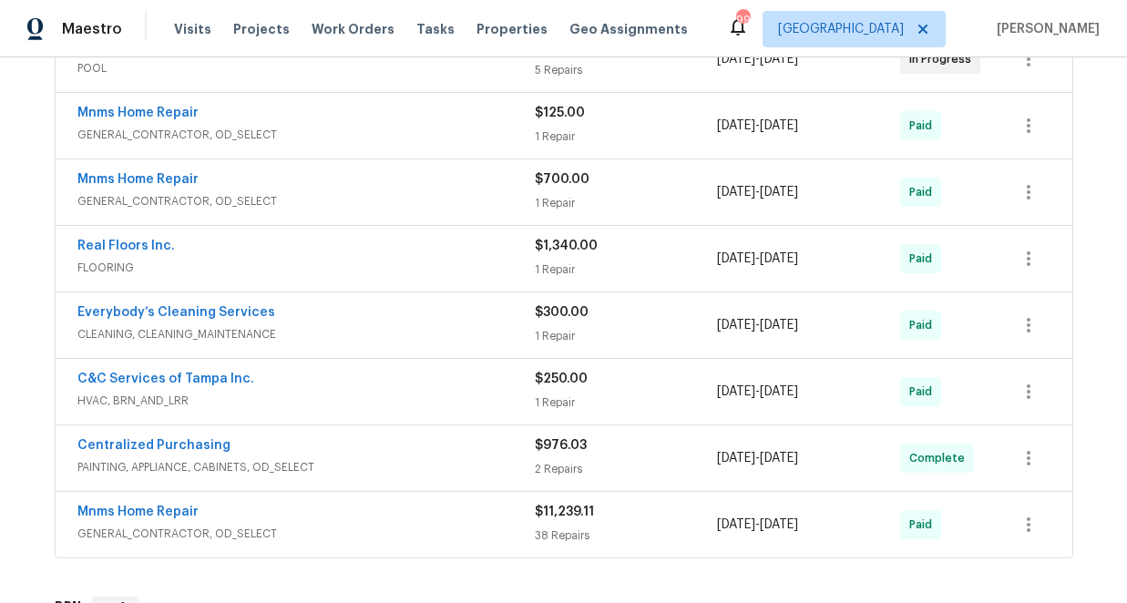
scroll to position [421, 0]
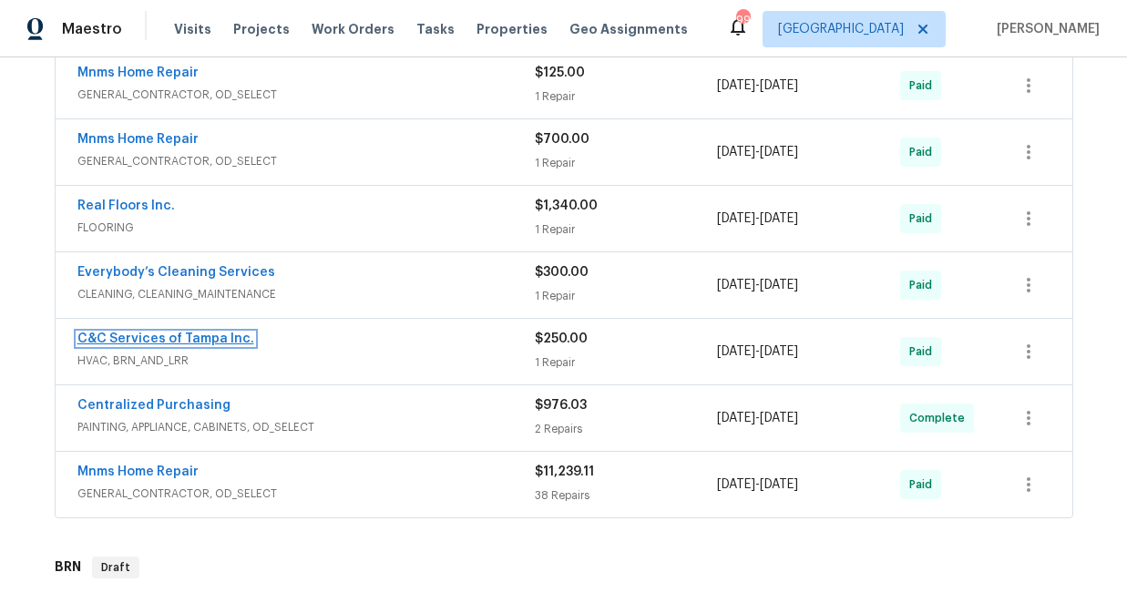
click at [202, 339] on link "C&C Services of Tampa Inc." at bounding box center [165, 338] width 177 height 13
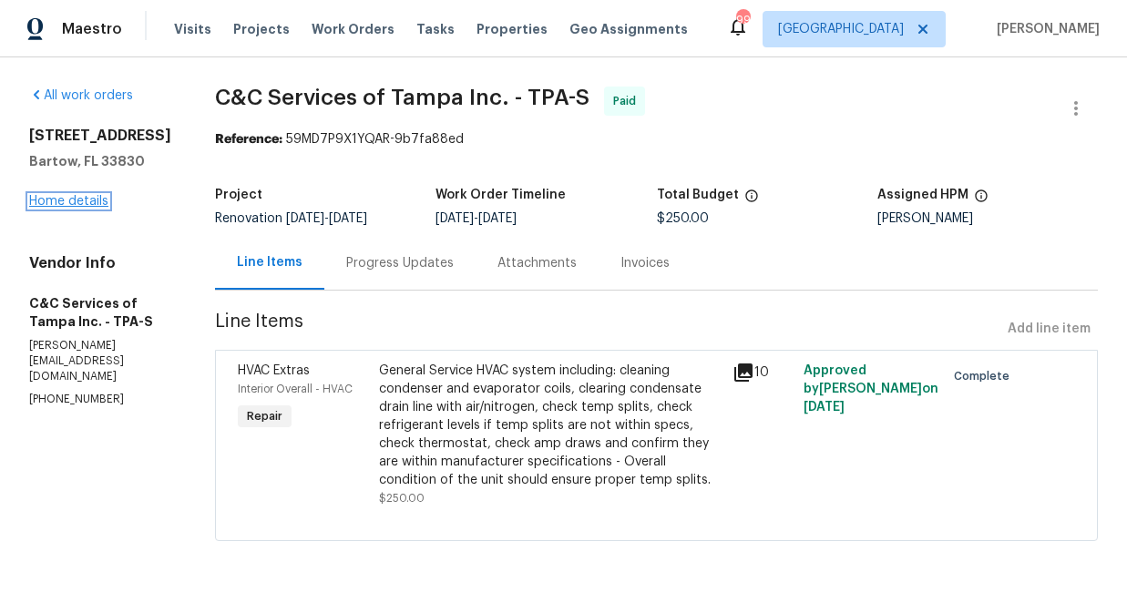
click at [81, 201] on link "Home details" at bounding box center [68, 201] width 79 height 13
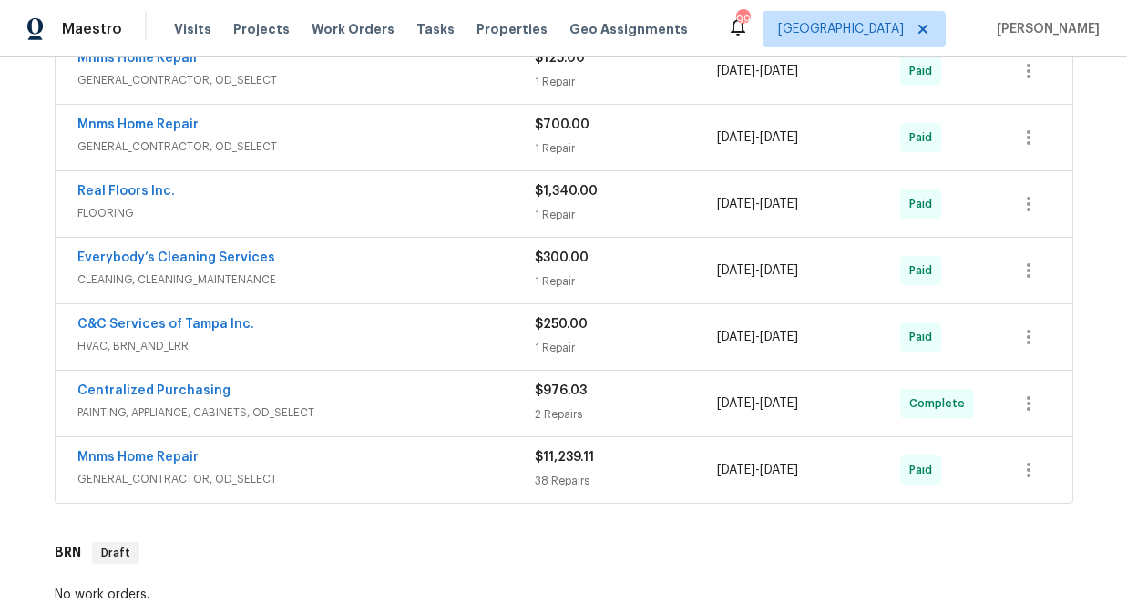
scroll to position [455, 0]
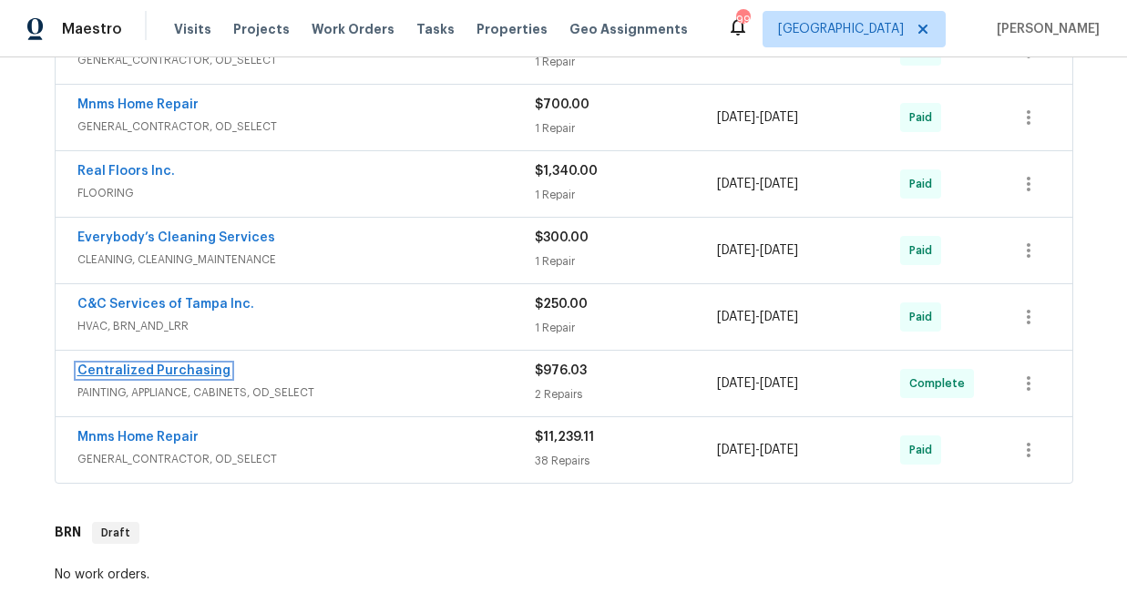
click at [178, 373] on link "Centralized Purchasing" at bounding box center [153, 370] width 153 height 13
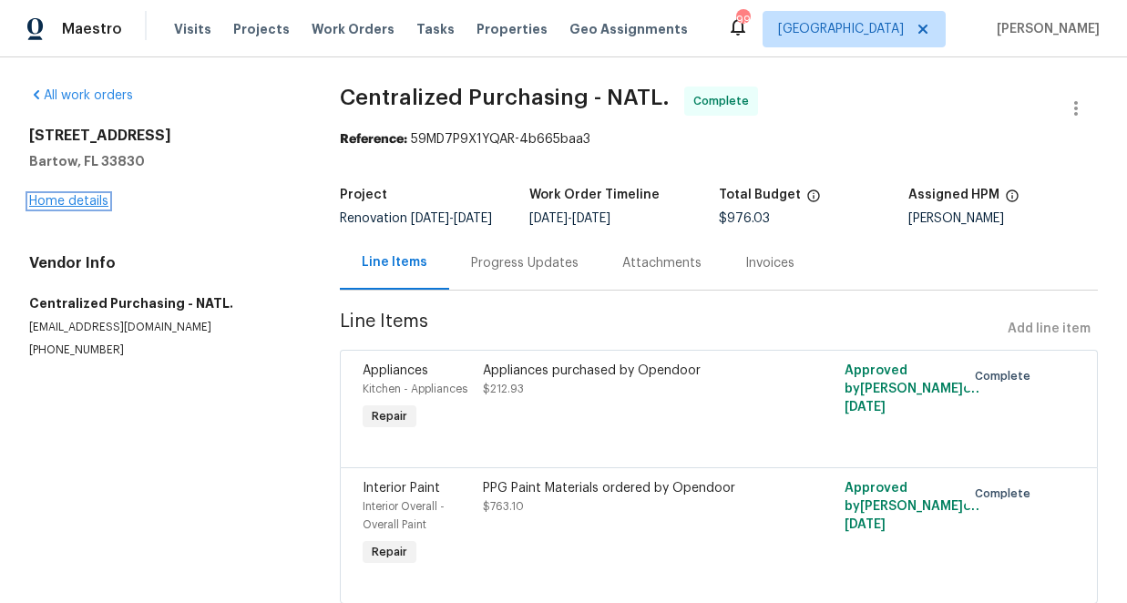
click at [97, 203] on link "Home details" at bounding box center [68, 201] width 79 height 13
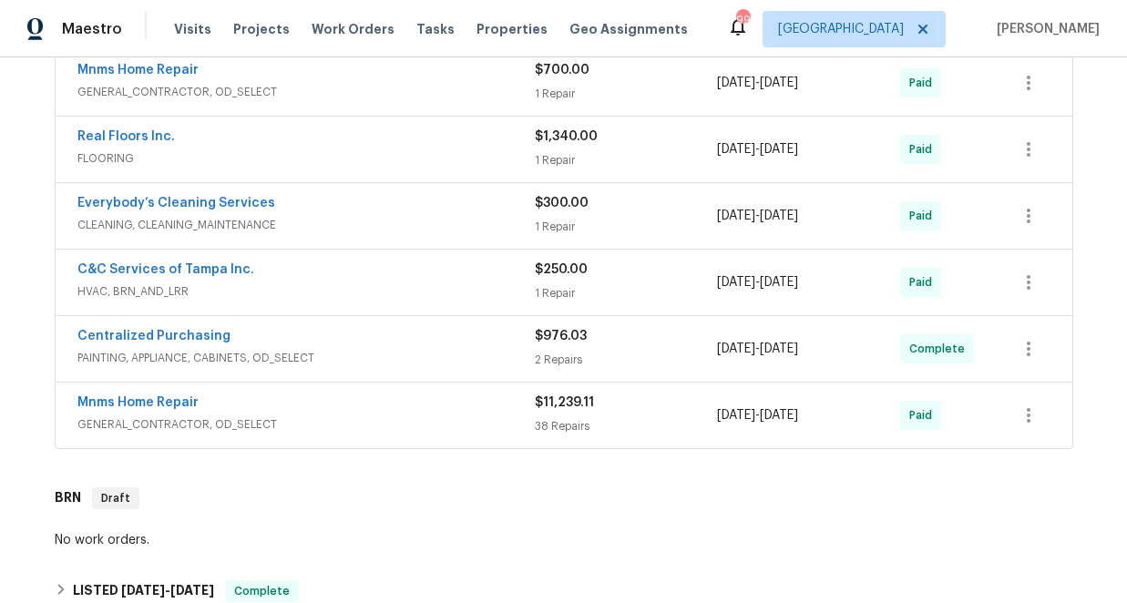
scroll to position [491, 0]
click at [170, 400] on link "Mnms Home Repair" at bounding box center [137, 401] width 121 height 13
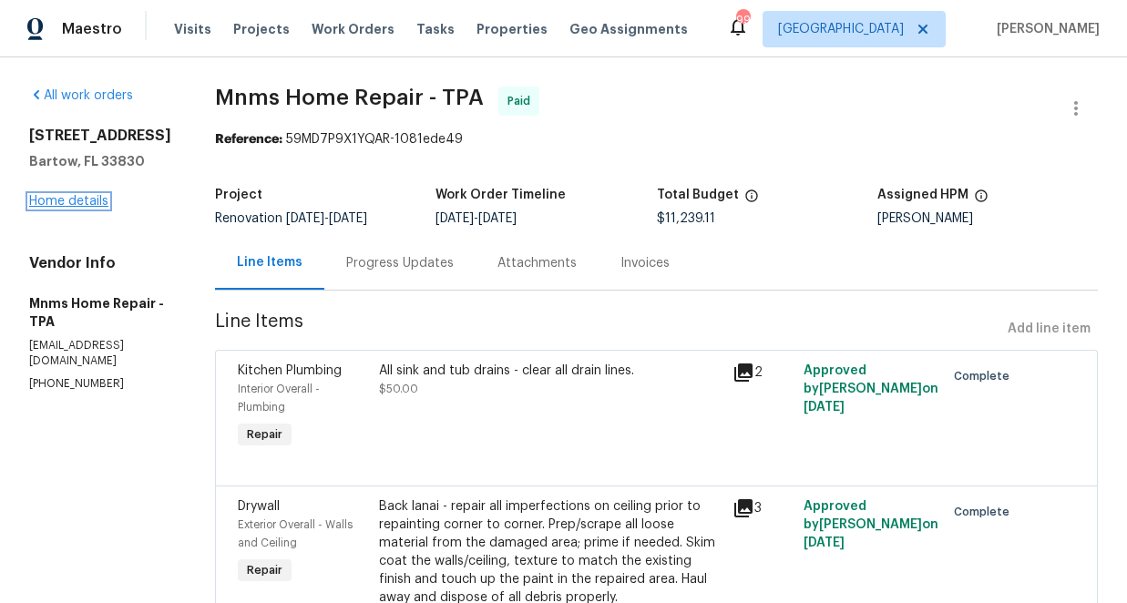
click at [75, 201] on link "Home details" at bounding box center [68, 201] width 79 height 13
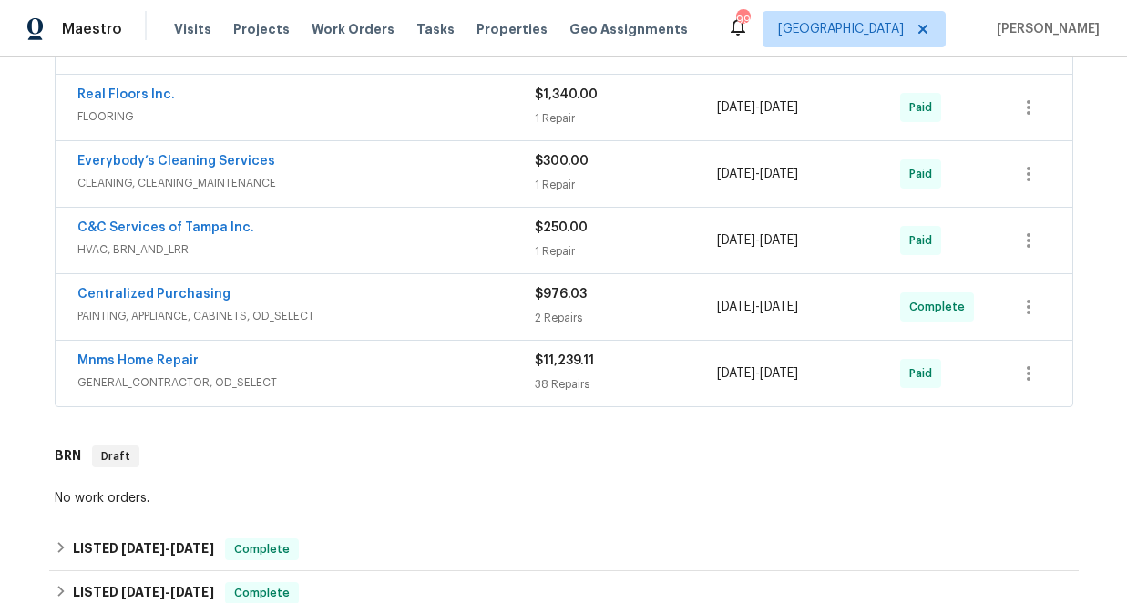
scroll to position [535, 0]
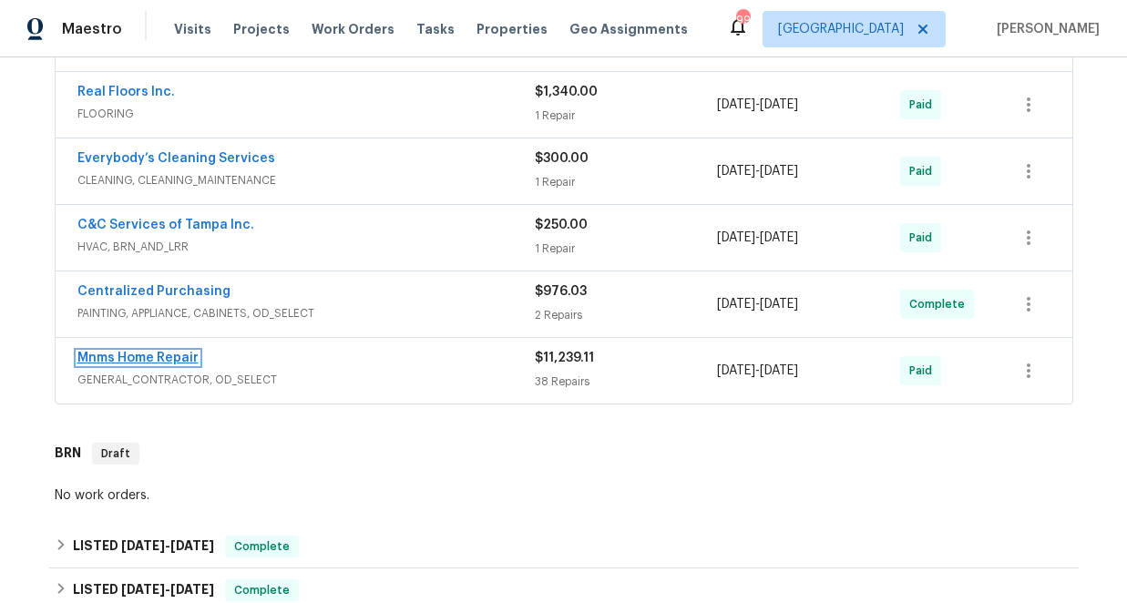
click at [168, 356] on link "Mnms Home Repair" at bounding box center [137, 358] width 121 height 13
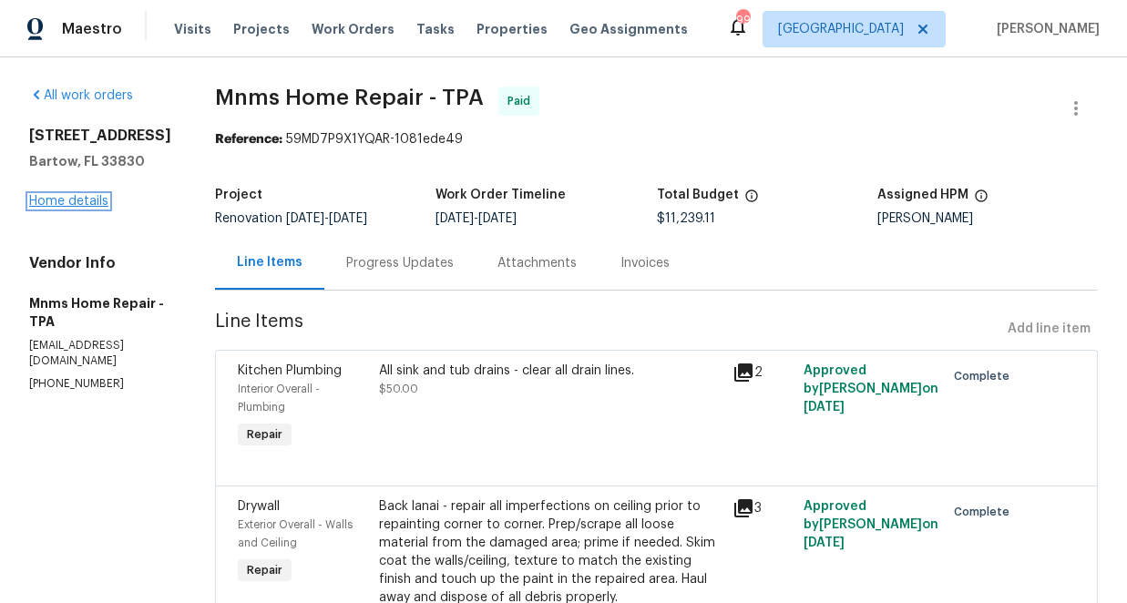
click at [88, 200] on link "Home details" at bounding box center [68, 201] width 79 height 13
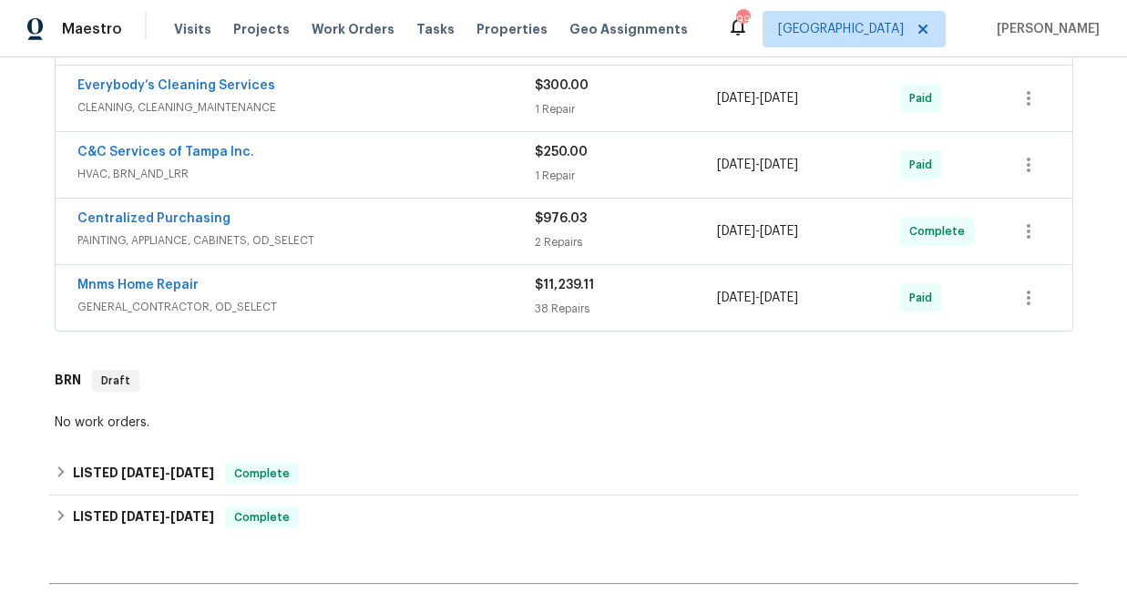
scroll to position [649, 0]
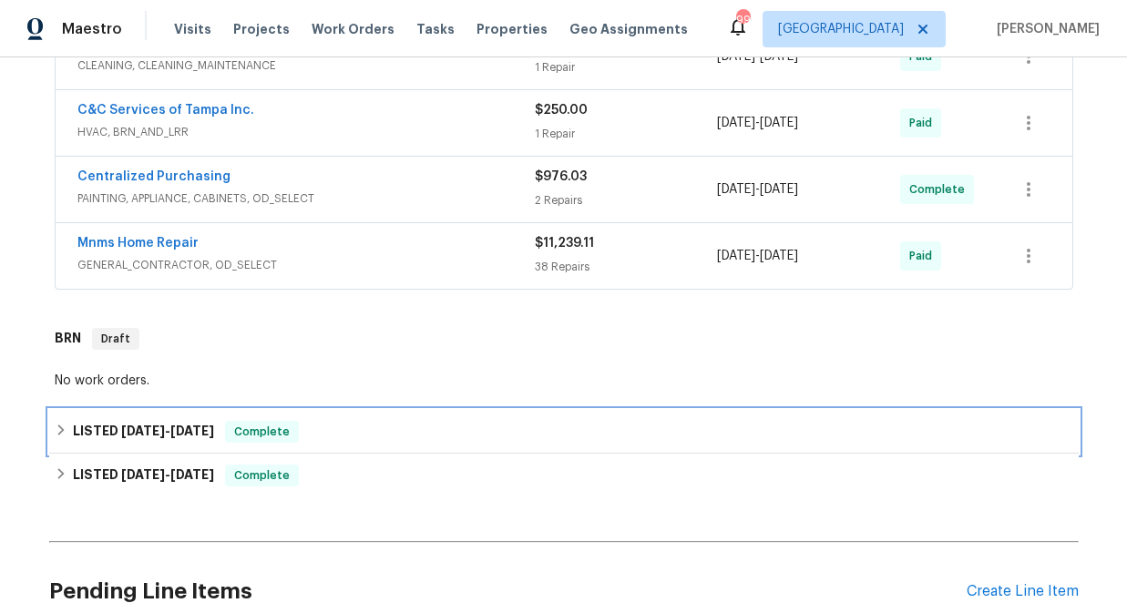
click at [61, 429] on icon at bounding box center [60, 429] width 6 height 11
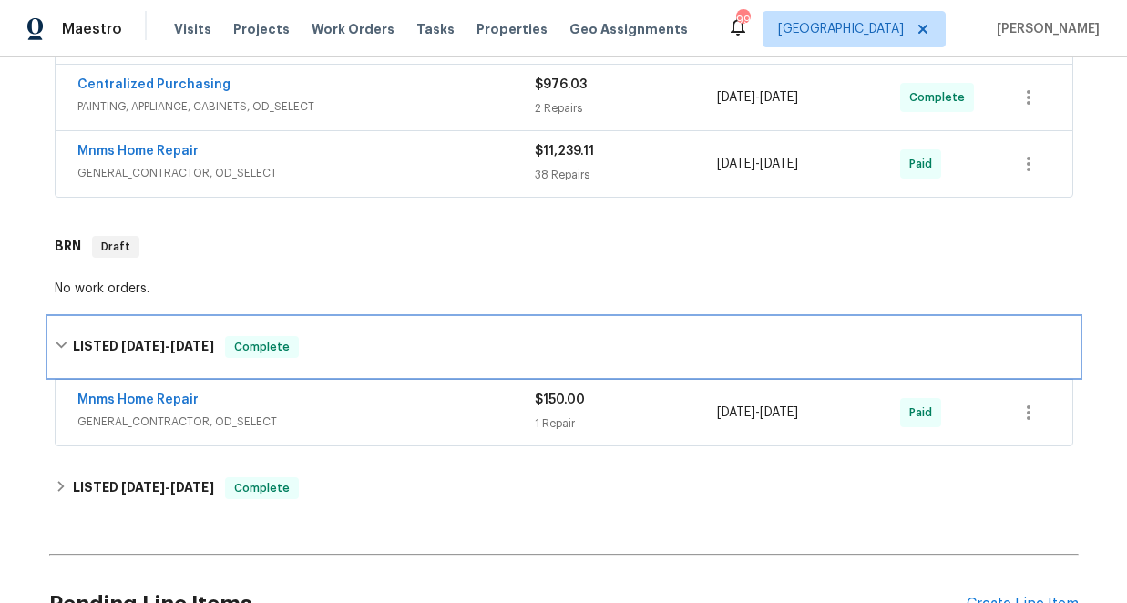
scroll to position [753, 0]
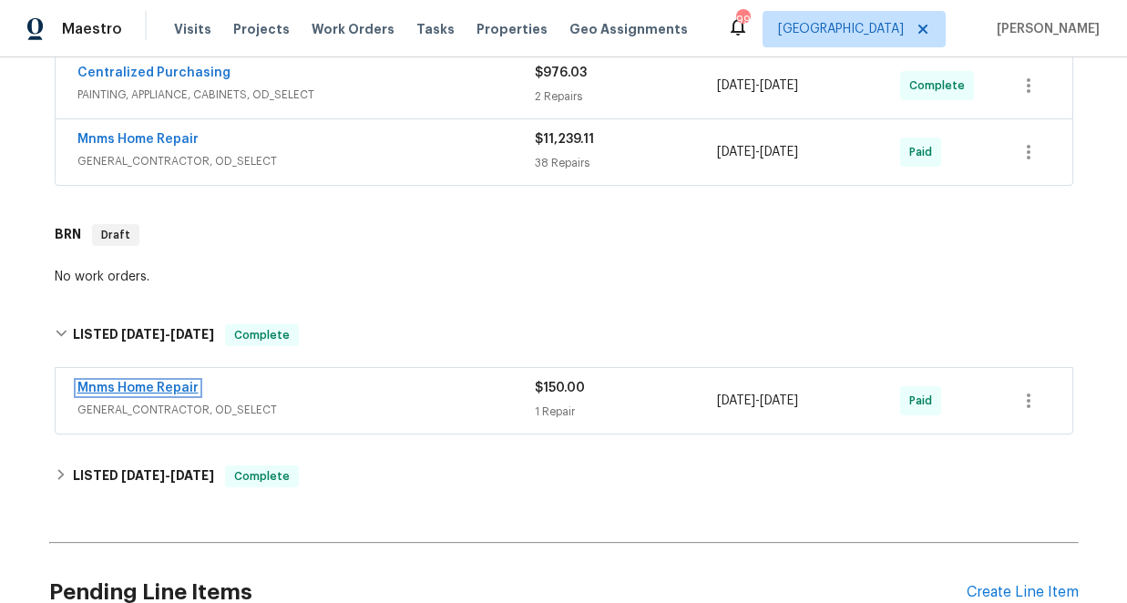
click at [166, 388] on link "Mnms Home Repair" at bounding box center [137, 388] width 121 height 13
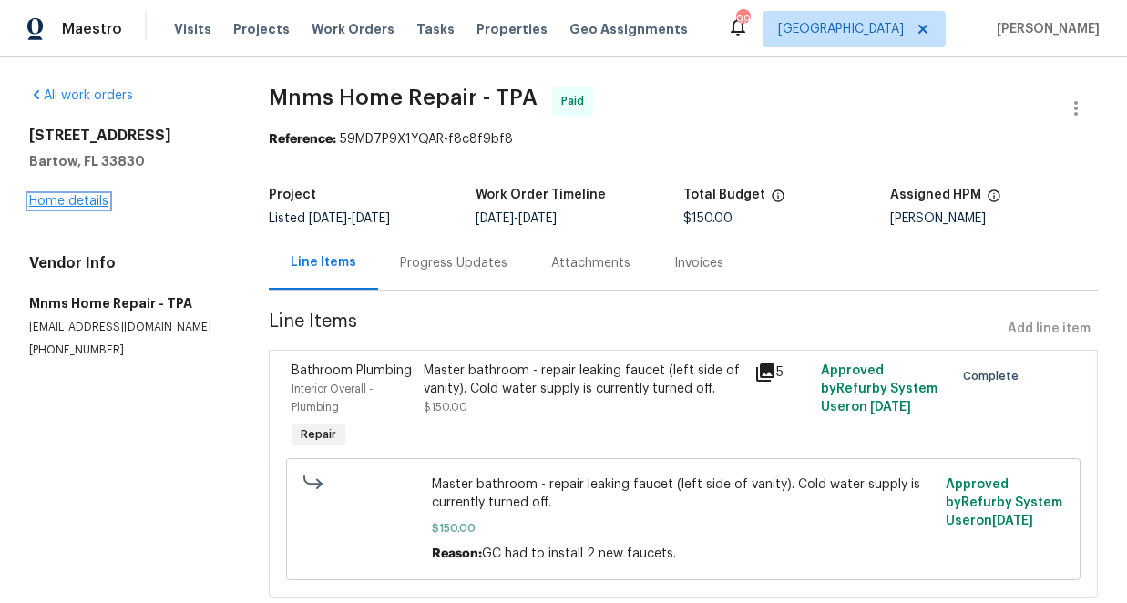
click at [95, 197] on link "Home details" at bounding box center [68, 201] width 79 height 13
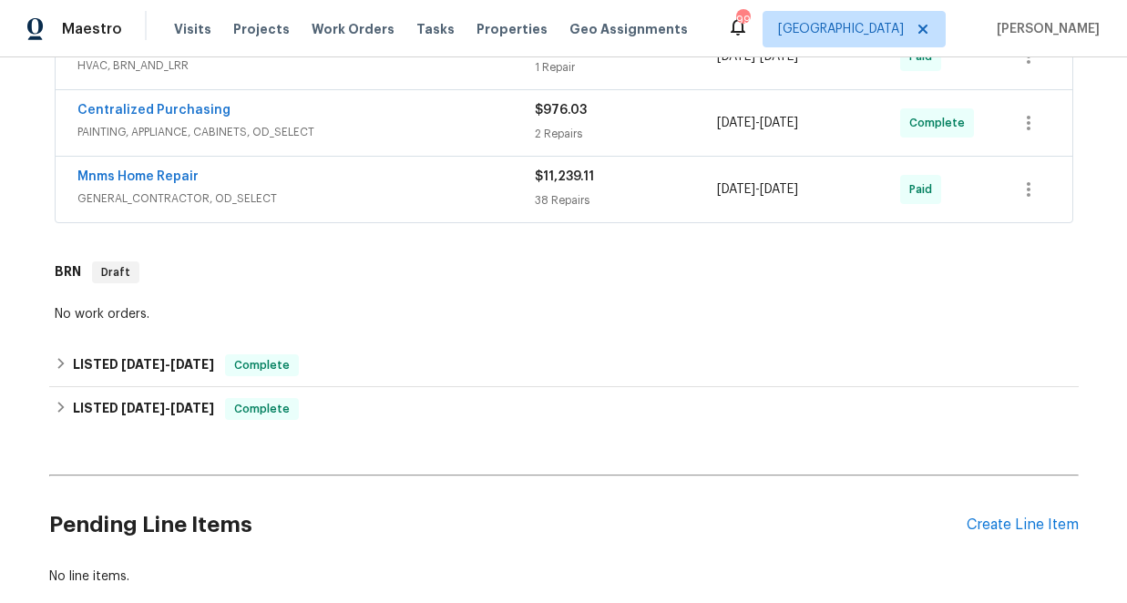
scroll to position [719, 0]
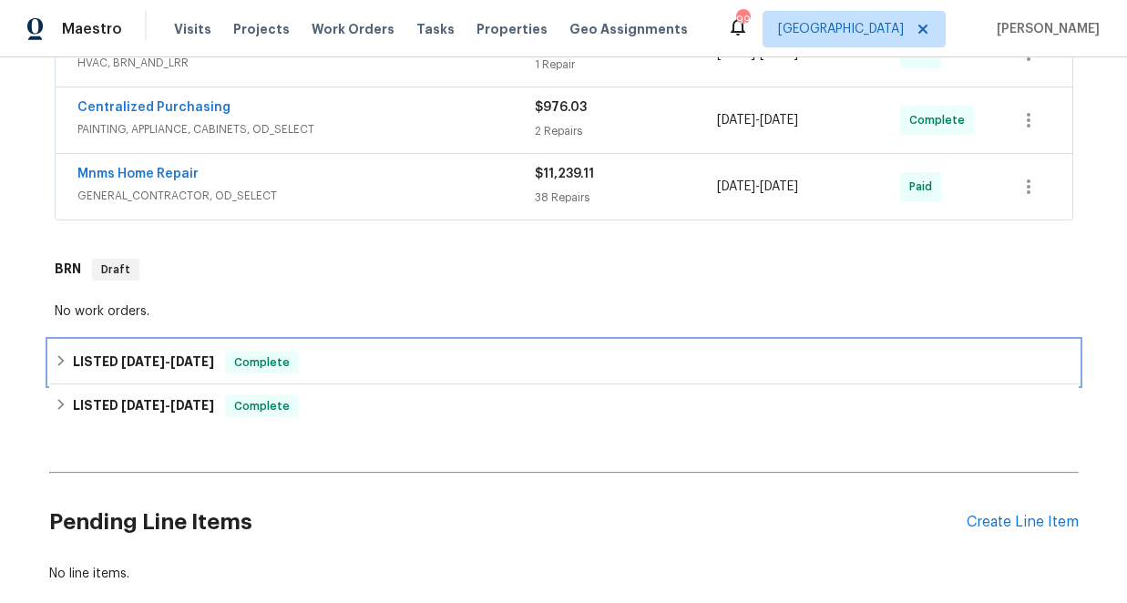
click at [67, 355] on div "LISTED 6/12/25 - 6/19/25 Complete" at bounding box center [564, 363] width 1018 height 22
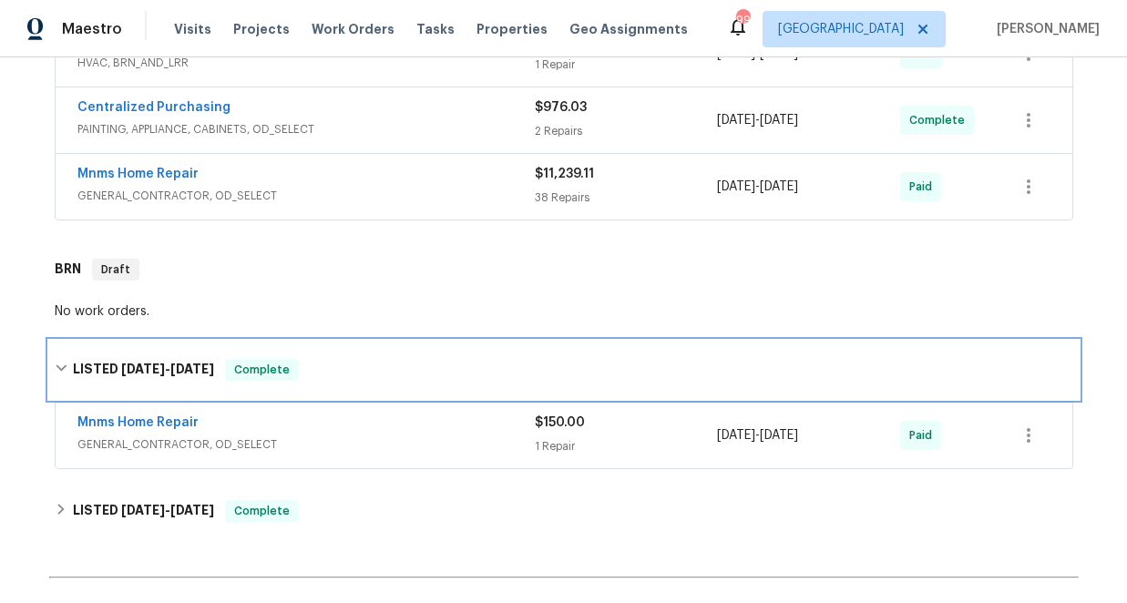
click at [60, 368] on icon at bounding box center [61, 368] width 13 height 13
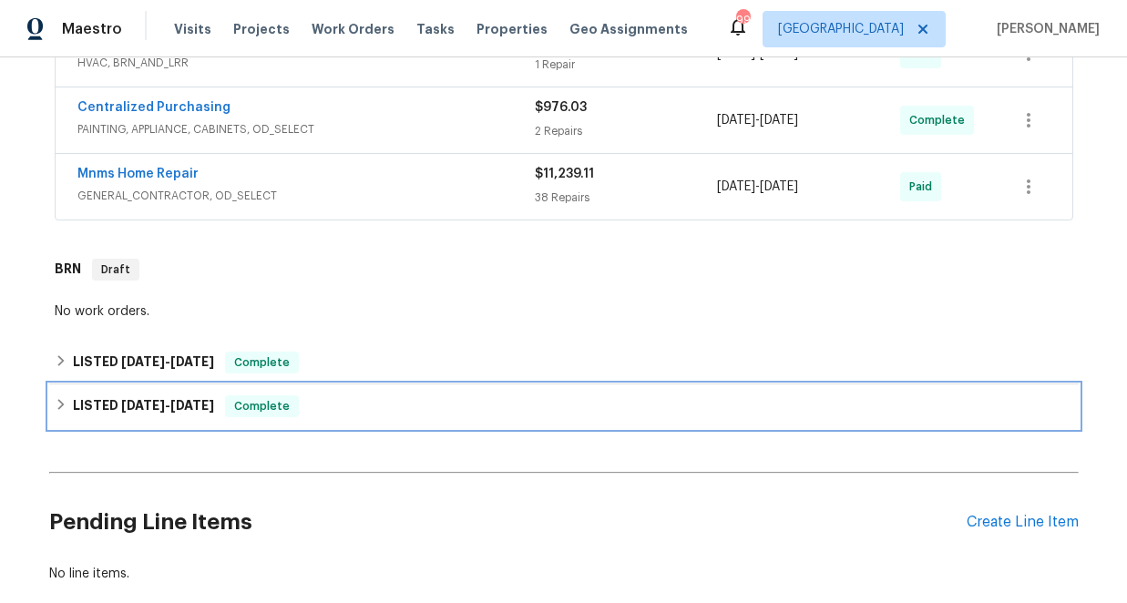
click at [62, 403] on icon at bounding box center [60, 404] width 6 height 11
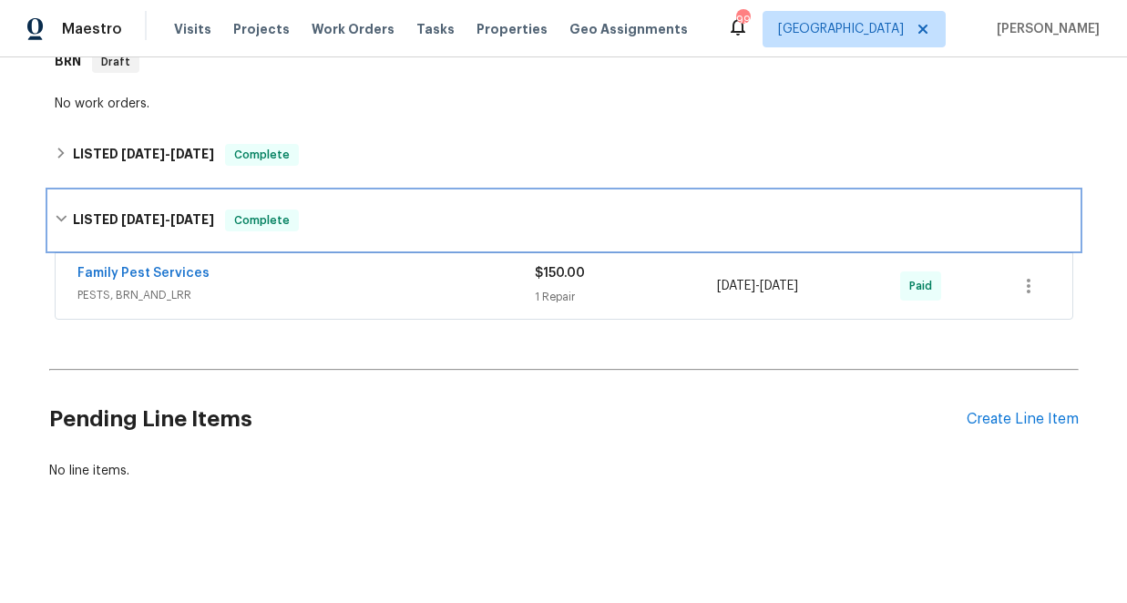
scroll to position [927, 0]
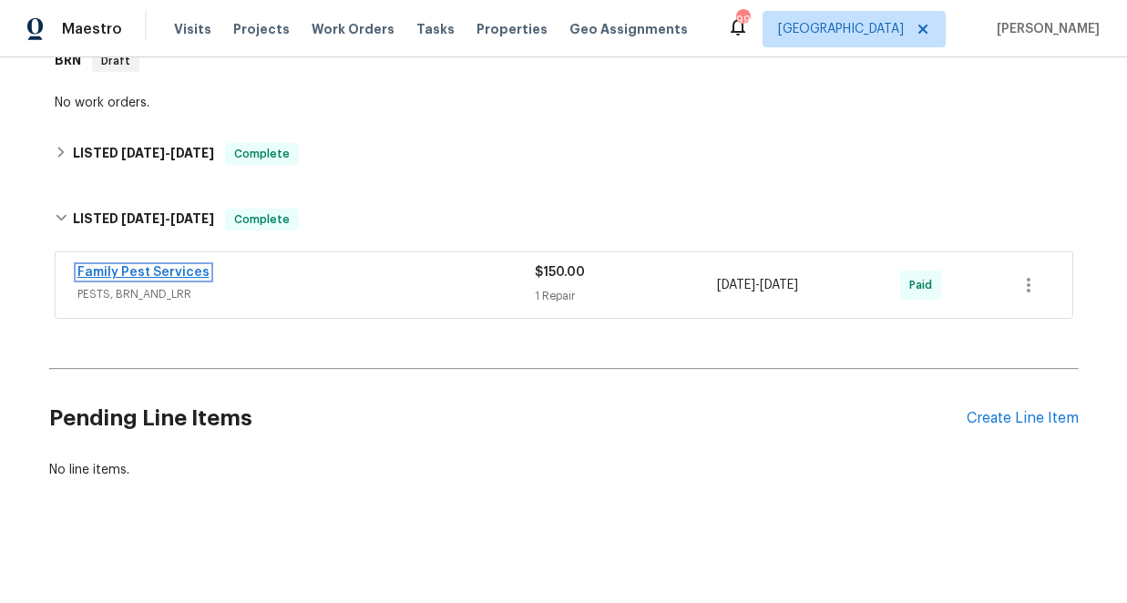
click at [187, 275] on link "Family Pest Services" at bounding box center [143, 272] width 132 height 13
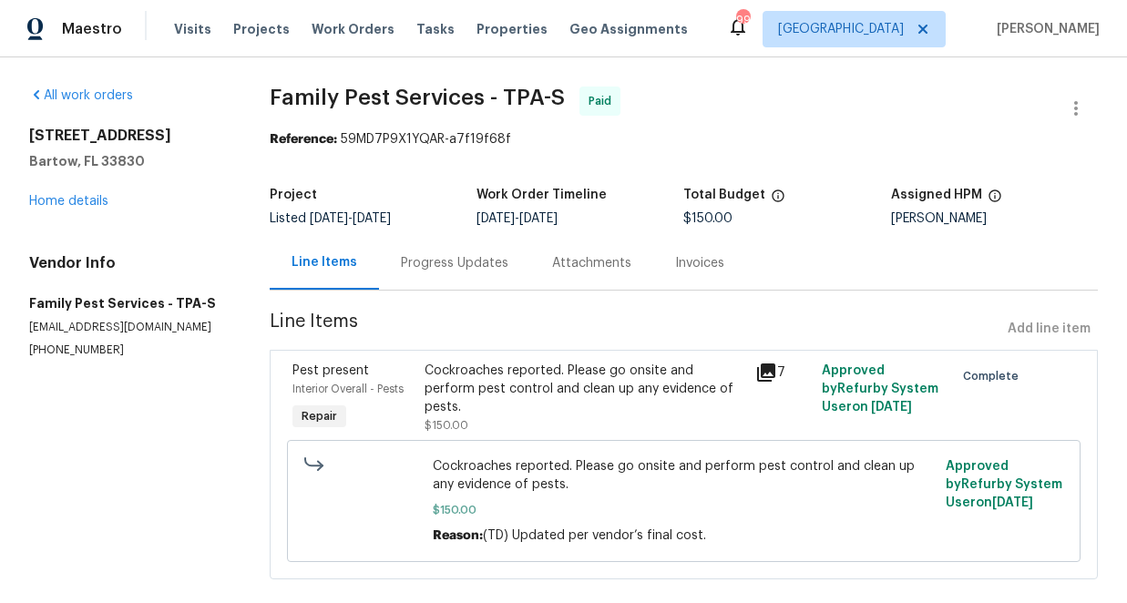
click at [87, 209] on div "5212 Waterwood Run Bartow, FL 33830 Home details" at bounding box center [127, 169] width 197 height 84
click at [86, 206] on link "Home details" at bounding box center [68, 201] width 79 height 13
